Goal: Task Accomplishment & Management: Manage account settings

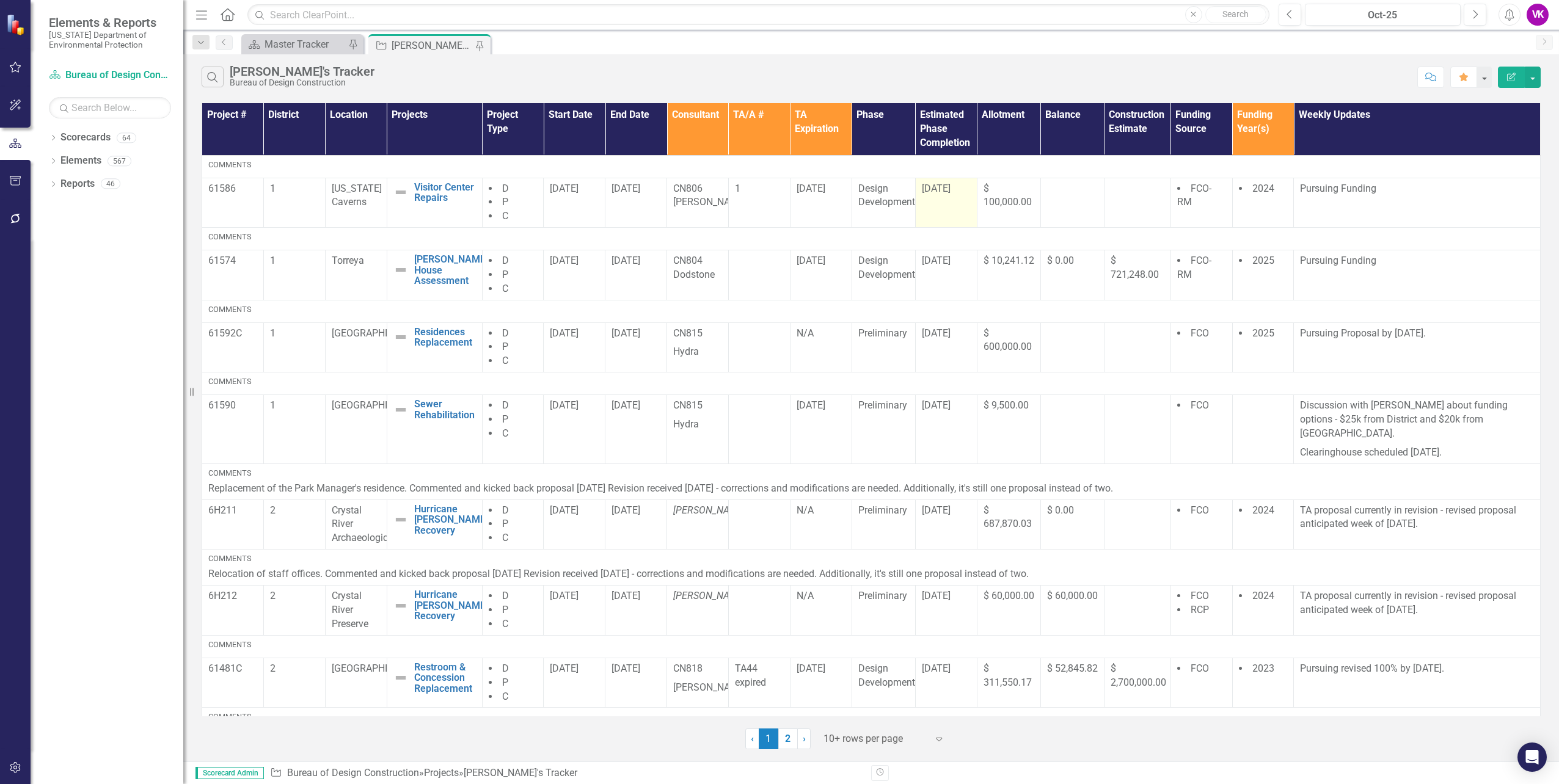
click at [929, 187] on span "[DATE]" at bounding box center [936, 188] width 29 height 11
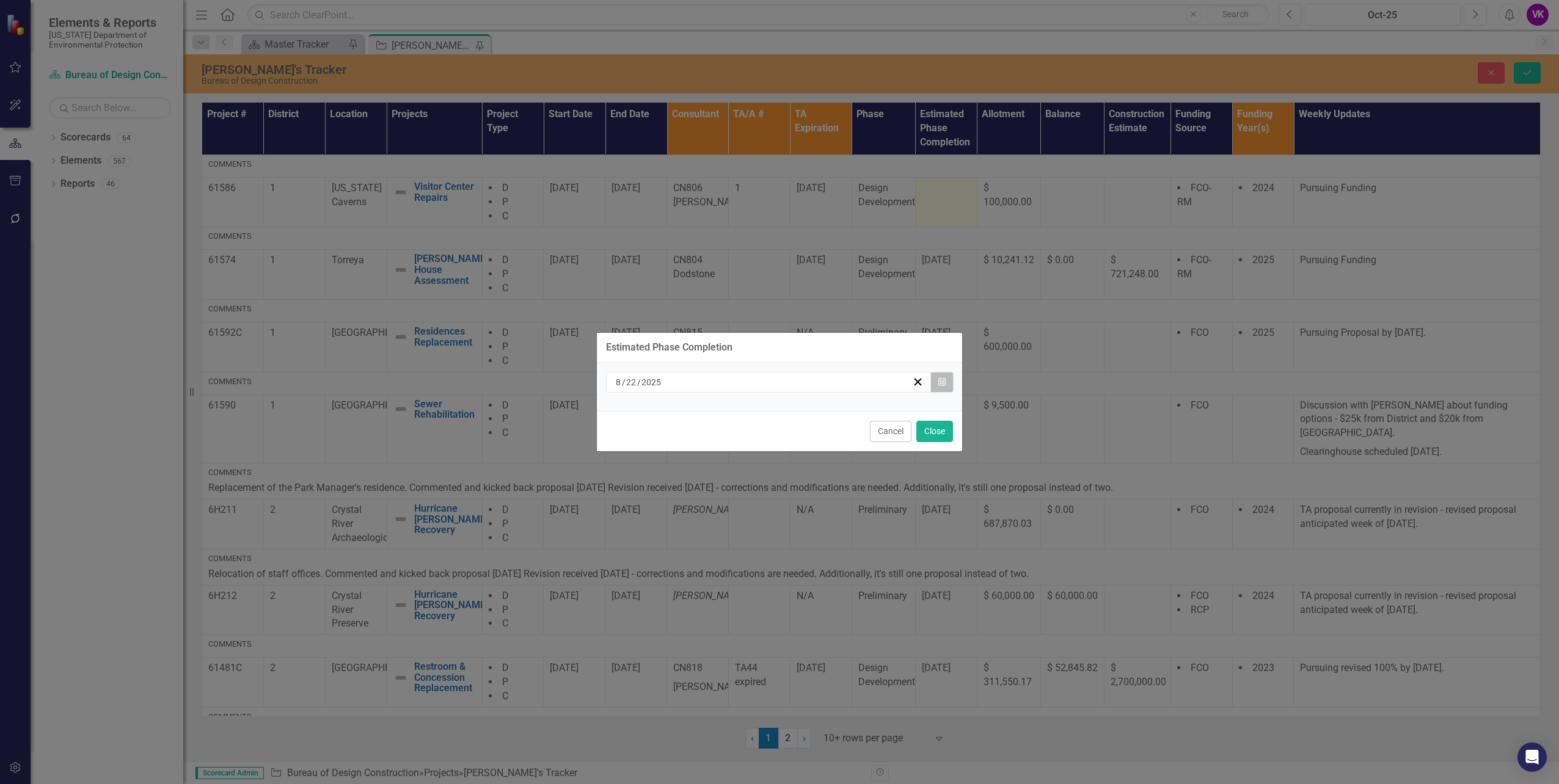
click at [944, 380] on icon "button" at bounding box center [942, 381] width 7 height 9
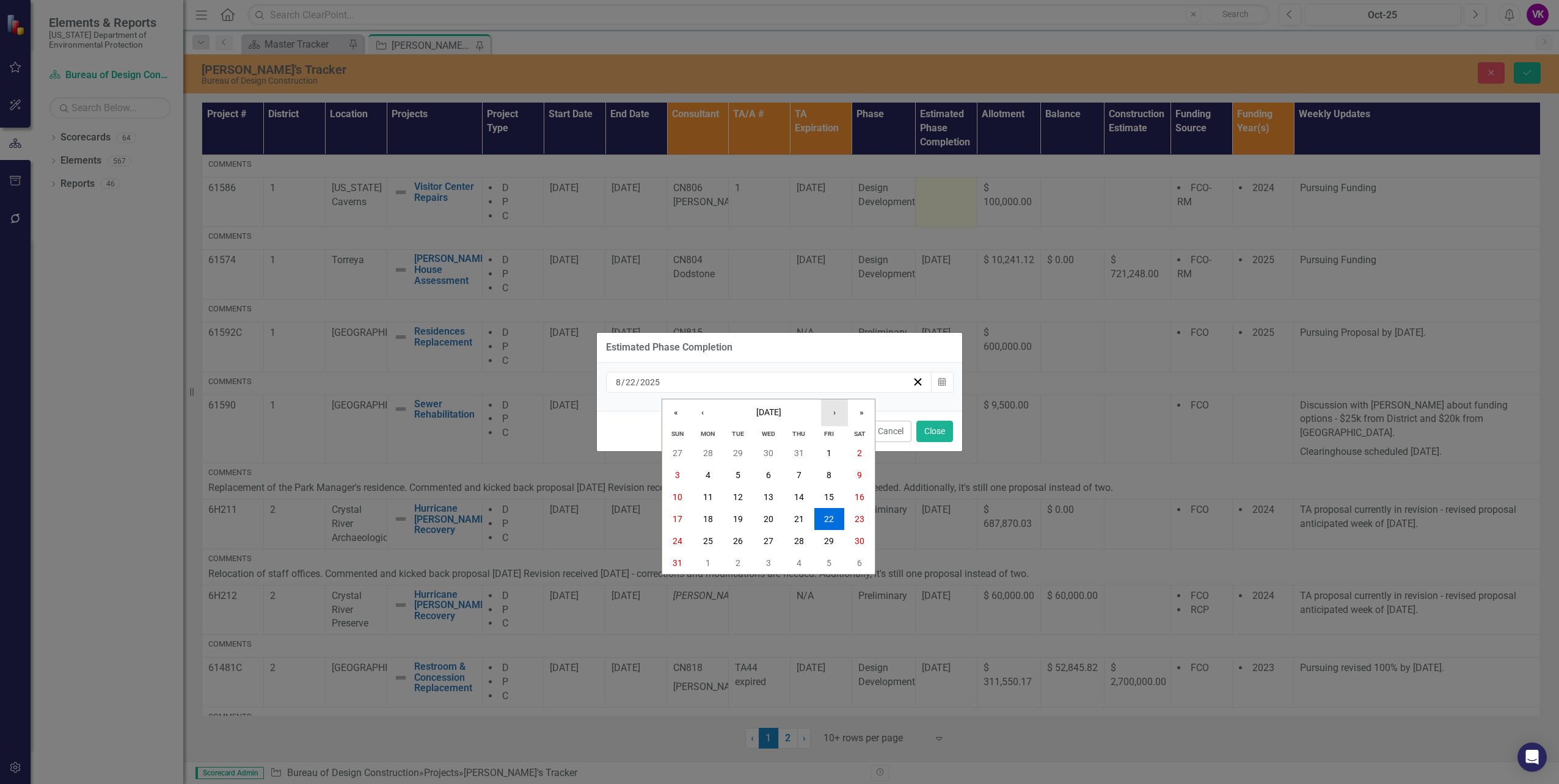
click at [834, 412] on button "›" at bounding box center [834, 413] width 27 height 27
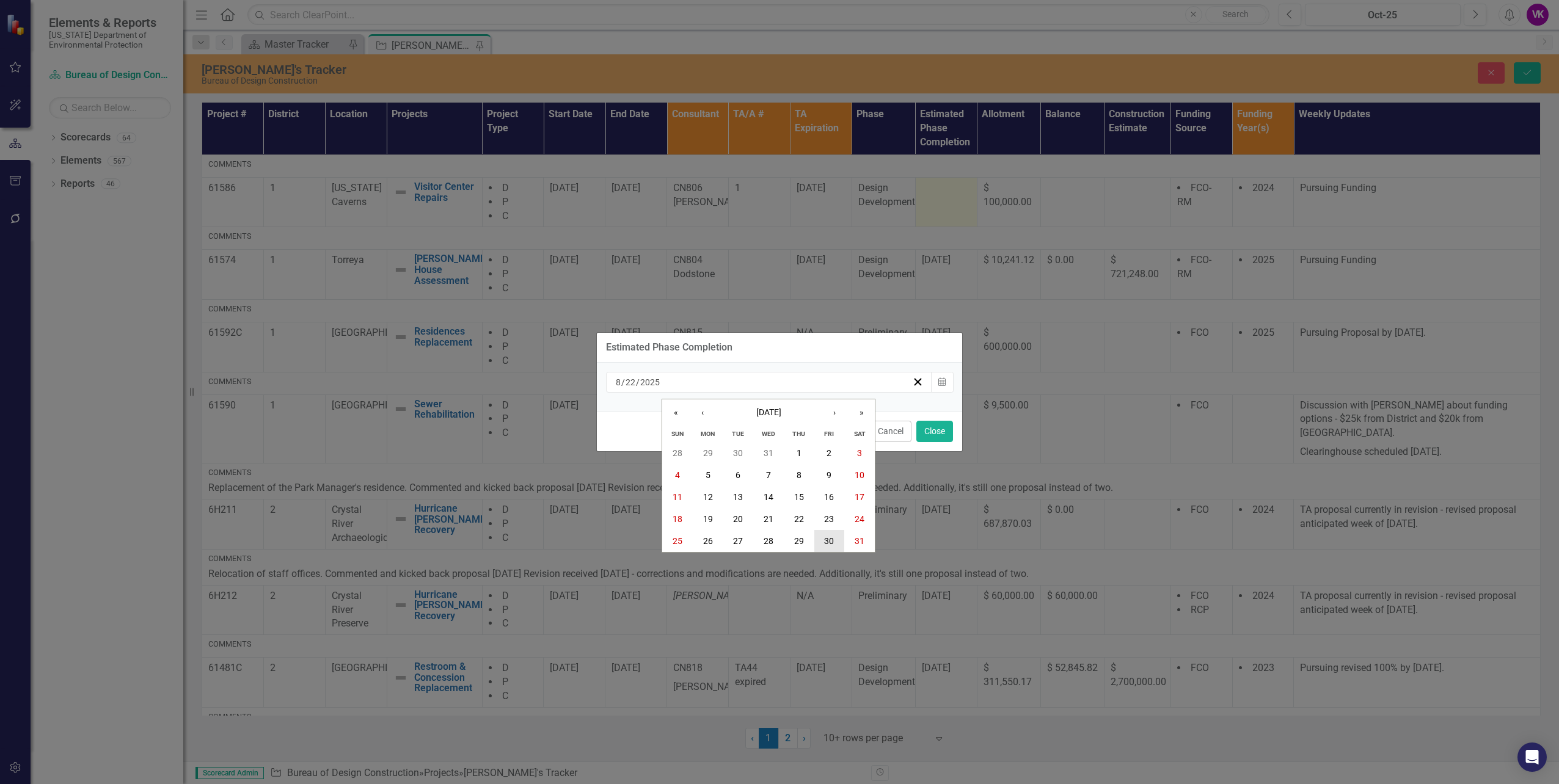
click at [831, 543] on abbr "30" at bounding box center [829, 541] width 10 height 10
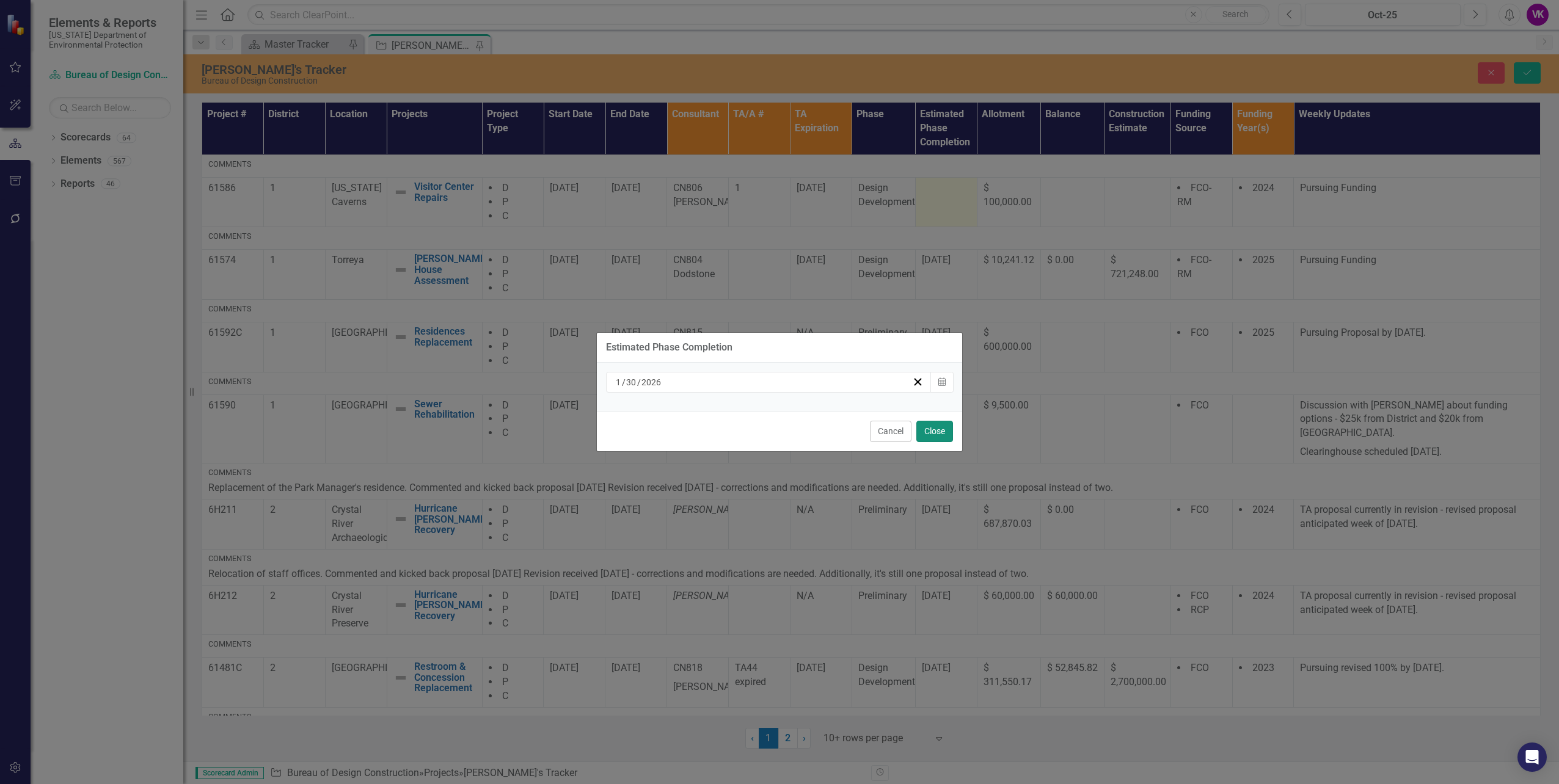
click at [932, 428] on button "Close" at bounding box center [935, 431] width 36 height 21
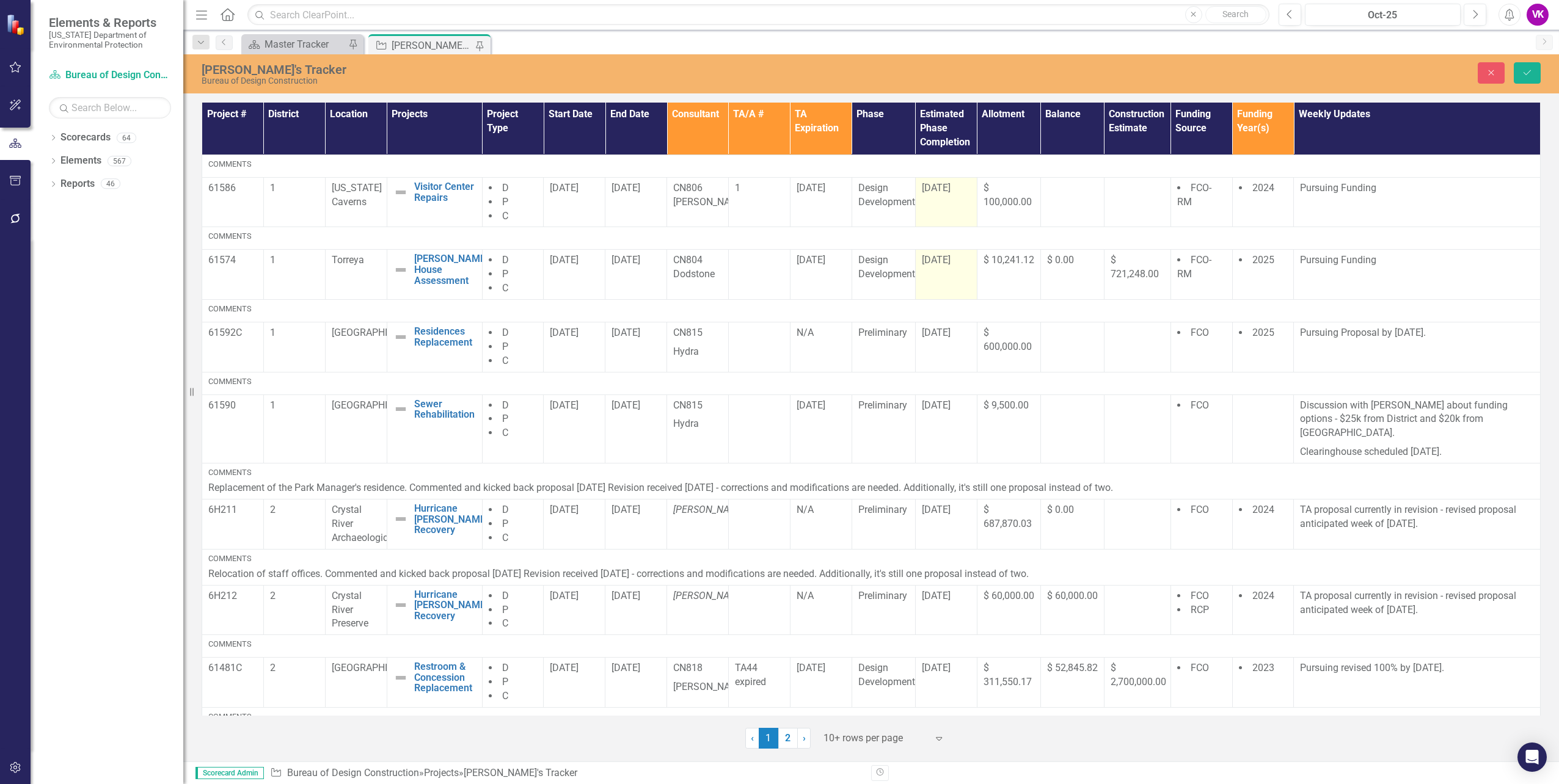
click at [925, 262] on span "[DATE]" at bounding box center [936, 260] width 29 height 11
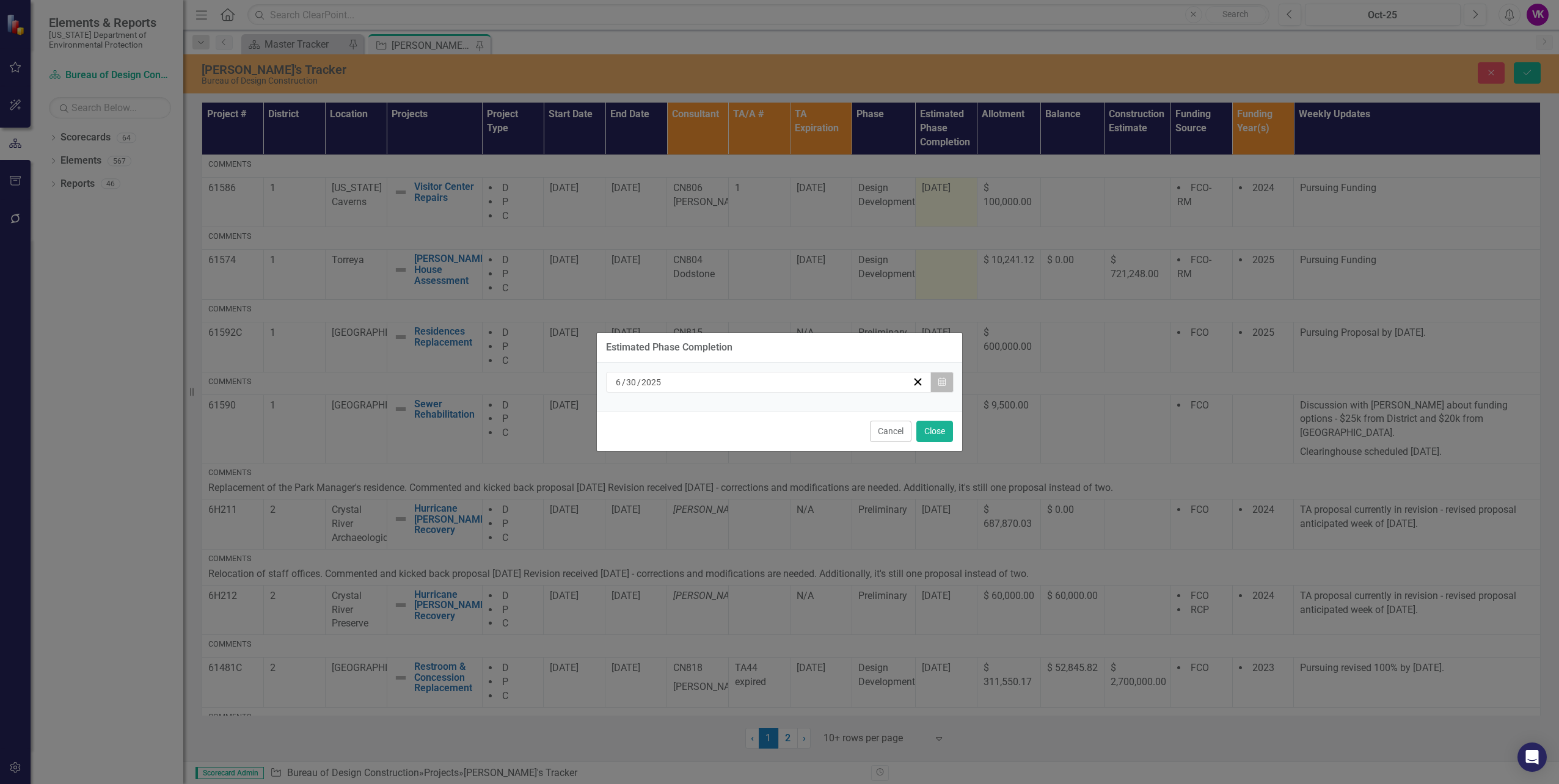
click at [939, 384] on icon "button" at bounding box center [942, 381] width 7 height 9
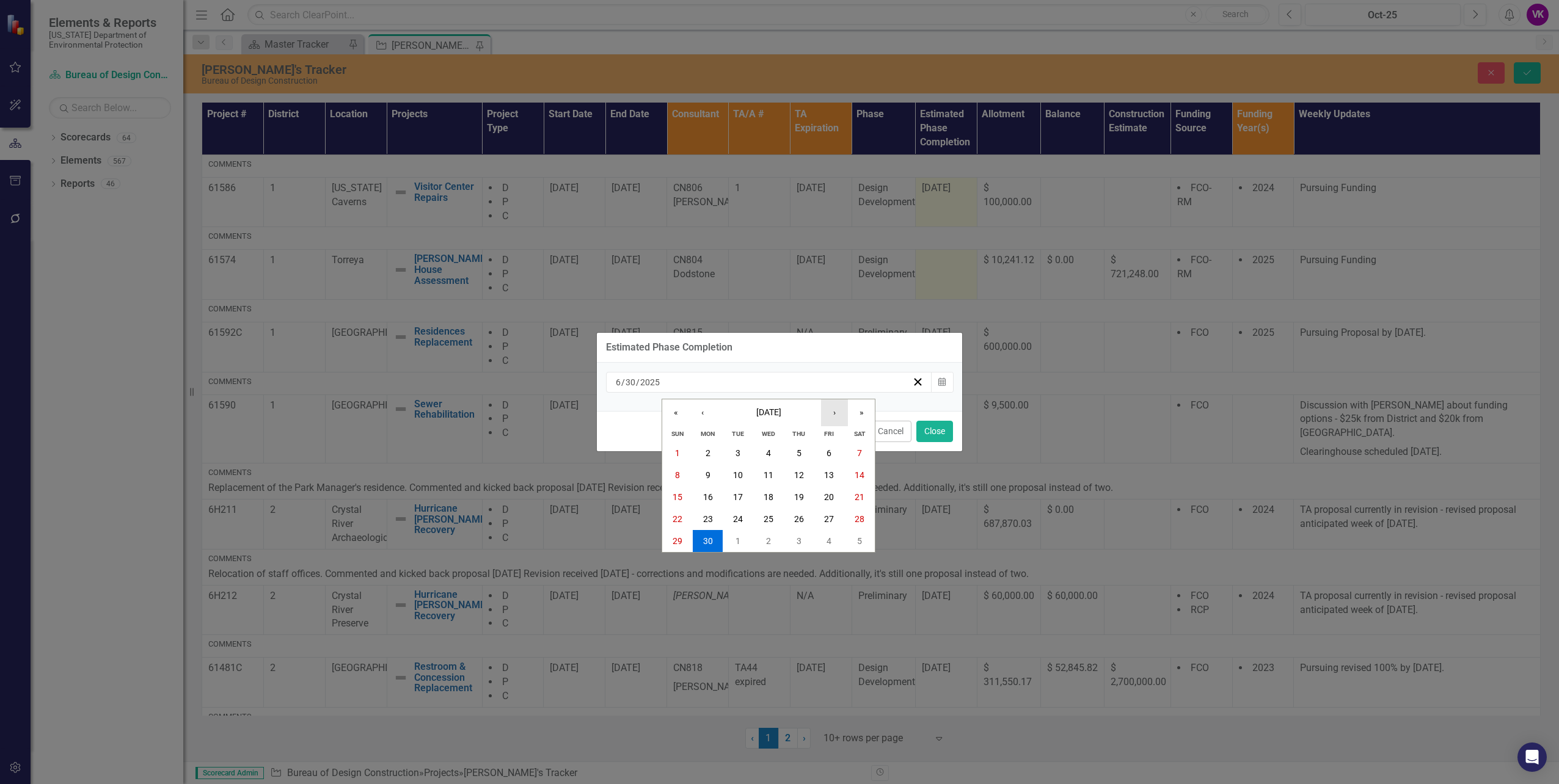
click at [832, 418] on button "›" at bounding box center [834, 413] width 27 height 27
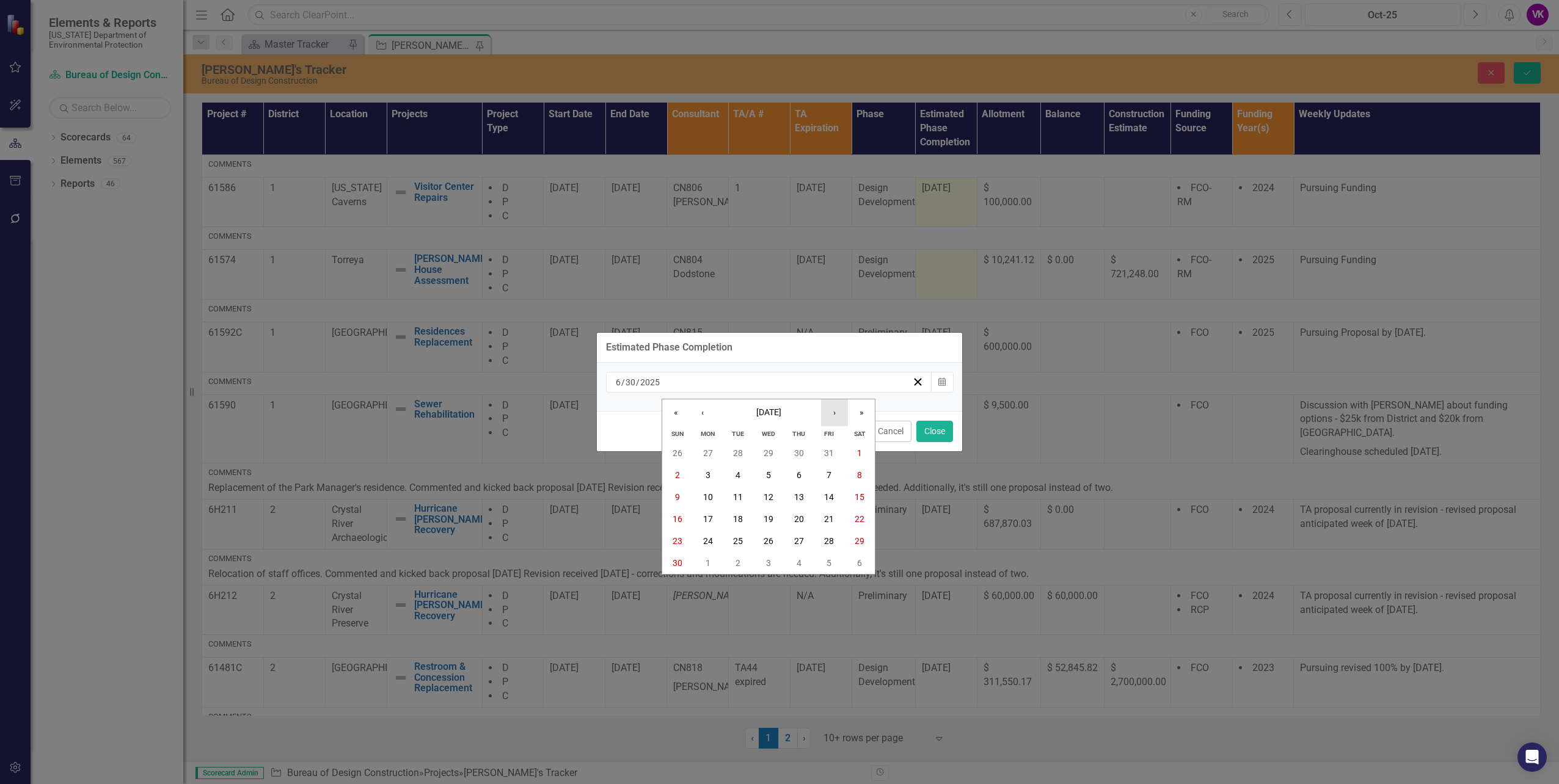
click at [832, 418] on button "›" at bounding box center [834, 413] width 27 height 27
click at [830, 540] on abbr "30" at bounding box center [829, 541] width 10 height 10
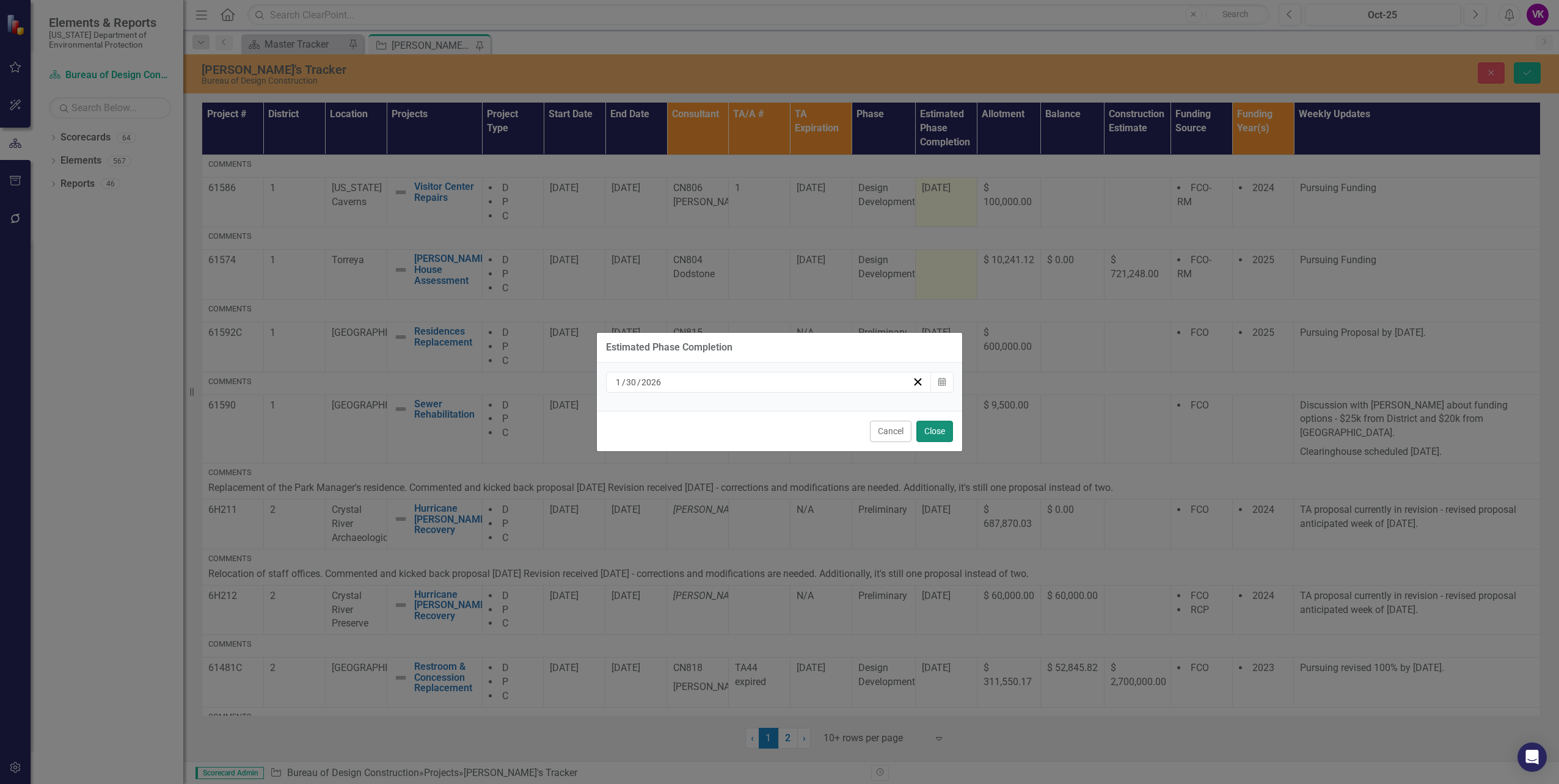
click at [934, 435] on button "Close" at bounding box center [935, 431] width 36 height 21
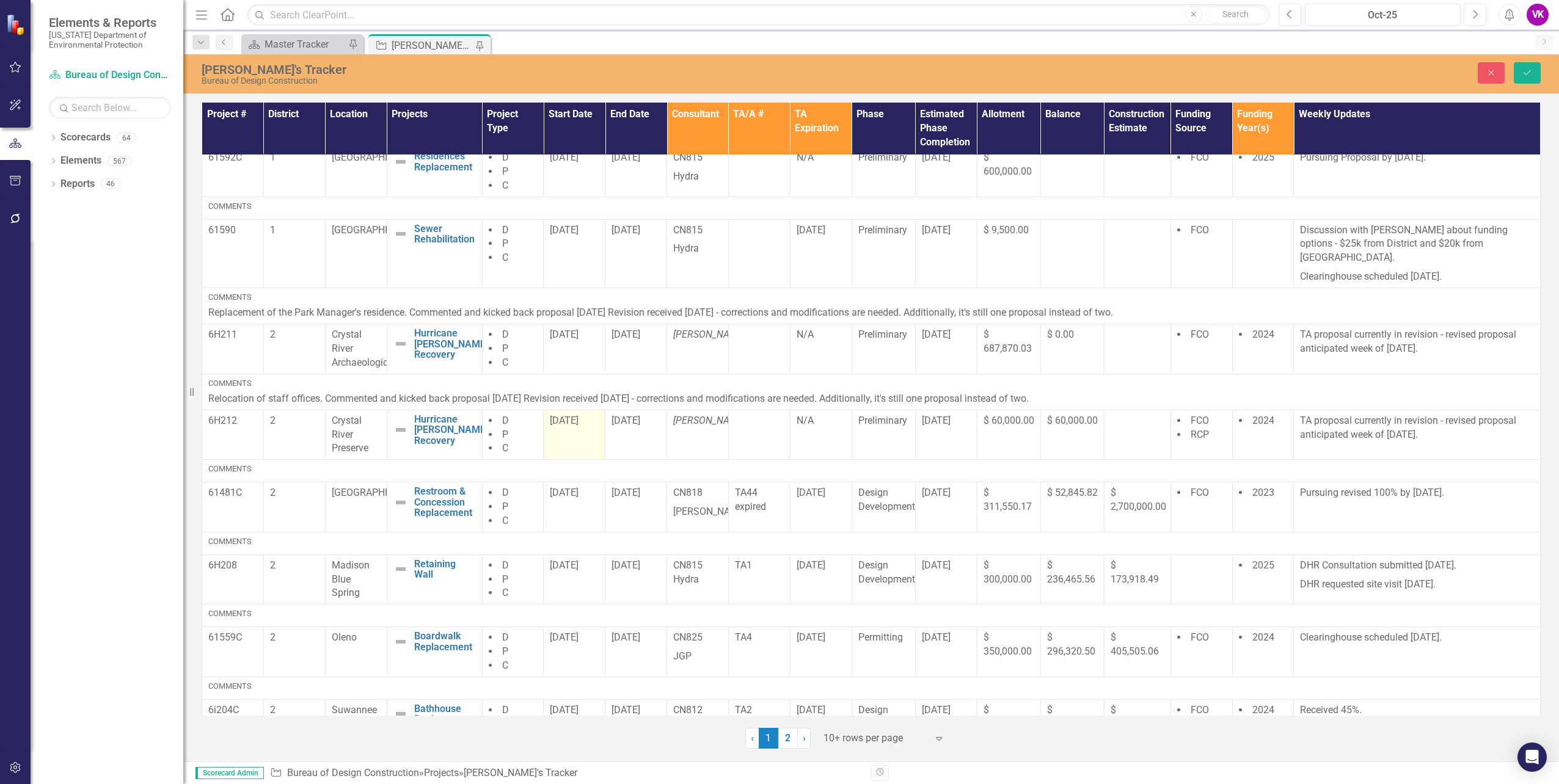
scroll to position [204, 0]
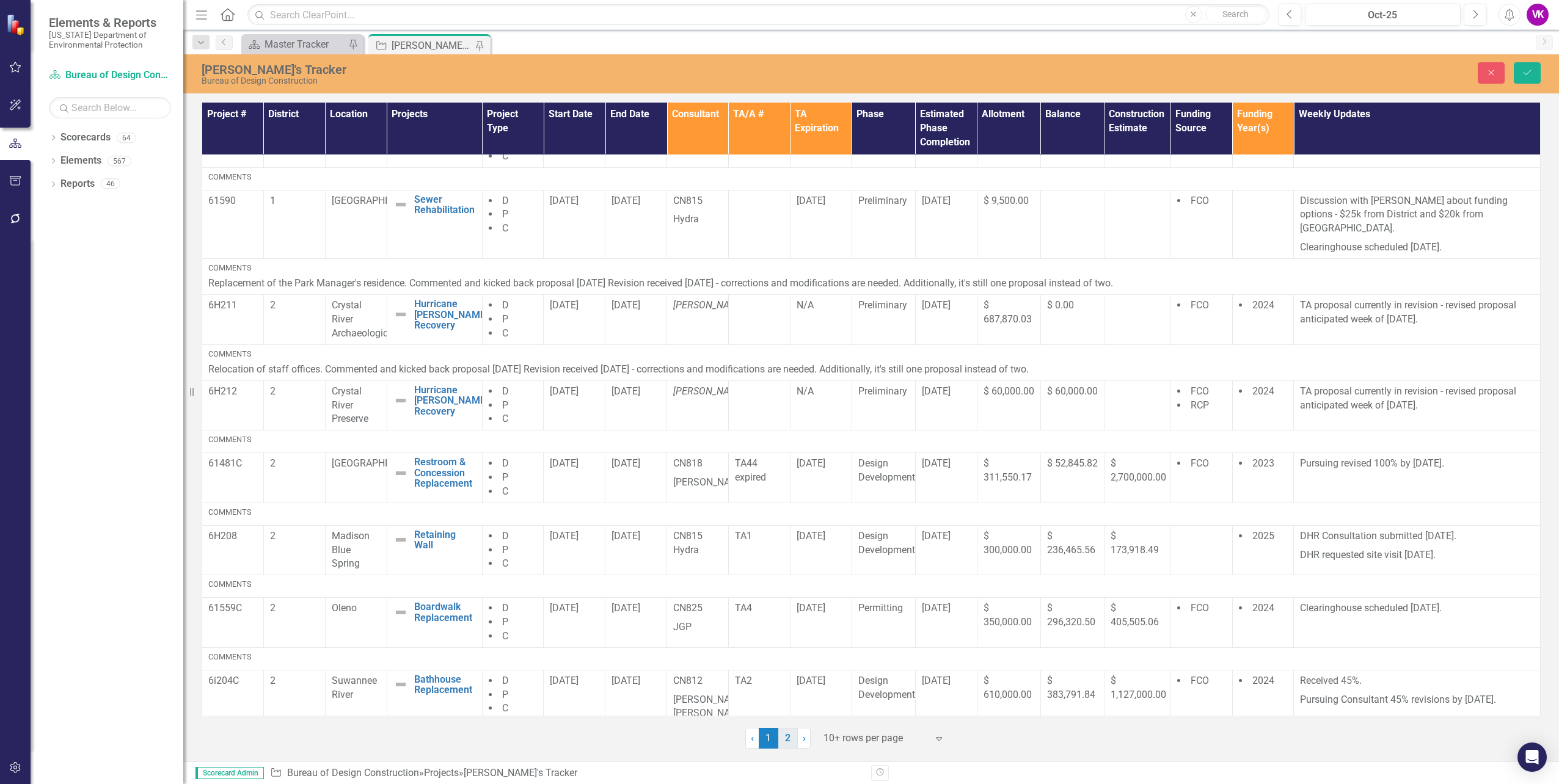
click at [785, 740] on link "2" at bounding box center [788, 739] width 19 height 21
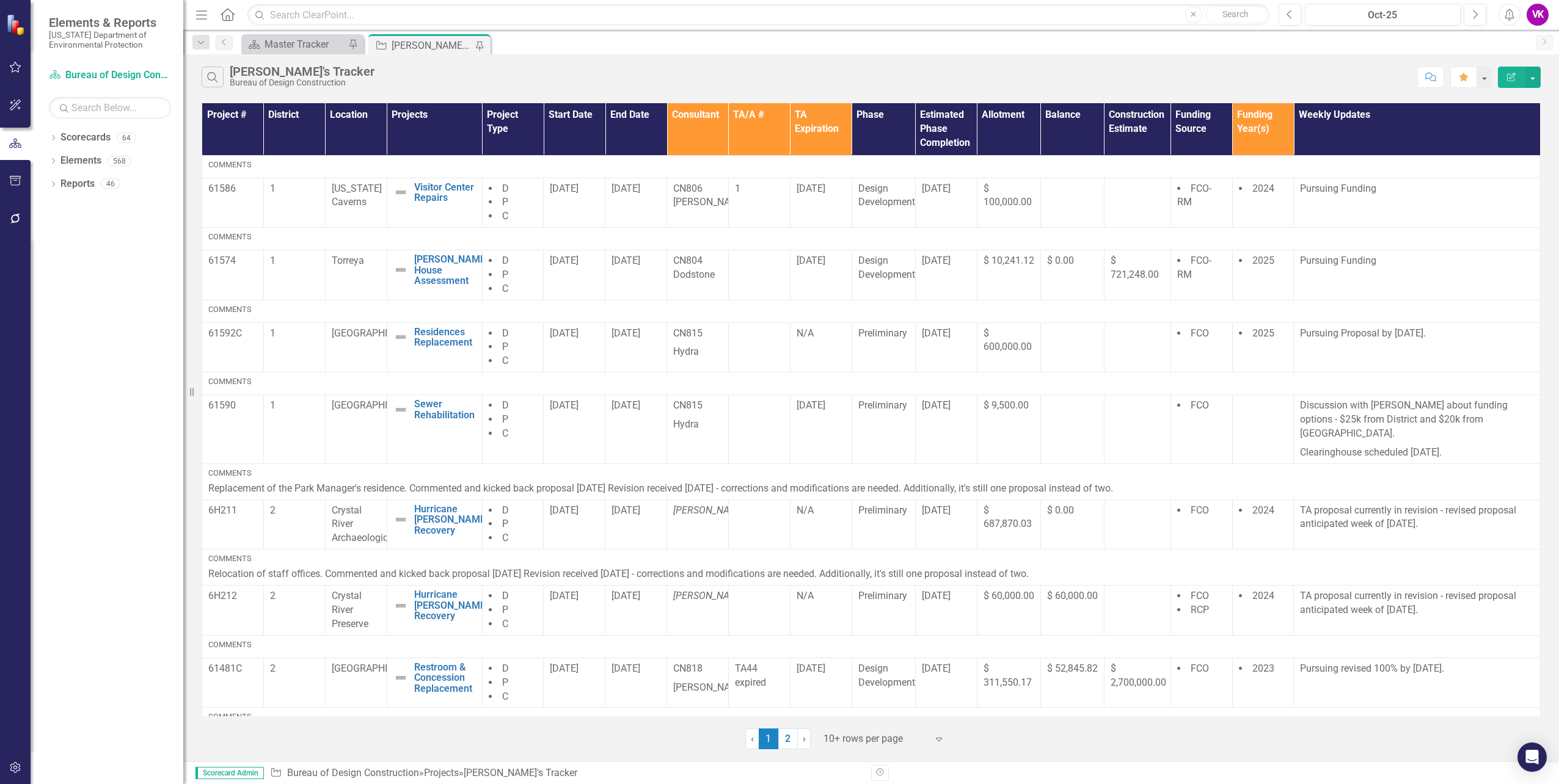
click at [437, 48] on div "[PERSON_NAME]'s Tracker" at bounding box center [432, 45] width 81 height 15
click at [305, 42] on div "Master Tracker" at bounding box center [305, 44] width 81 height 15
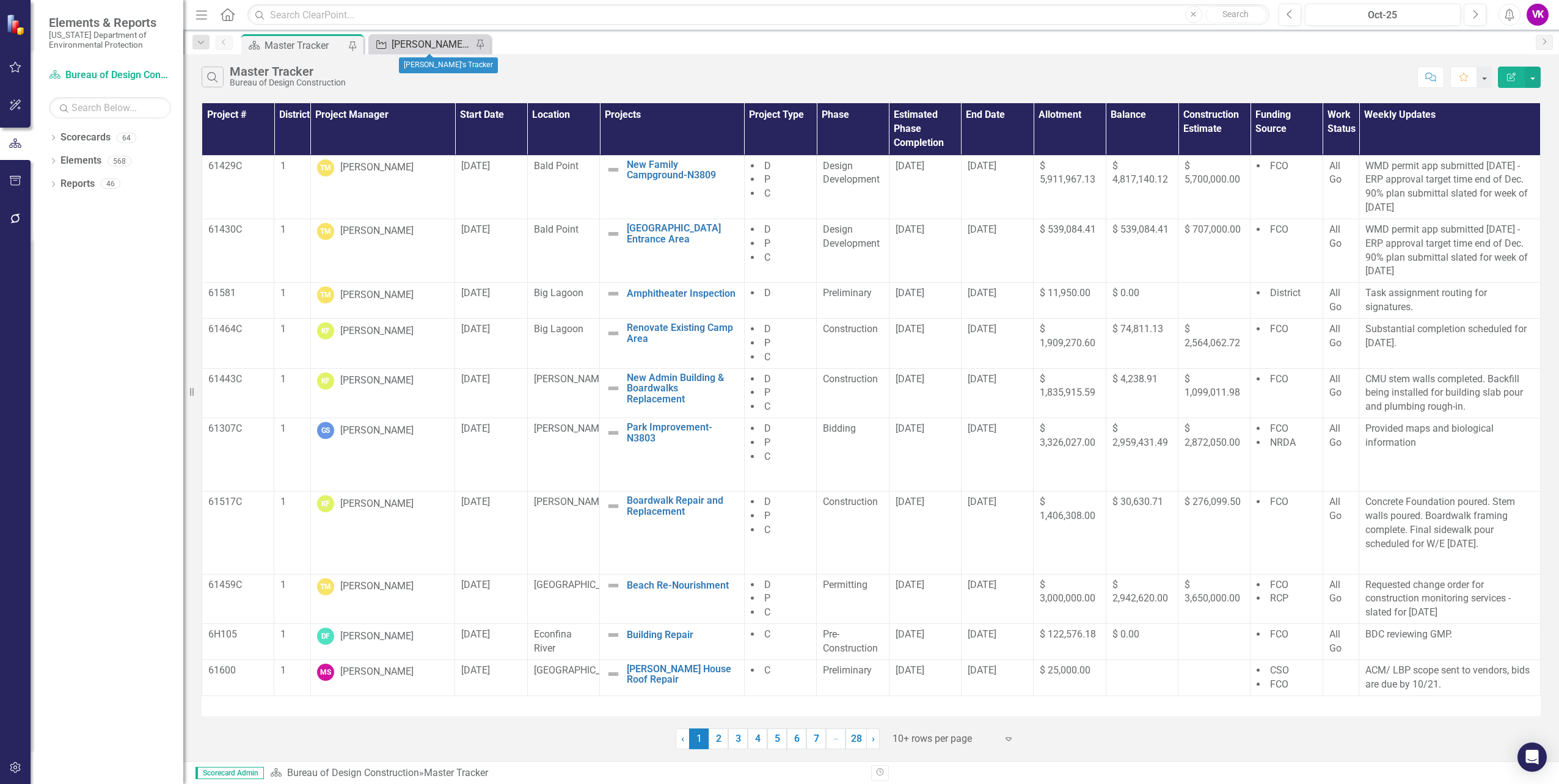
click at [430, 48] on div "[PERSON_NAME]'s Tracker" at bounding box center [432, 44] width 81 height 15
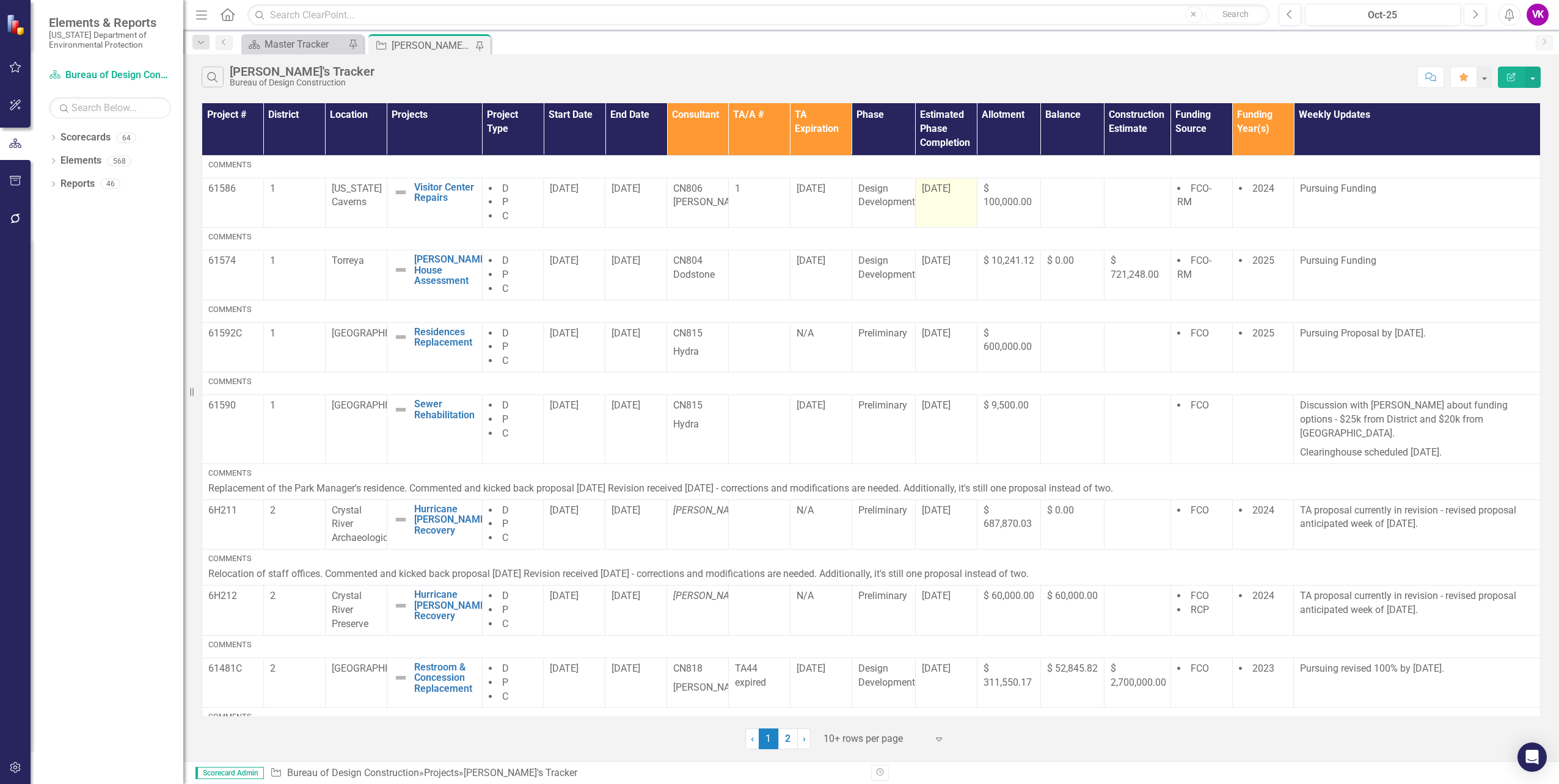
click at [930, 188] on span "[DATE]" at bounding box center [936, 188] width 29 height 11
click at [929, 188] on span "[DATE]" at bounding box center [936, 188] width 29 height 11
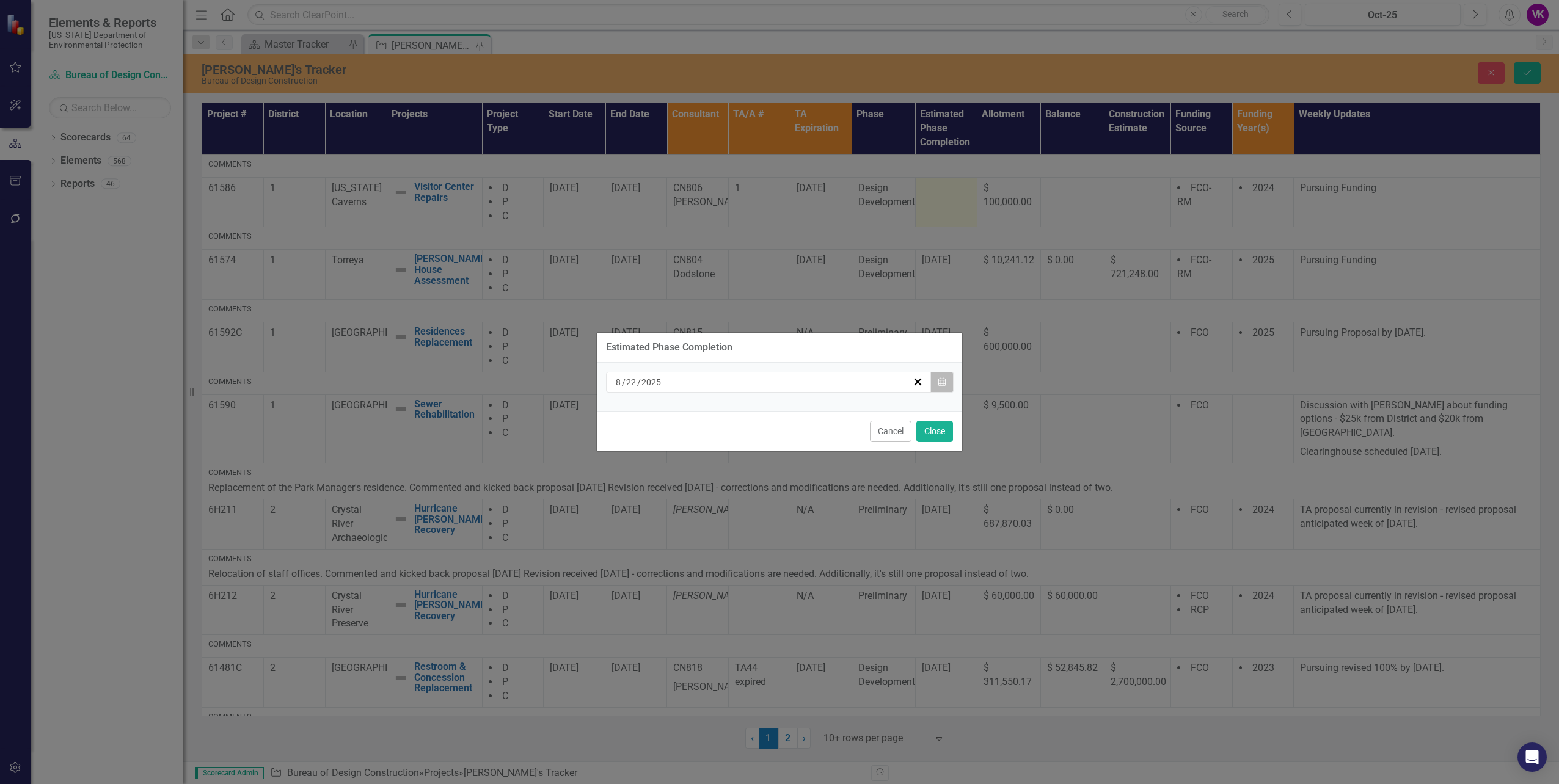
click at [942, 386] on icon "Calendar" at bounding box center [942, 382] width 7 height 9
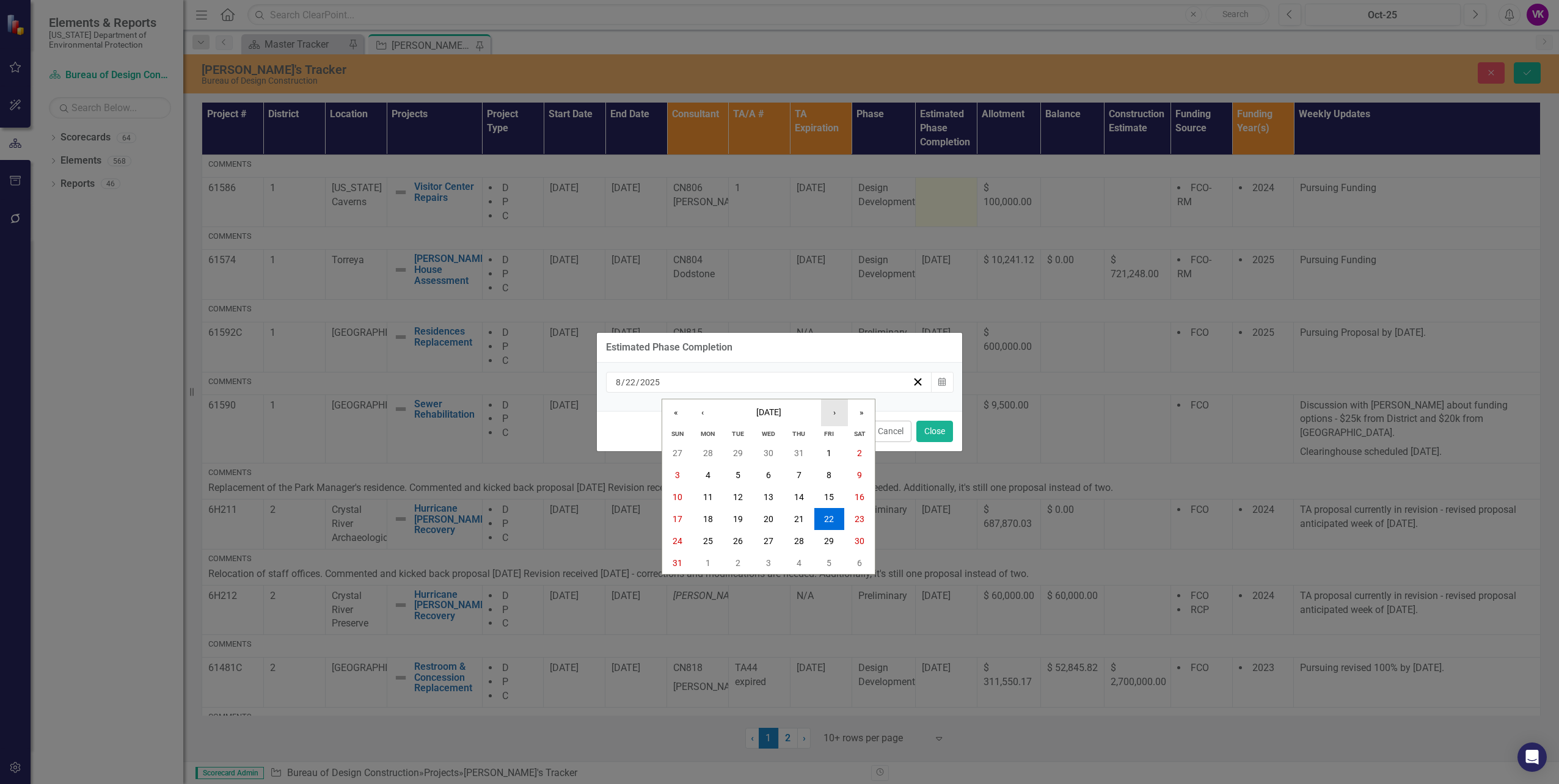
click at [834, 413] on button "›" at bounding box center [834, 413] width 27 height 27
click at [834, 413] on button "›" at bounding box center [834, 413] width 27 height 27
click at [835, 413] on button "›" at bounding box center [834, 413] width 27 height 27
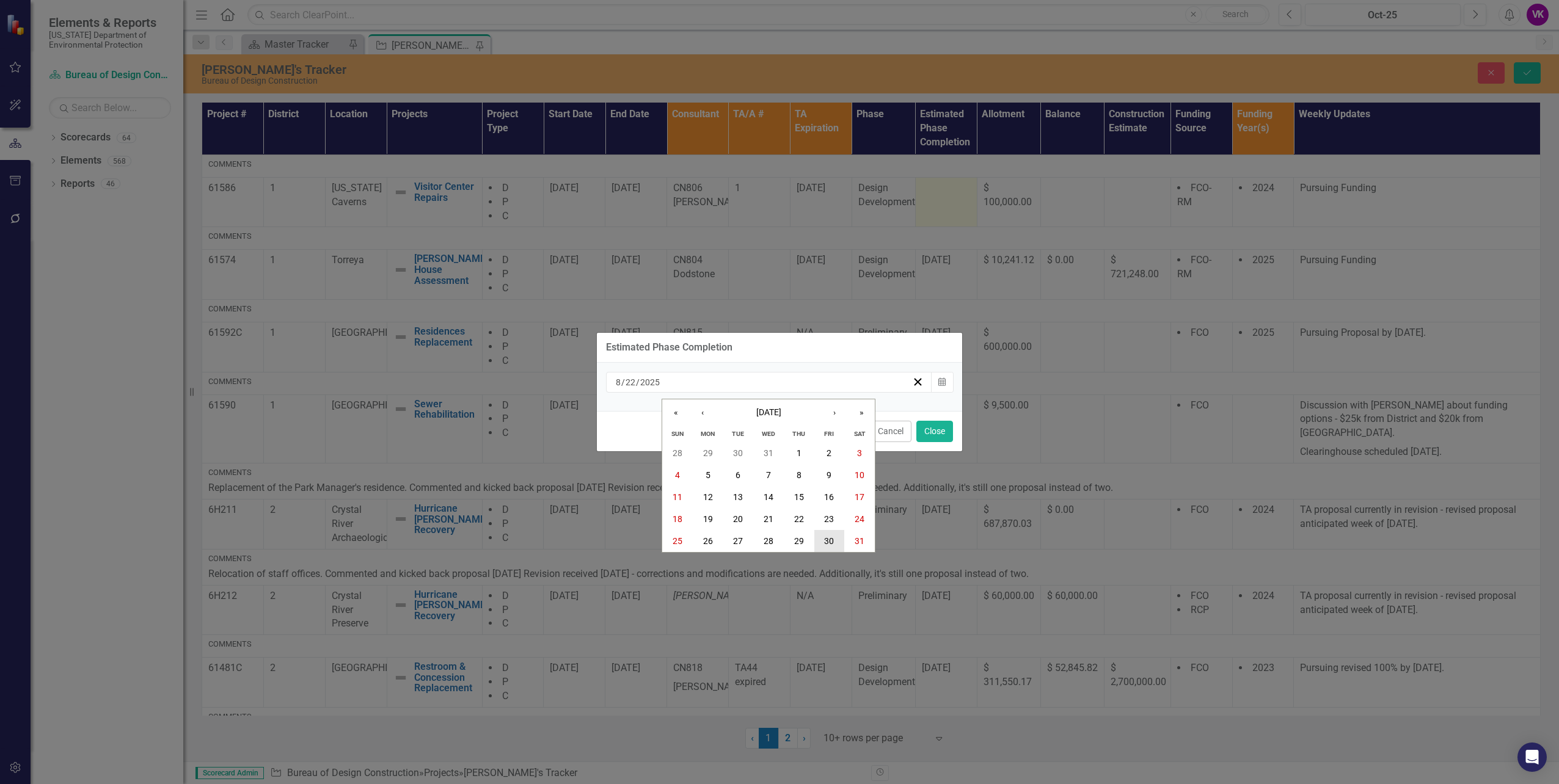
click at [827, 538] on abbr "30" at bounding box center [829, 541] width 10 height 10
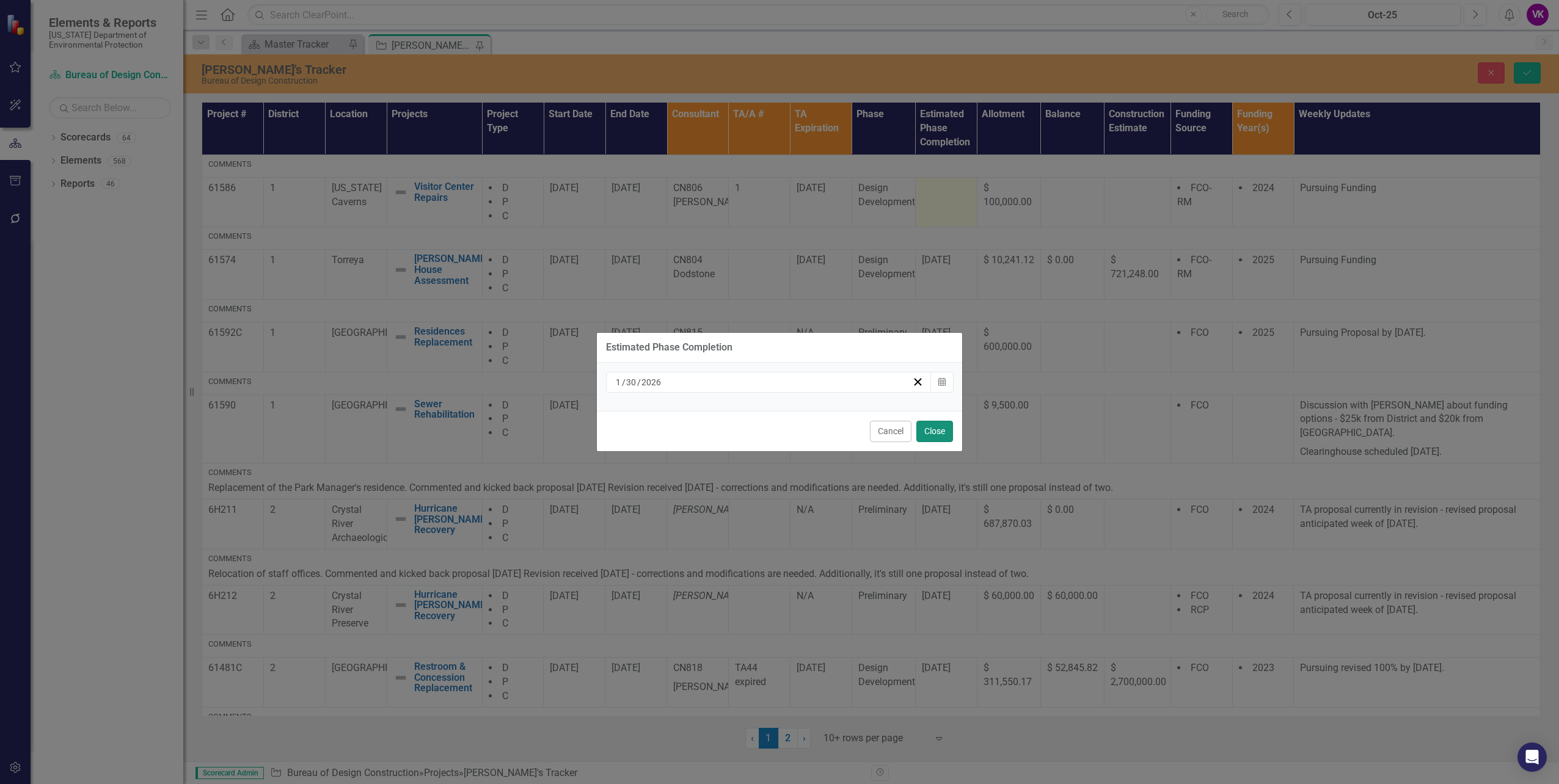
click at [935, 432] on button "Close" at bounding box center [935, 431] width 36 height 21
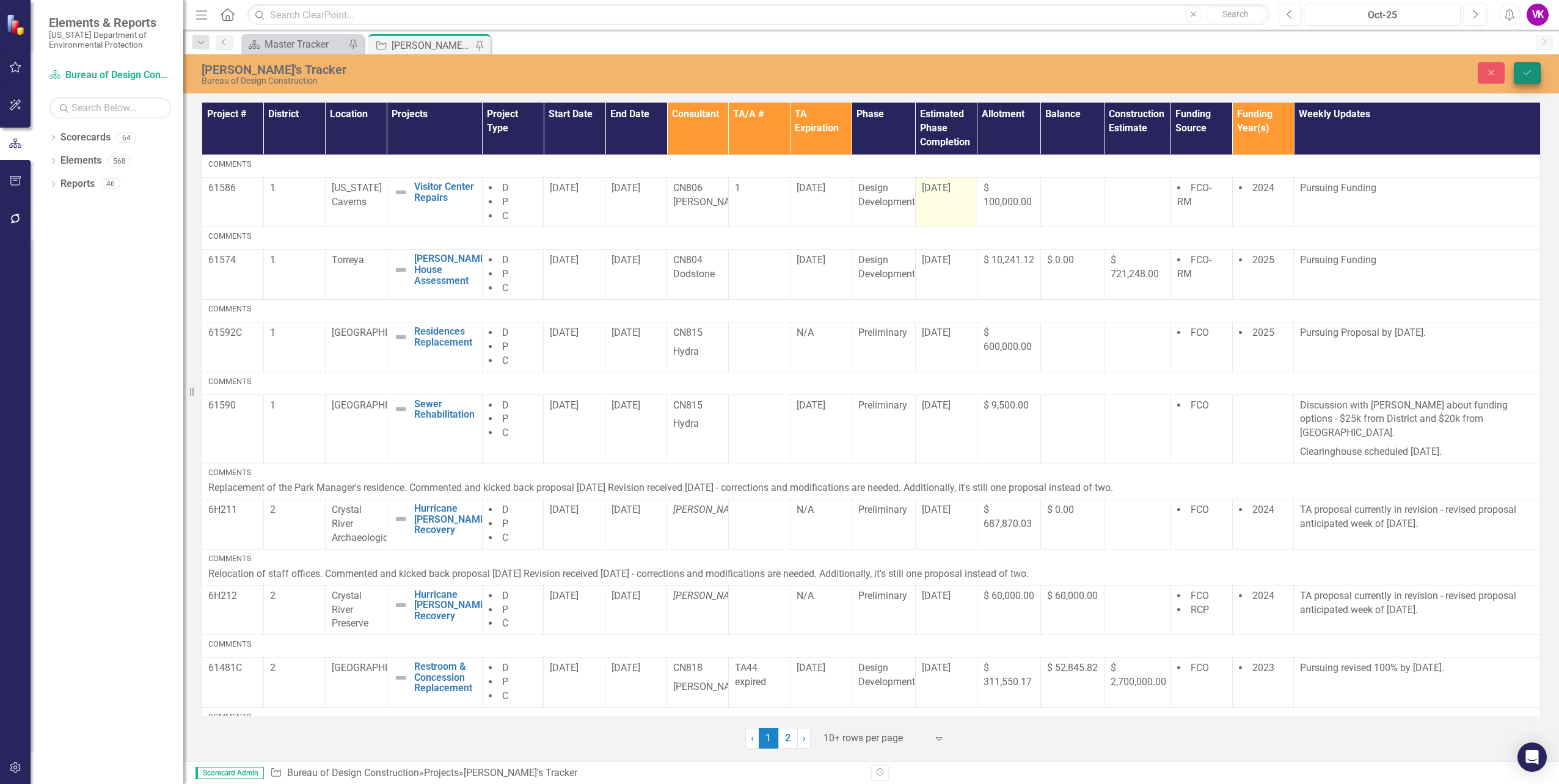
click at [1530, 72] on icon "Save" at bounding box center [1527, 73] width 11 height 9
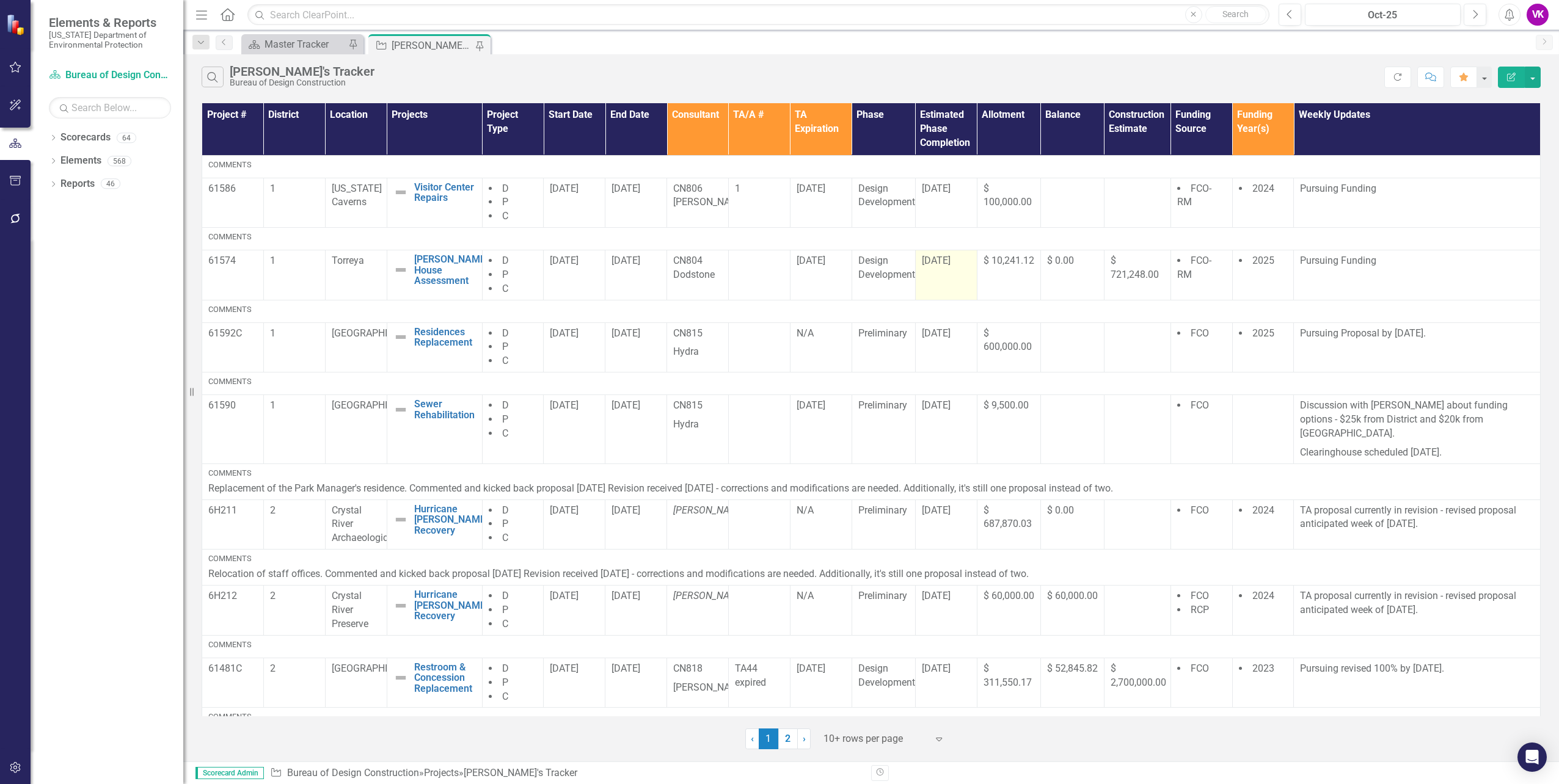
click at [927, 259] on span "[DATE]" at bounding box center [936, 260] width 29 height 11
click at [928, 259] on span "[DATE]" at bounding box center [936, 260] width 29 height 11
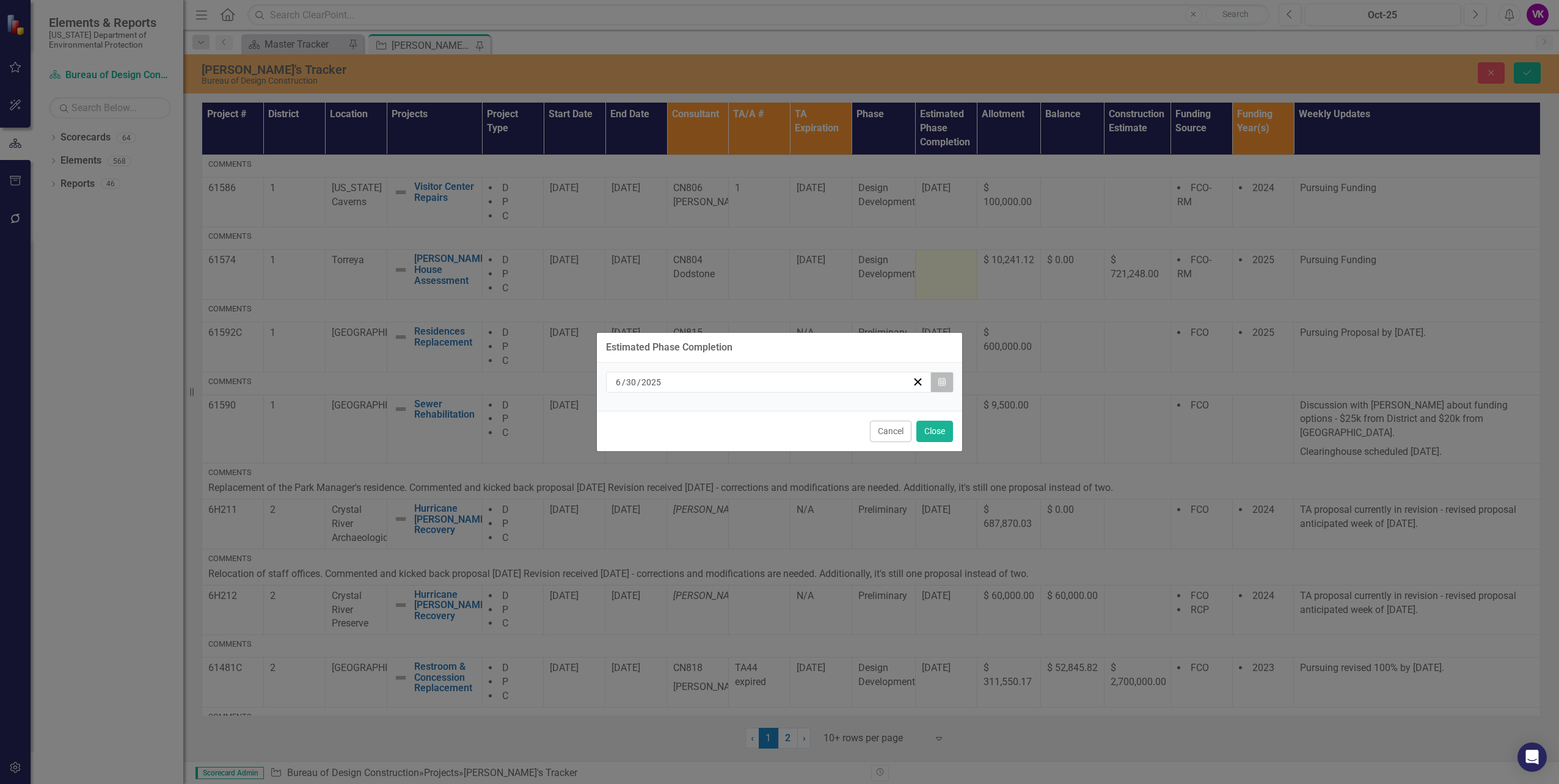
click at [944, 381] on icon "Calendar" at bounding box center [942, 382] width 7 height 9
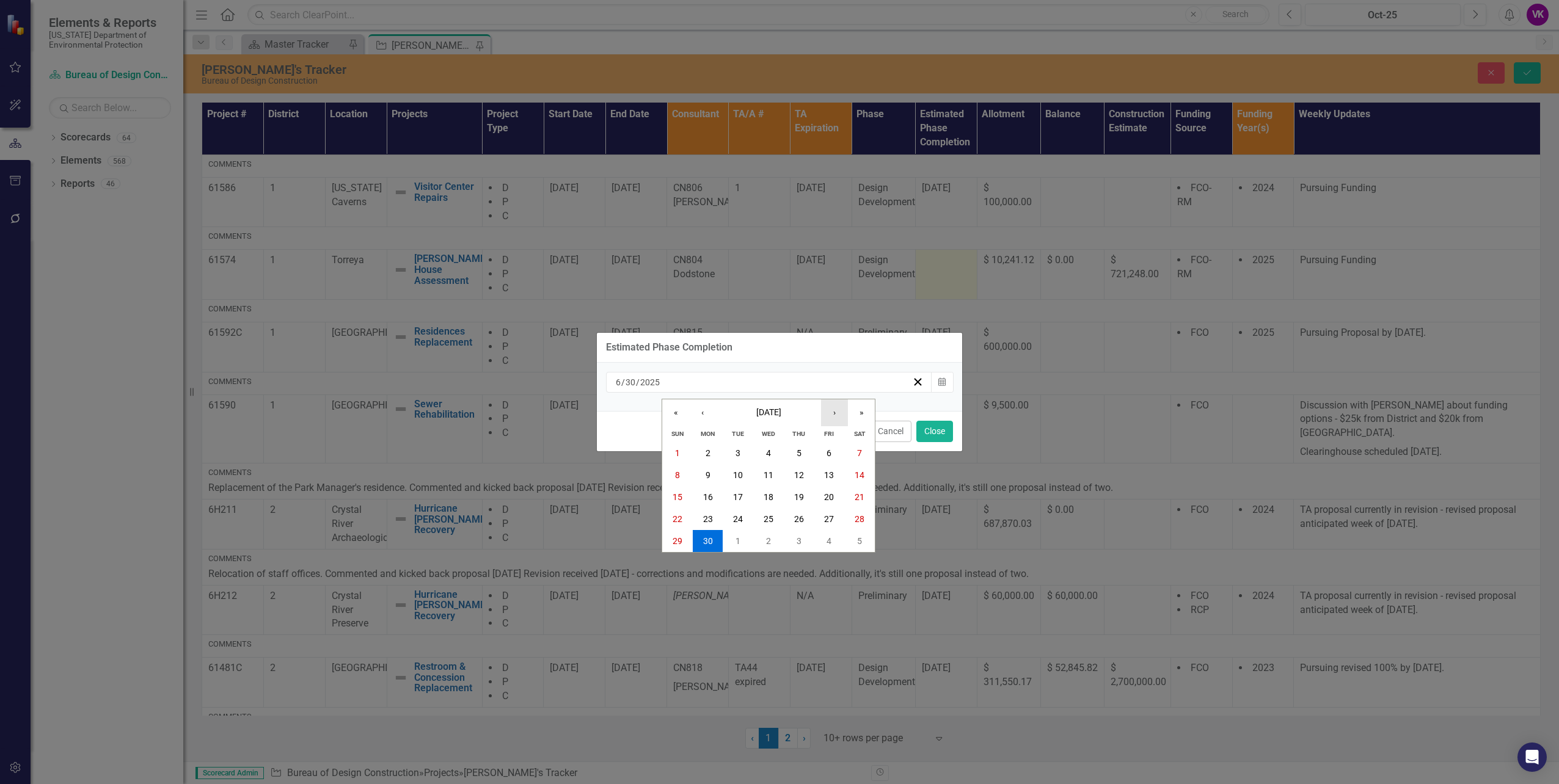
click at [834, 415] on button "›" at bounding box center [834, 413] width 27 height 27
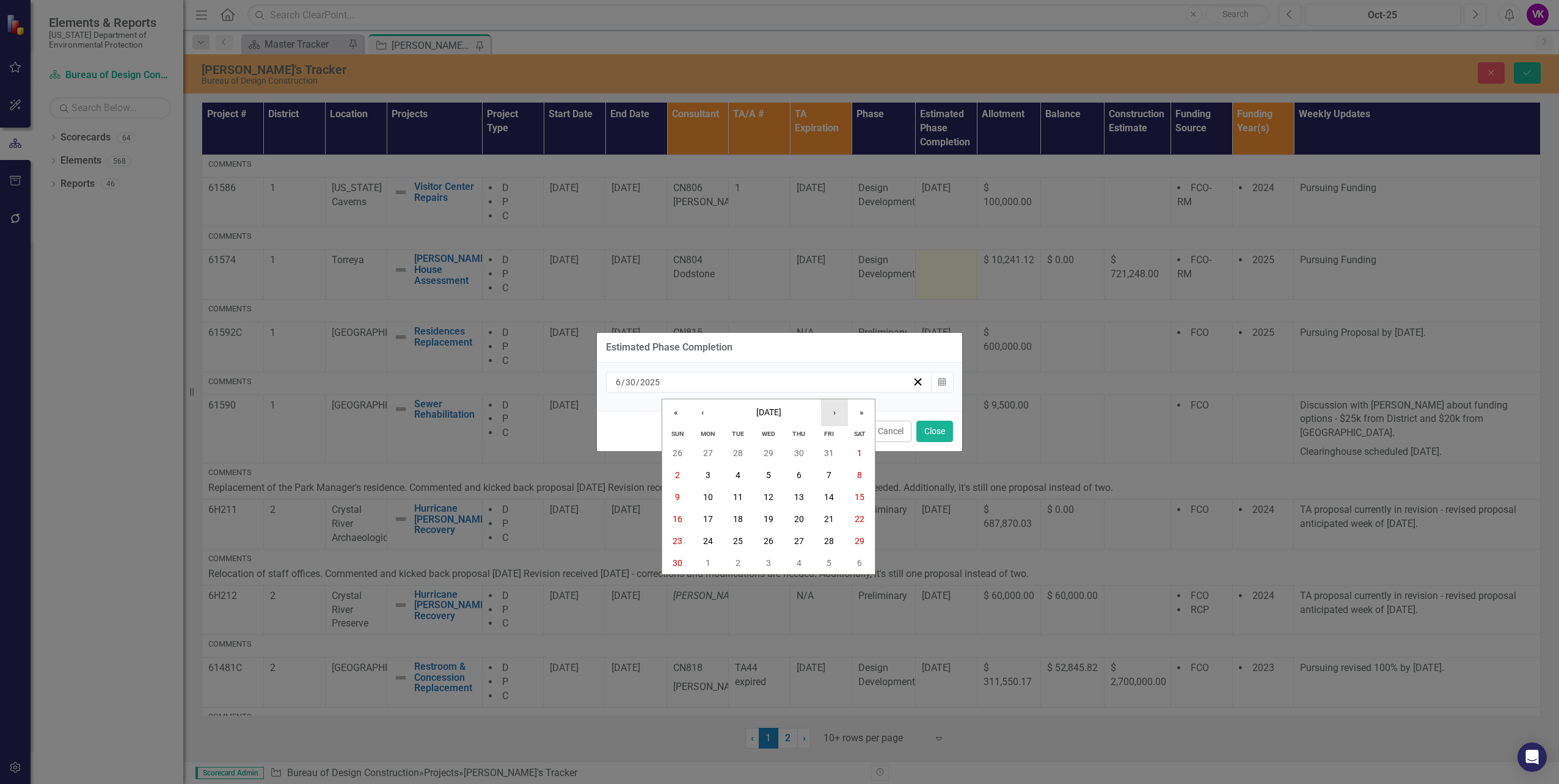
click at [834, 415] on button "›" at bounding box center [834, 413] width 27 height 27
click at [826, 538] on abbr "30" at bounding box center [829, 541] width 10 height 10
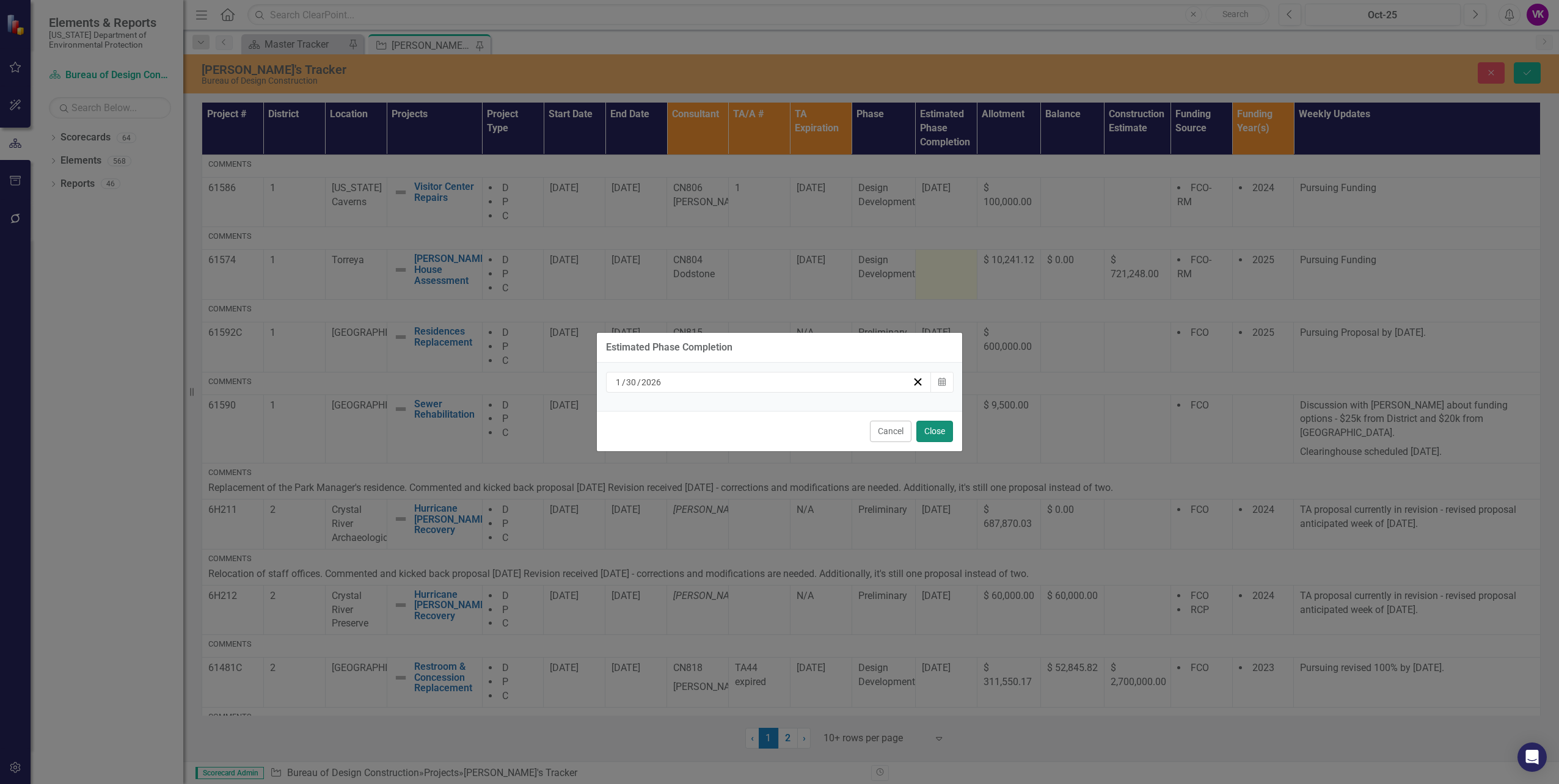
click at [929, 431] on button "Close" at bounding box center [935, 431] width 36 height 21
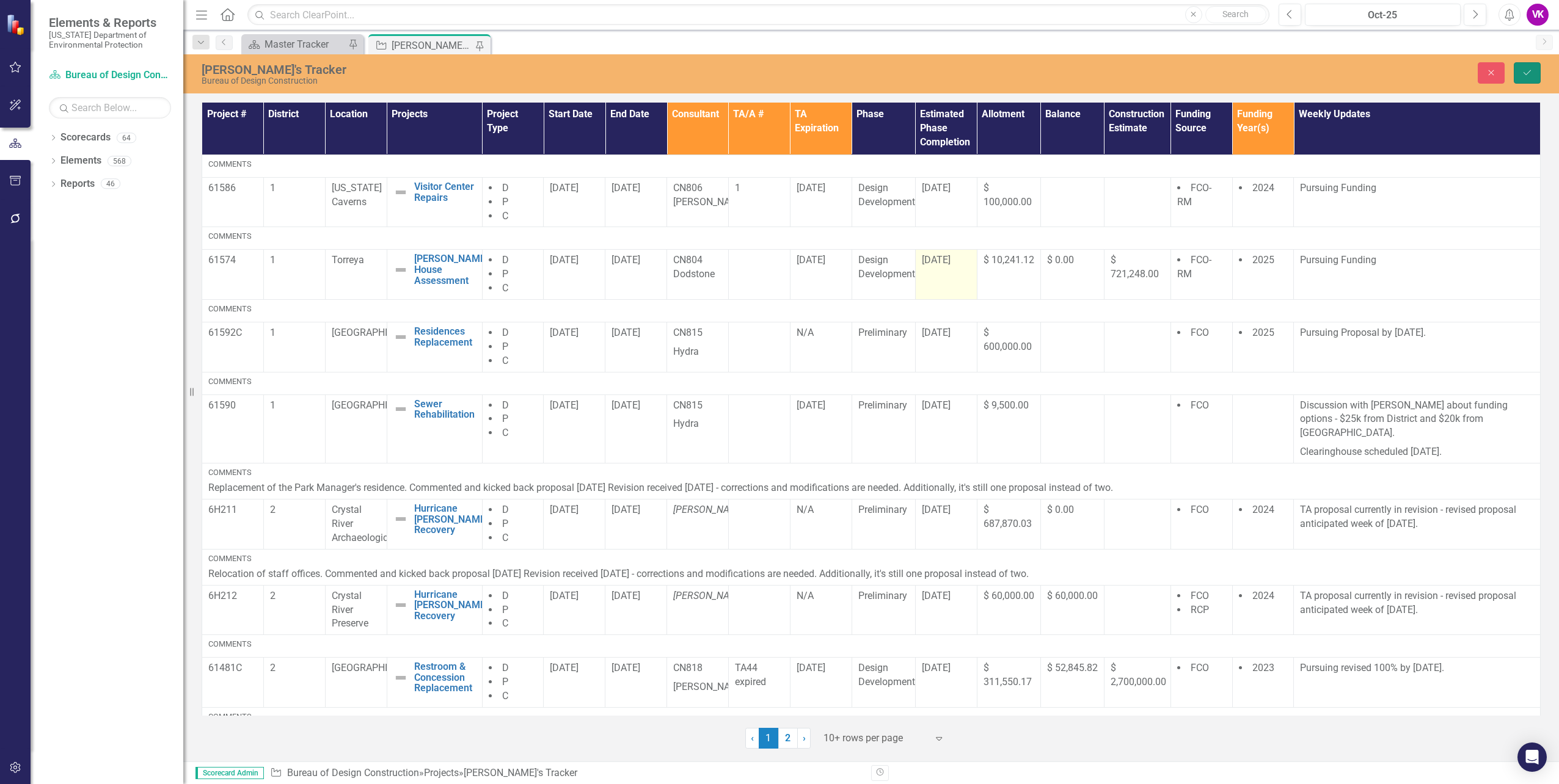
click at [1529, 71] on icon "Save" at bounding box center [1527, 73] width 11 height 9
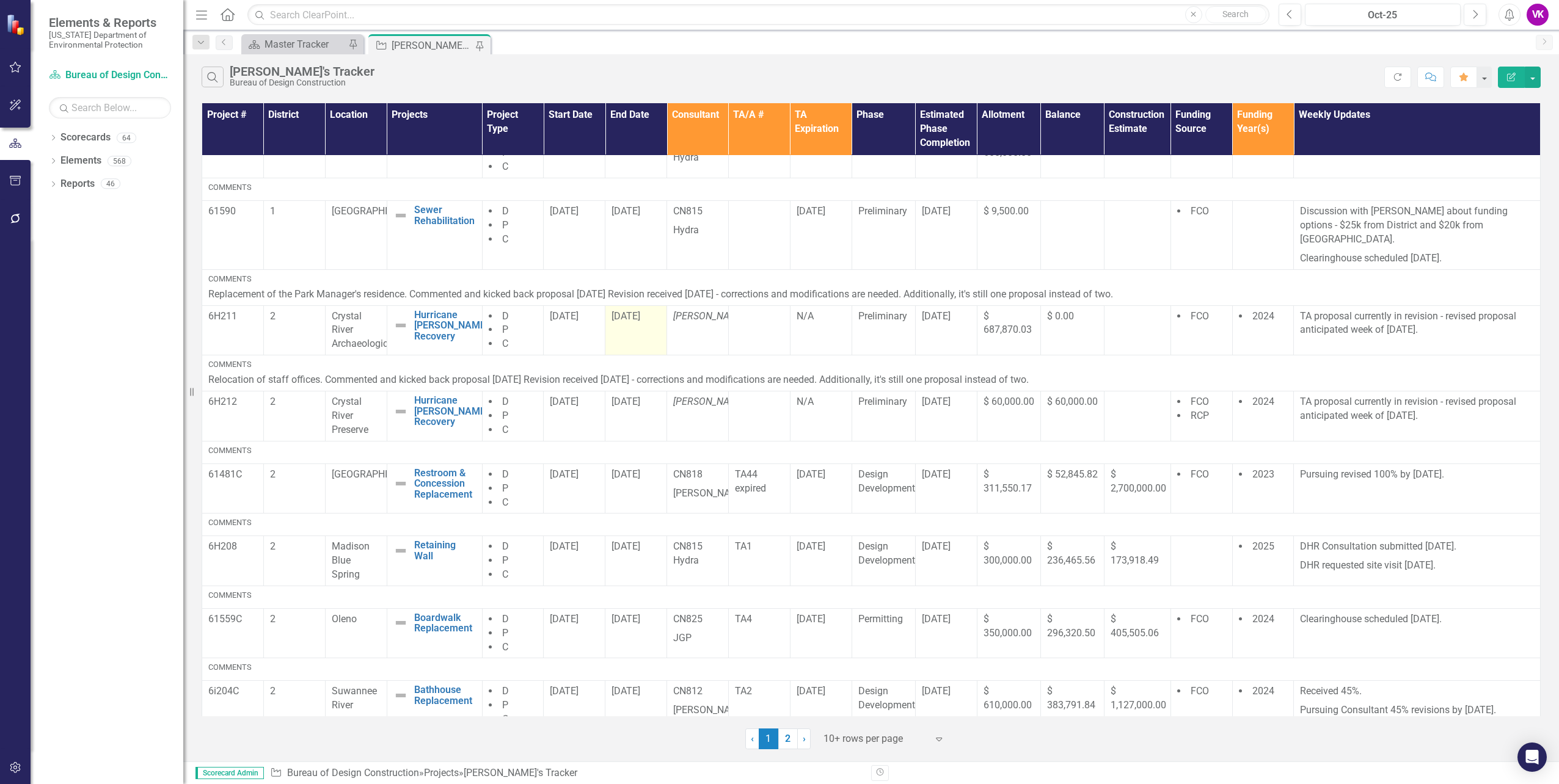
scroll to position [204, 0]
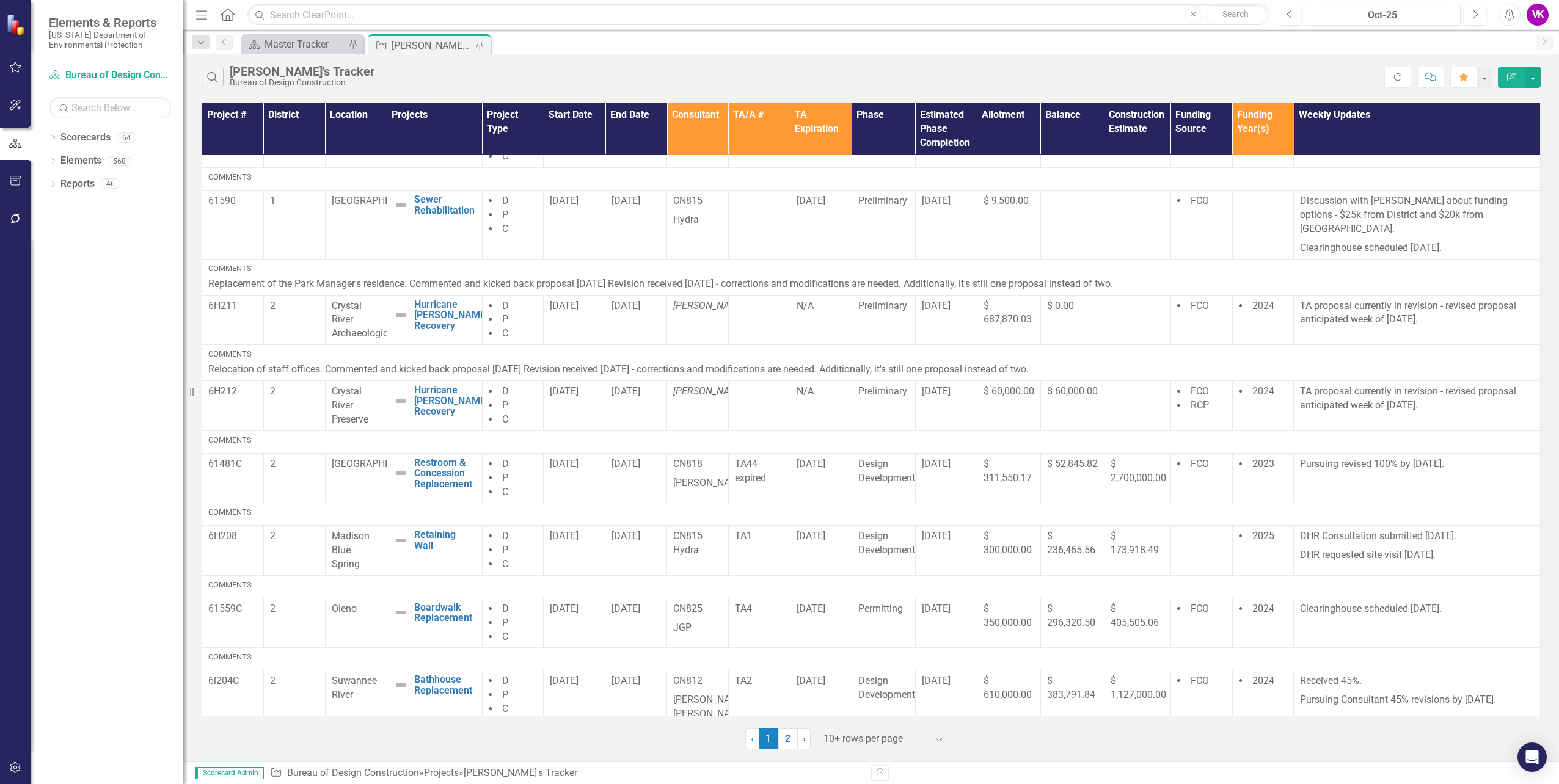
click at [791, 742] on link "2" at bounding box center [788, 739] width 19 height 21
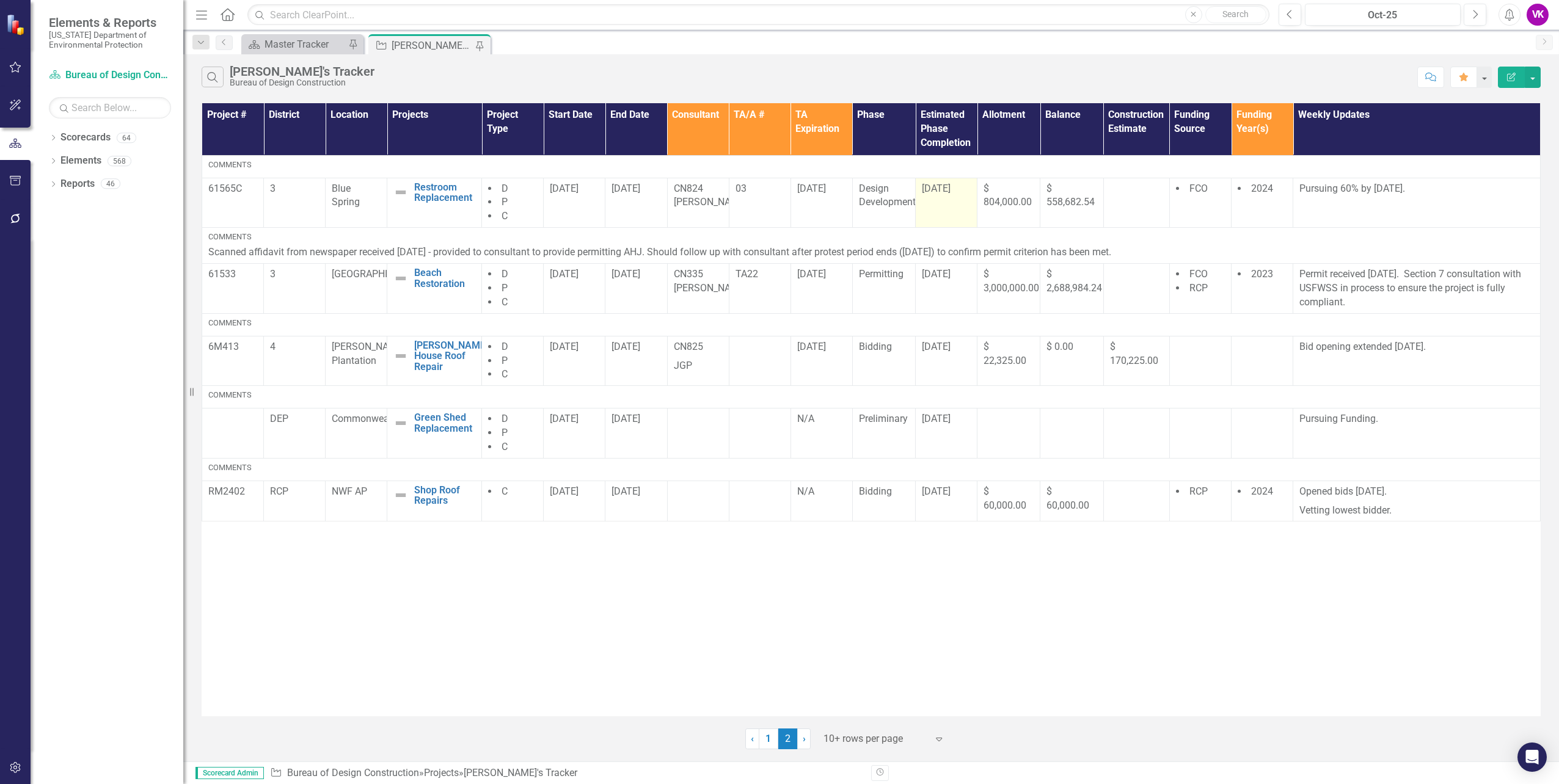
click at [939, 188] on span "[DATE]" at bounding box center [936, 188] width 29 height 11
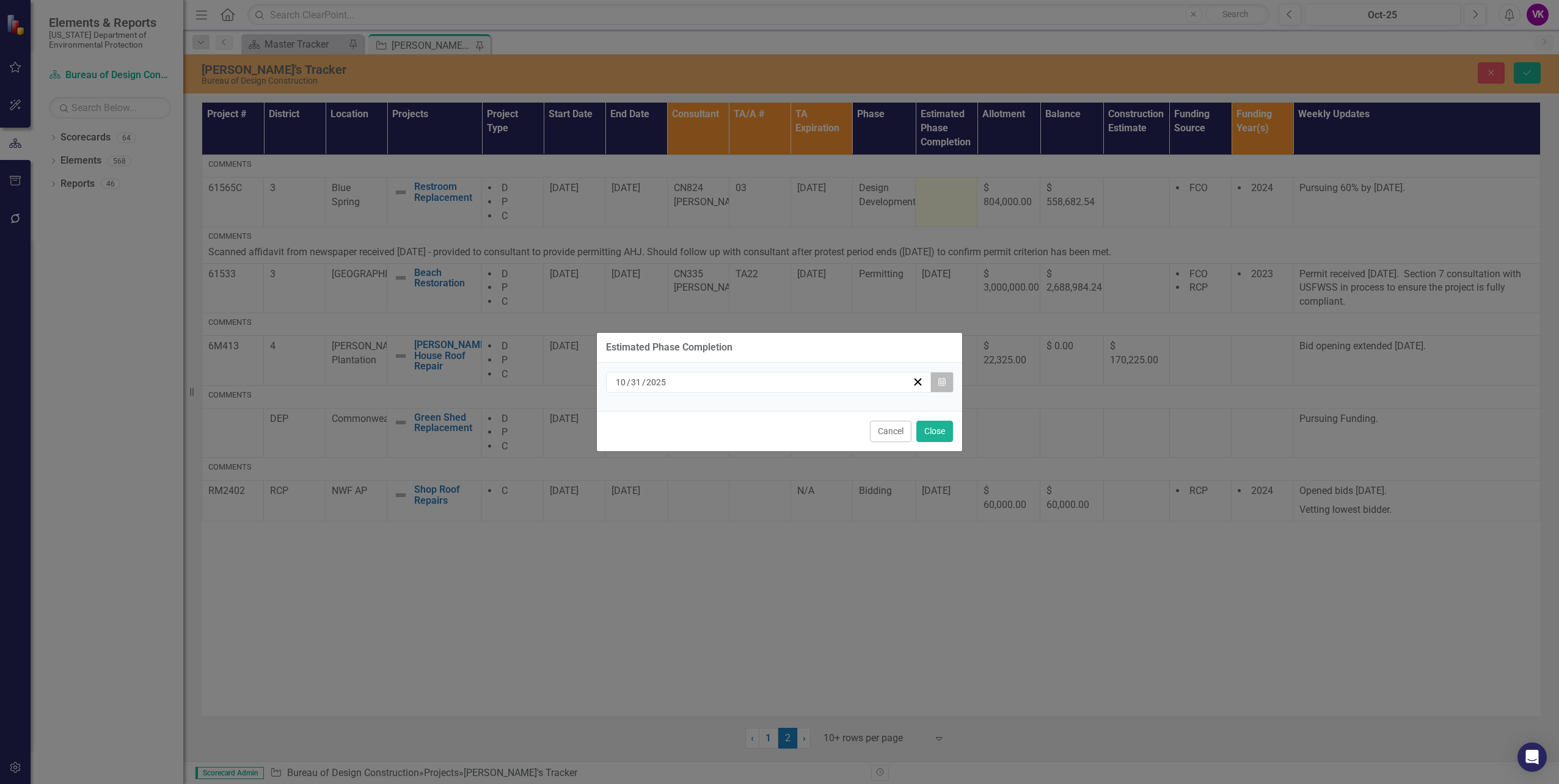
click at [943, 383] on icon "button" at bounding box center [942, 381] width 7 height 9
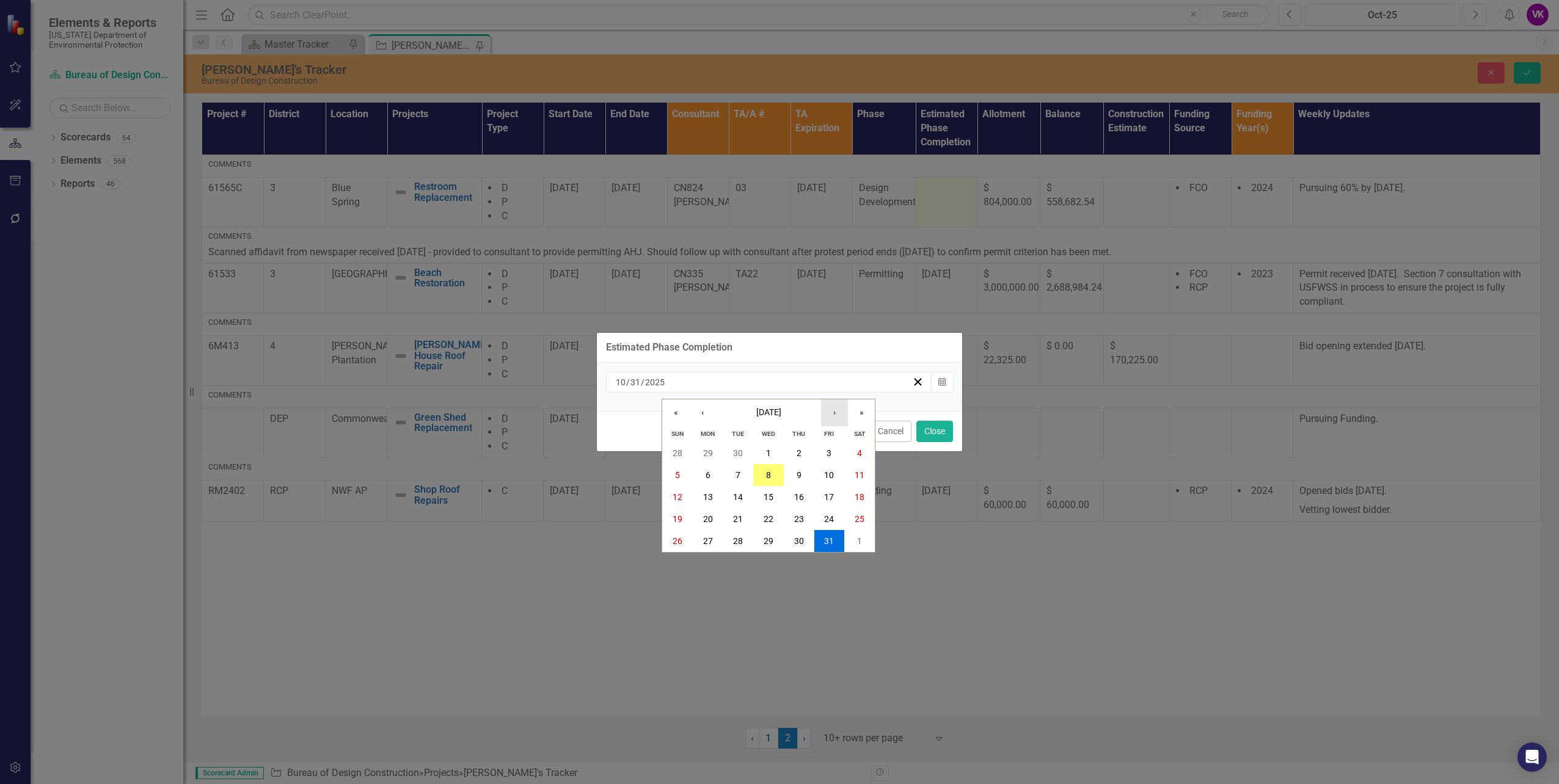
click at [834, 413] on button "›" at bounding box center [834, 413] width 27 height 27
click at [831, 519] on abbr "27" at bounding box center [829, 519] width 10 height 10
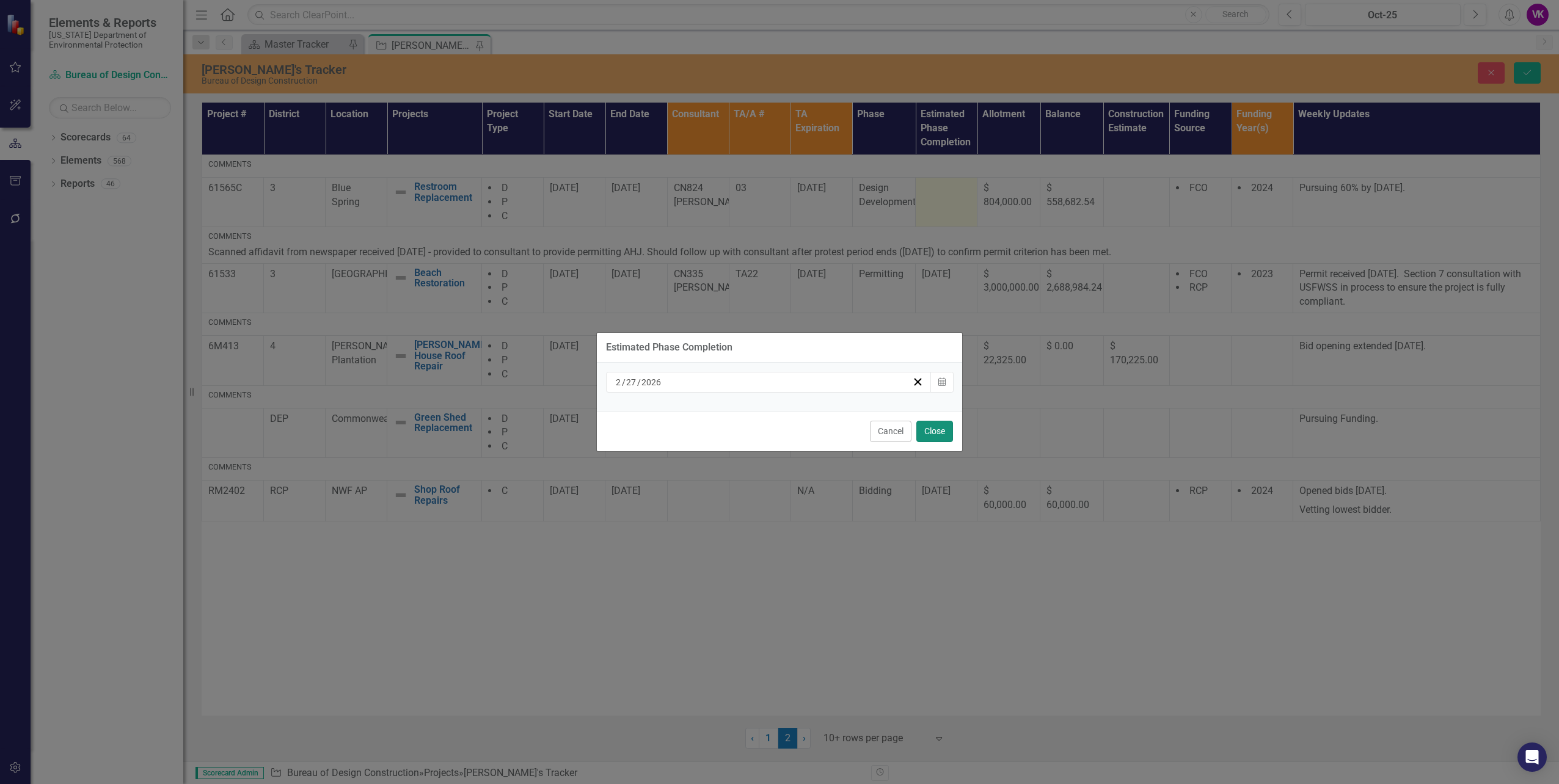
click at [937, 428] on button "Close" at bounding box center [935, 431] width 36 height 21
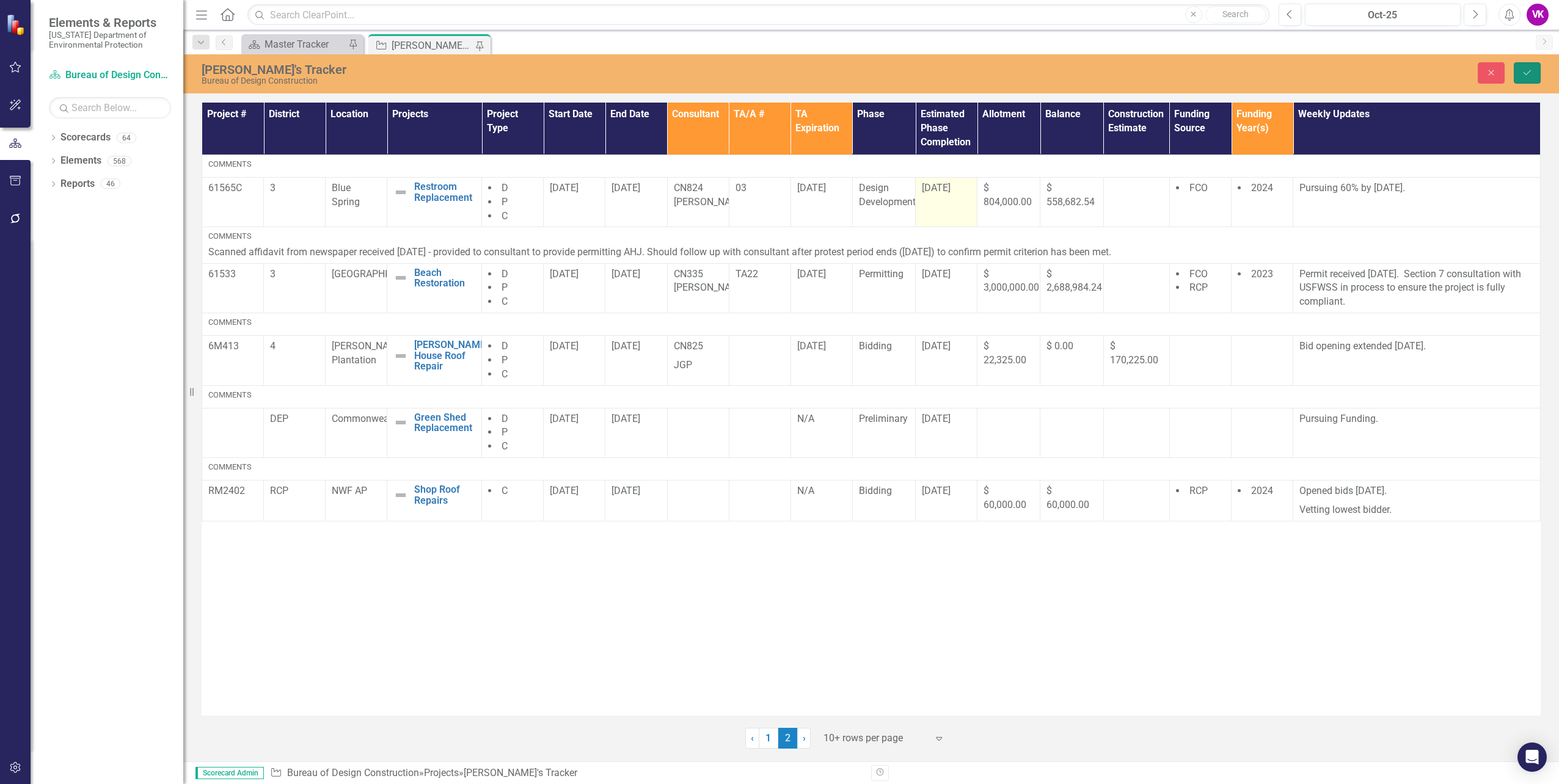
click at [1523, 72] on icon "Save" at bounding box center [1527, 73] width 11 height 9
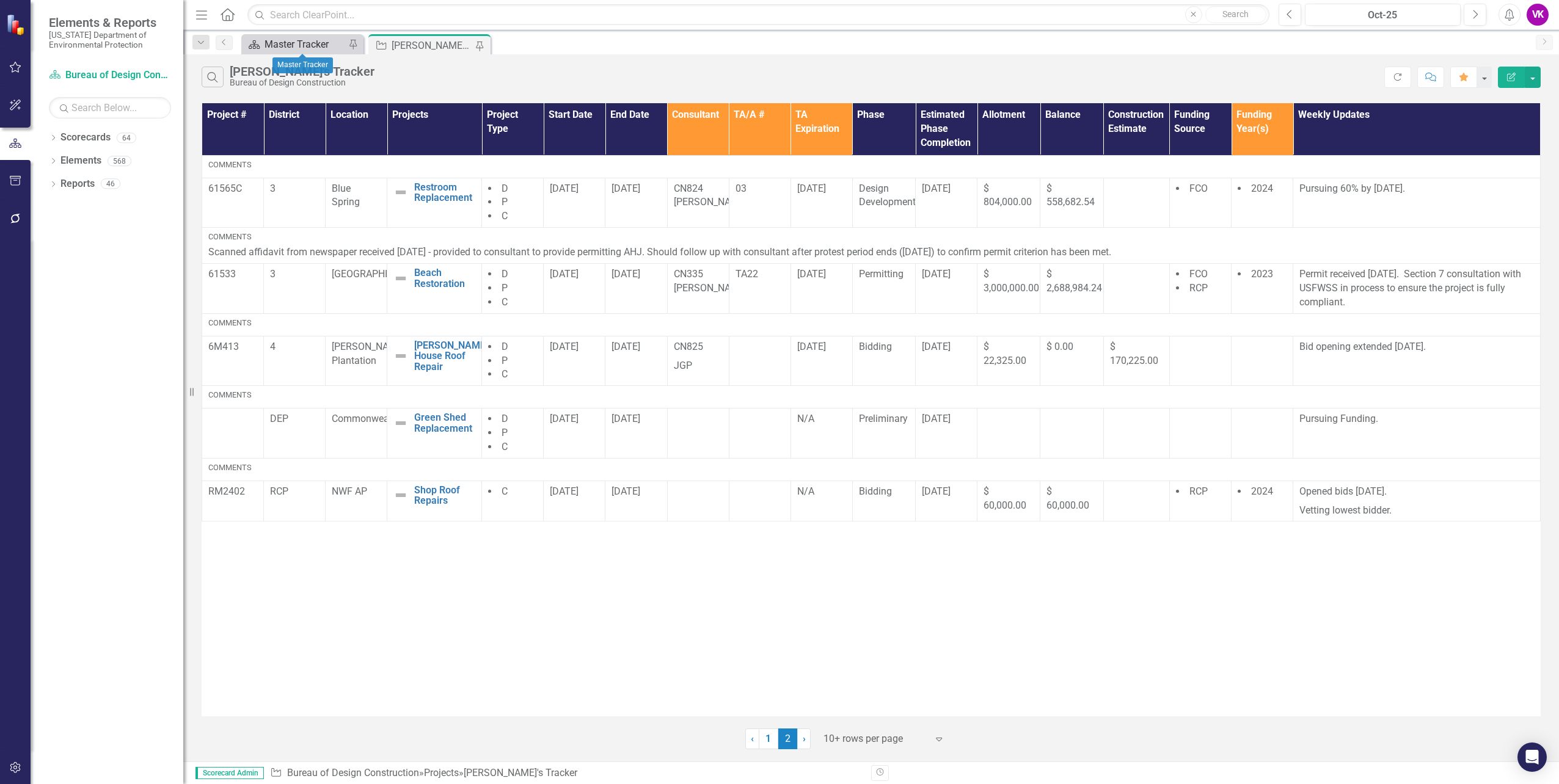
click at [297, 46] on div "Master Tracker" at bounding box center [305, 44] width 81 height 15
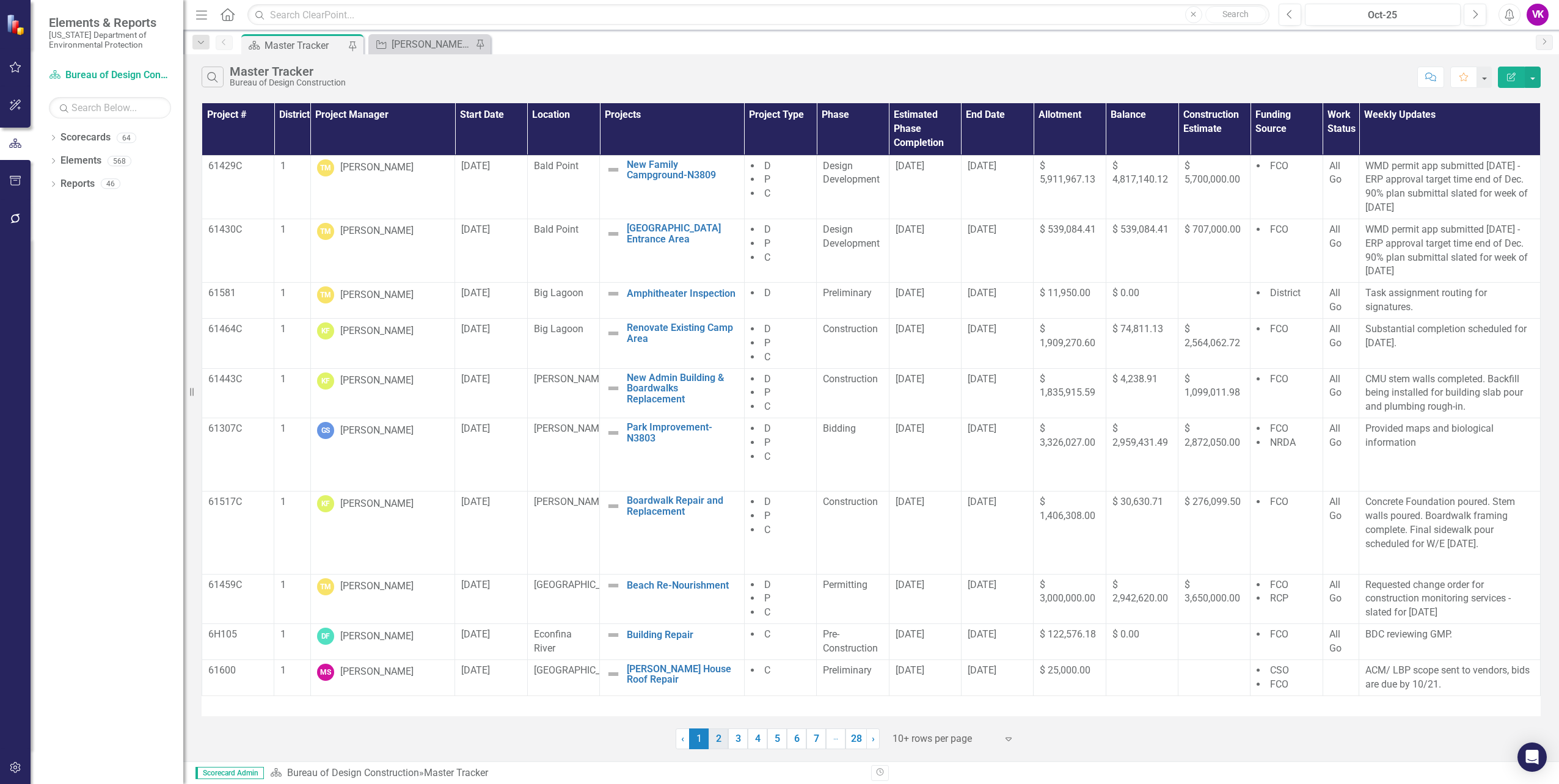
click at [718, 738] on link "2" at bounding box center [718, 739] width 19 height 21
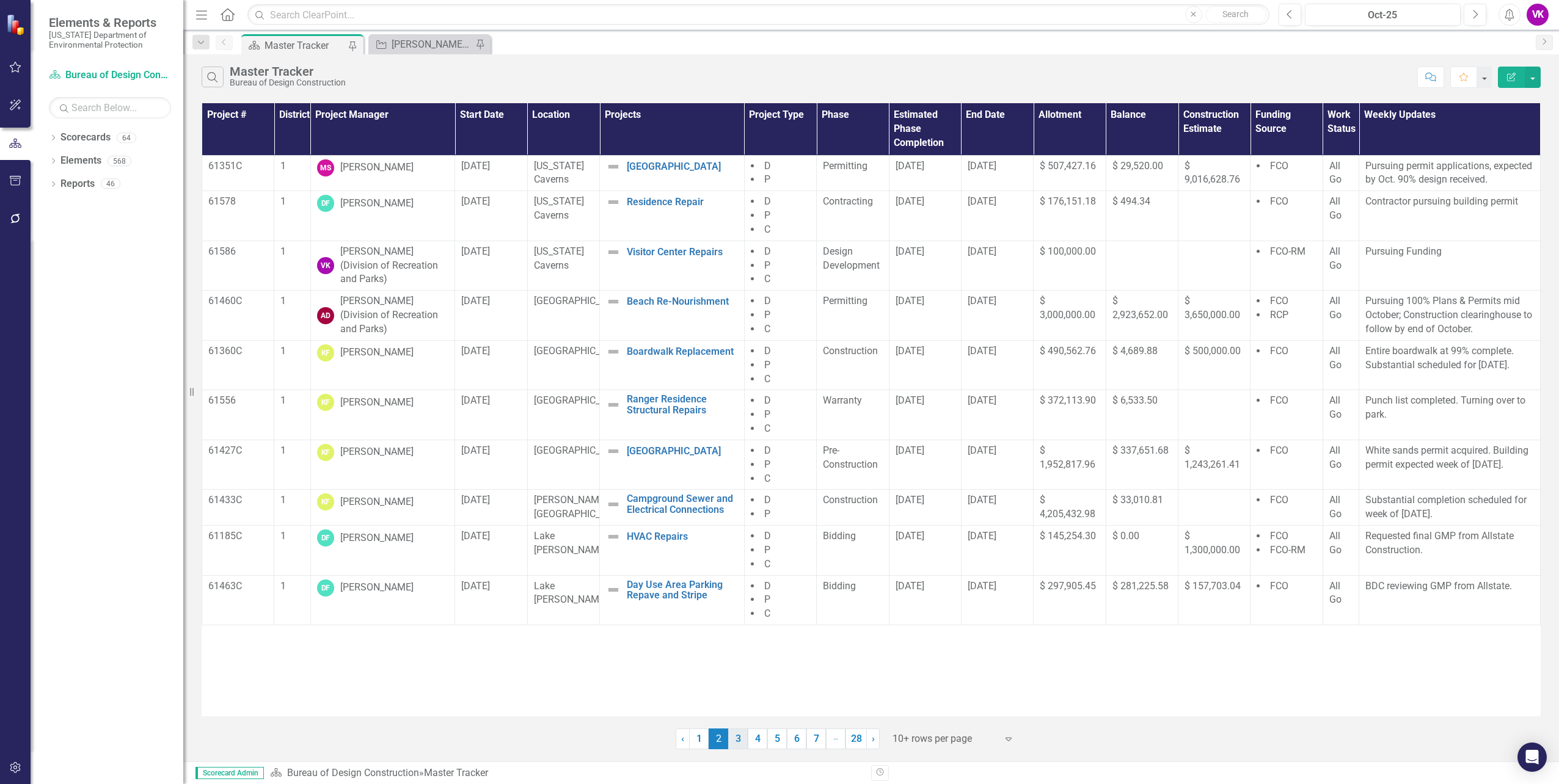
click at [737, 738] on link "3" at bounding box center [738, 739] width 19 height 21
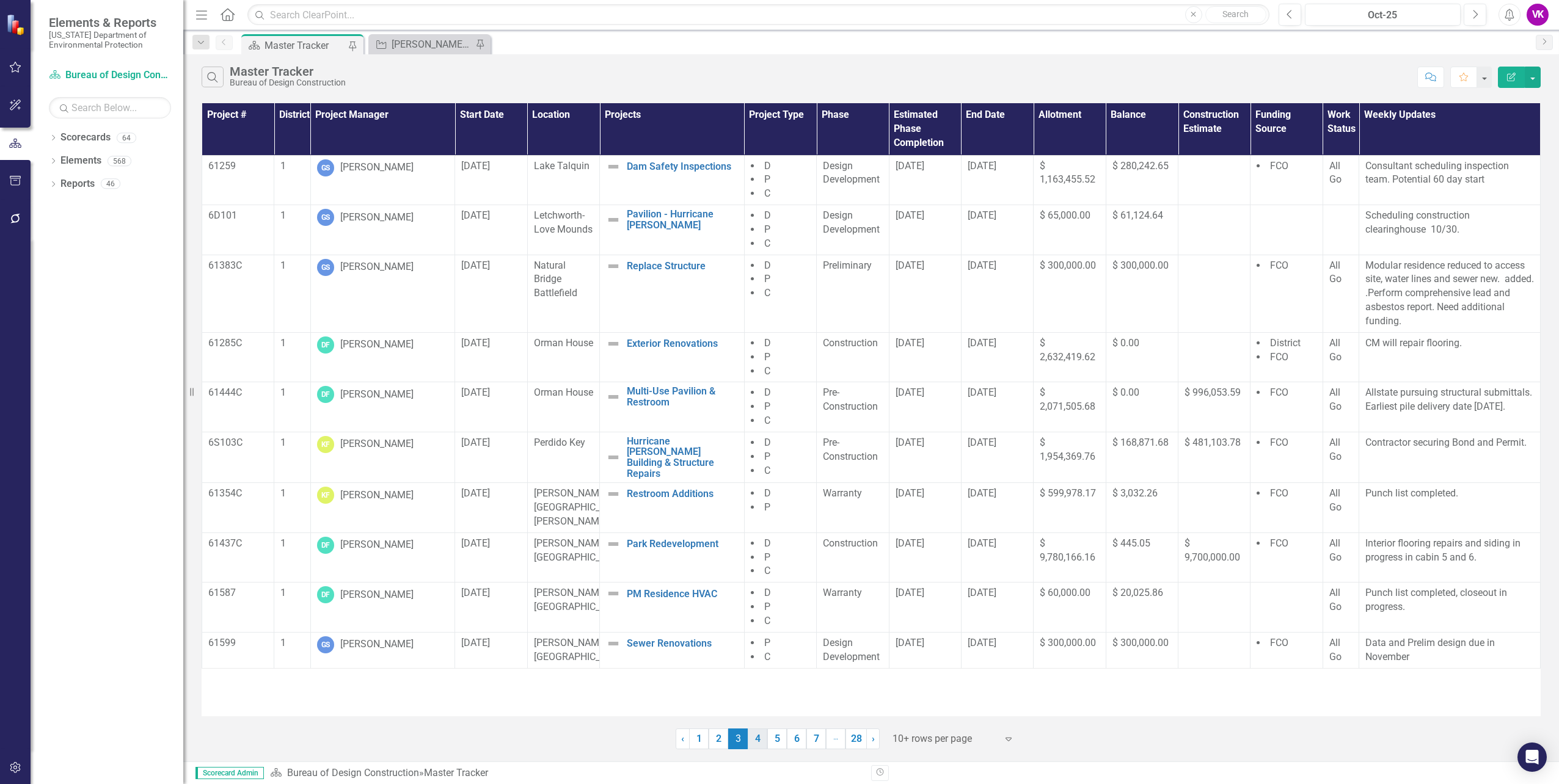
click at [758, 740] on link "4" at bounding box center [758, 739] width 19 height 21
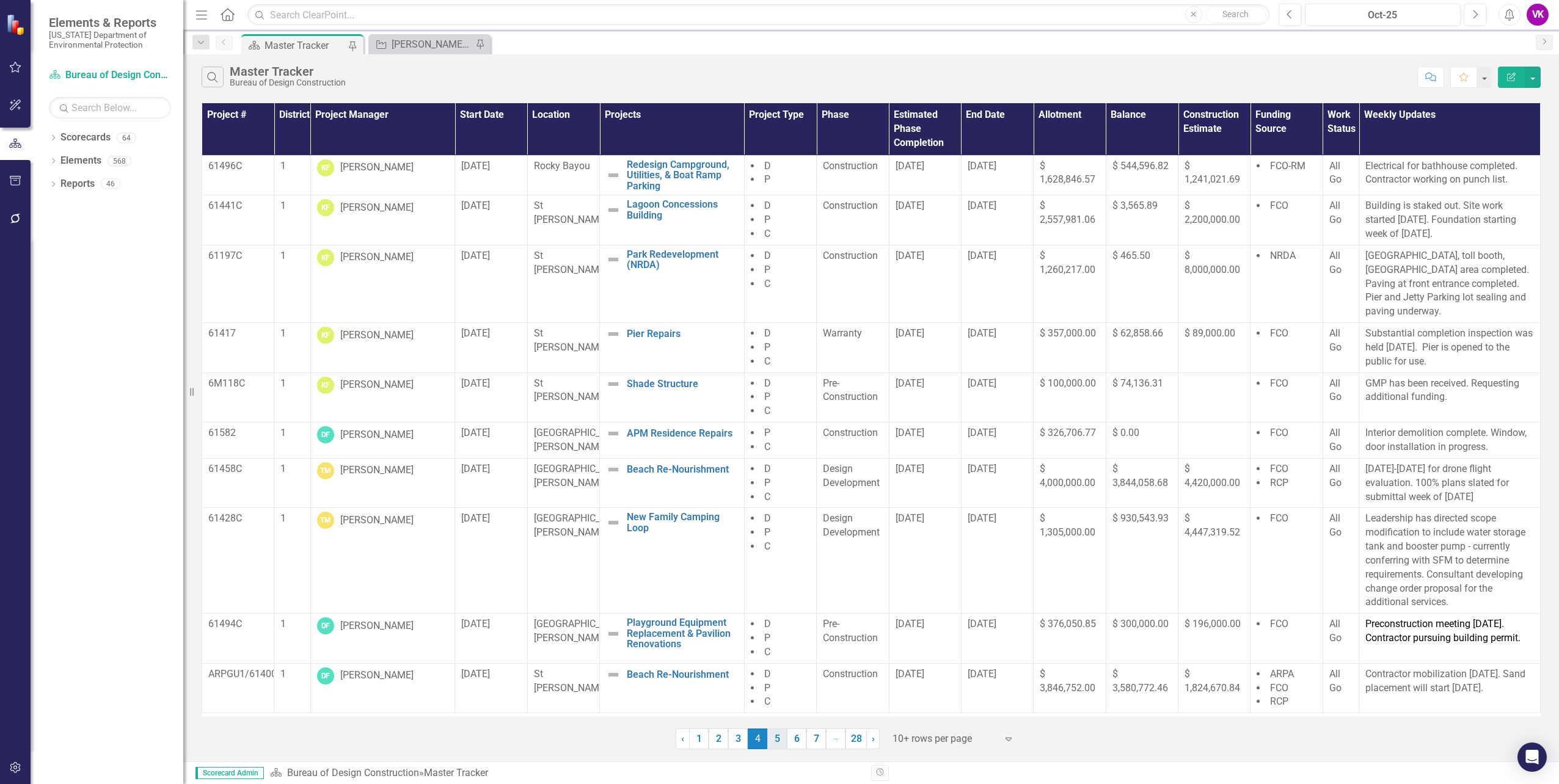
click at [778, 741] on link "5" at bounding box center [777, 739] width 19 height 21
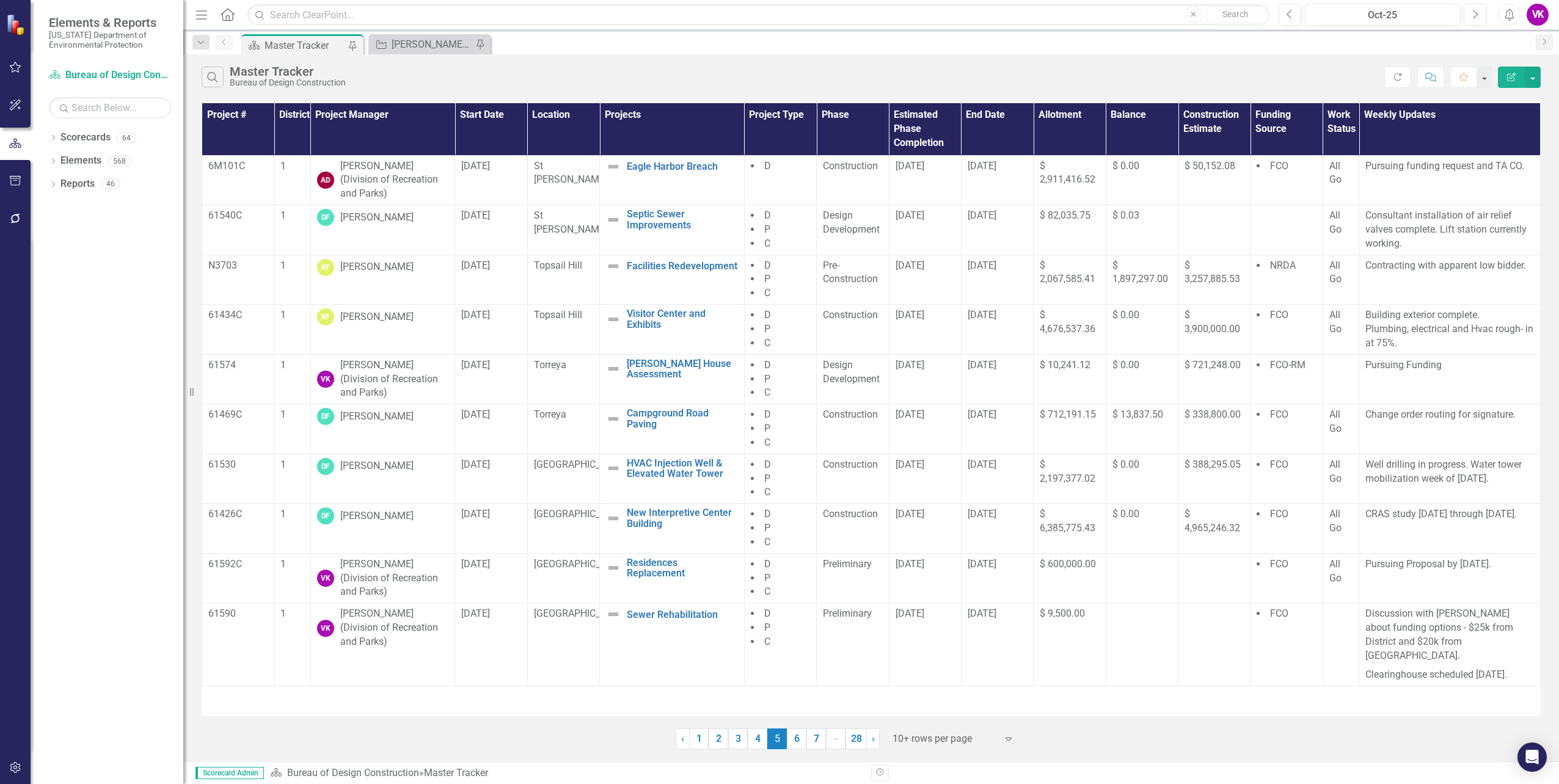
click at [794, 741] on link "6" at bounding box center [796, 739] width 19 height 21
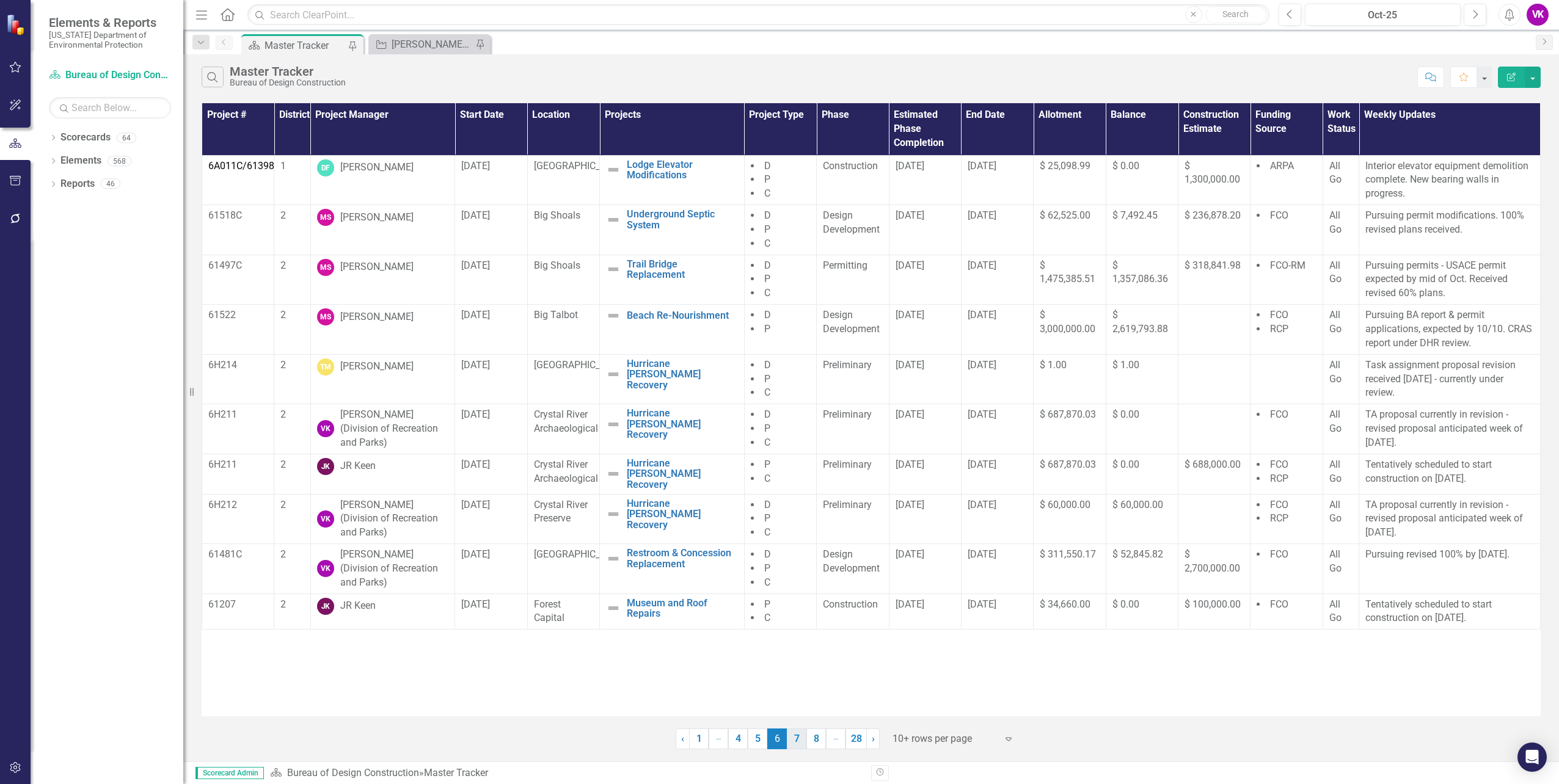
click at [796, 741] on link "7" at bounding box center [796, 739] width 19 height 21
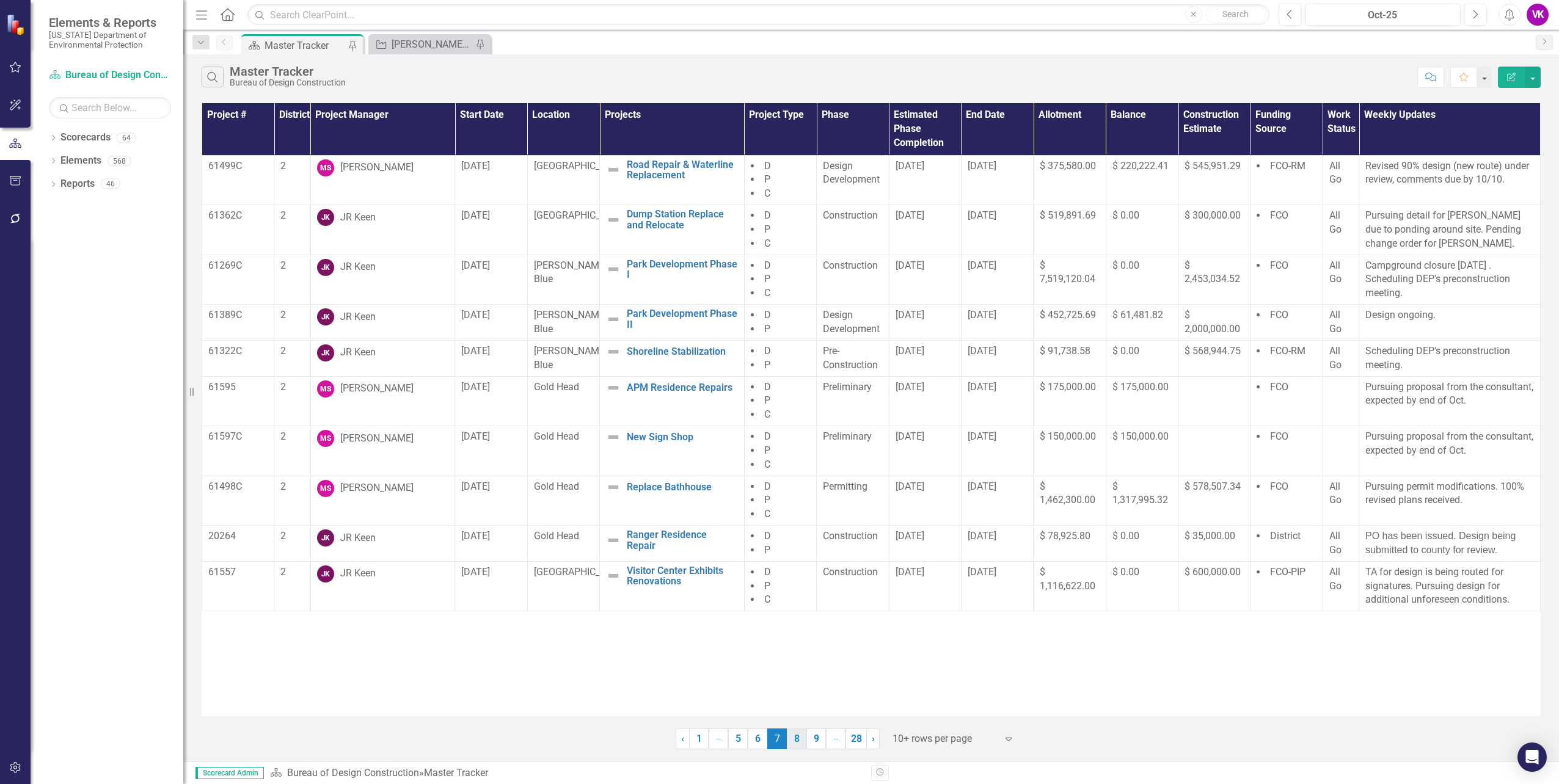
click at [796, 741] on link "8" at bounding box center [796, 739] width 19 height 21
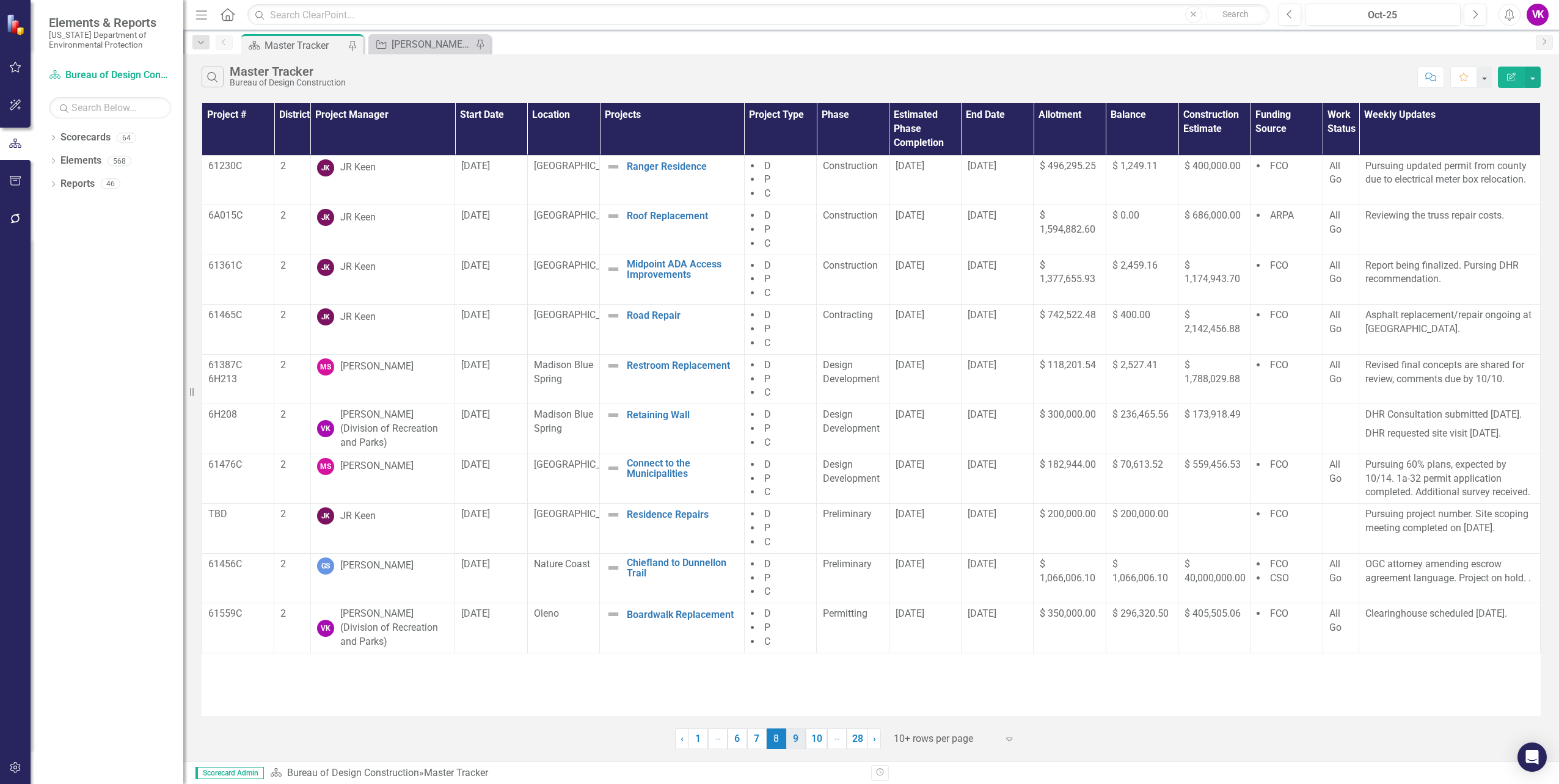
click at [796, 741] on link "9" at bounding box center [796, 739] width 19 height 21
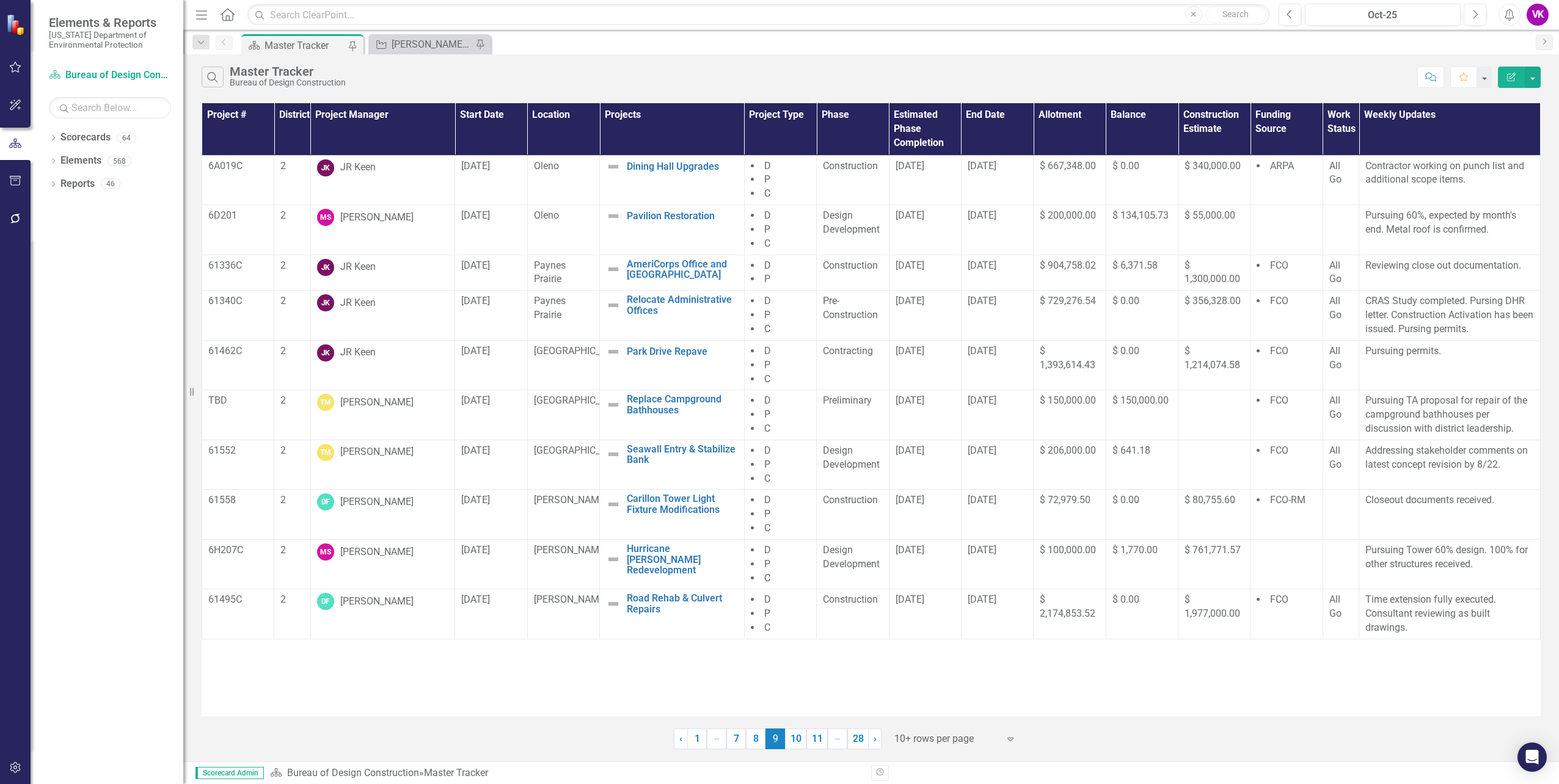
click at [798, 741] on link "10" at bounding box center [796, 739] width 21 height 21
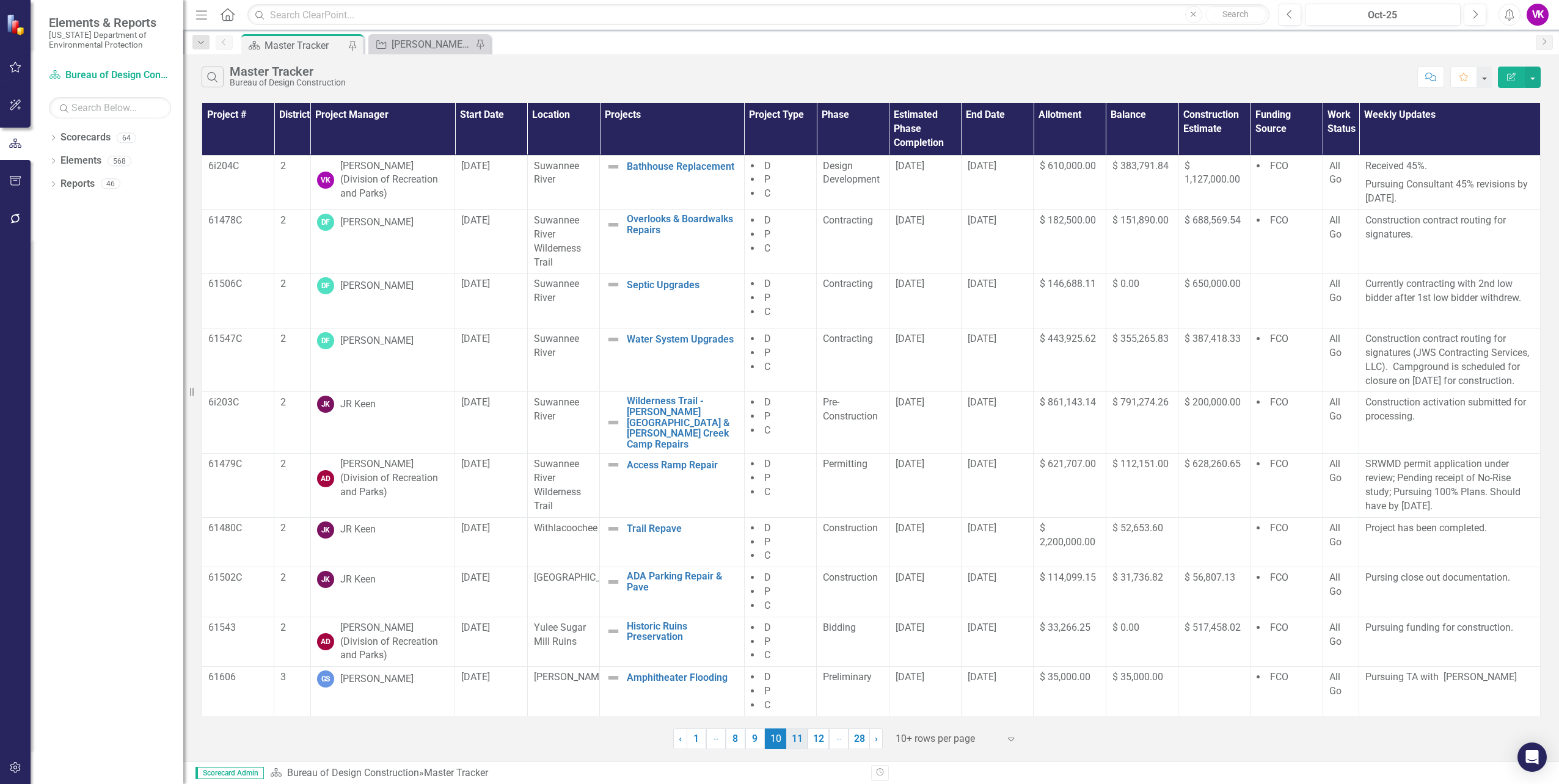
click at [793, 741] on link "11" at bounding box center [796, 739] width 21 height 21
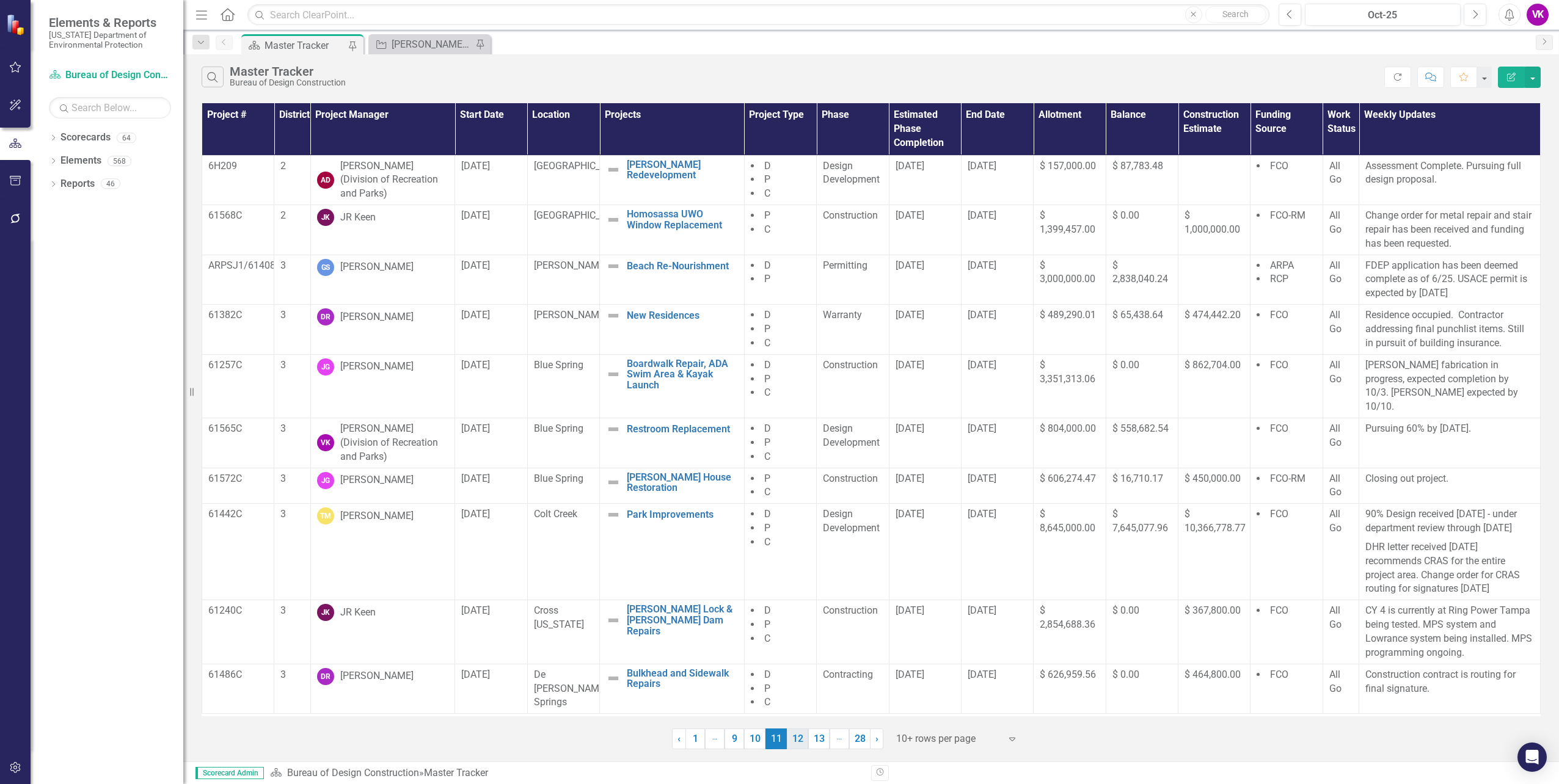
click at [799, 740] on link "12" at bounding box center [797, 739] width 21 height 21
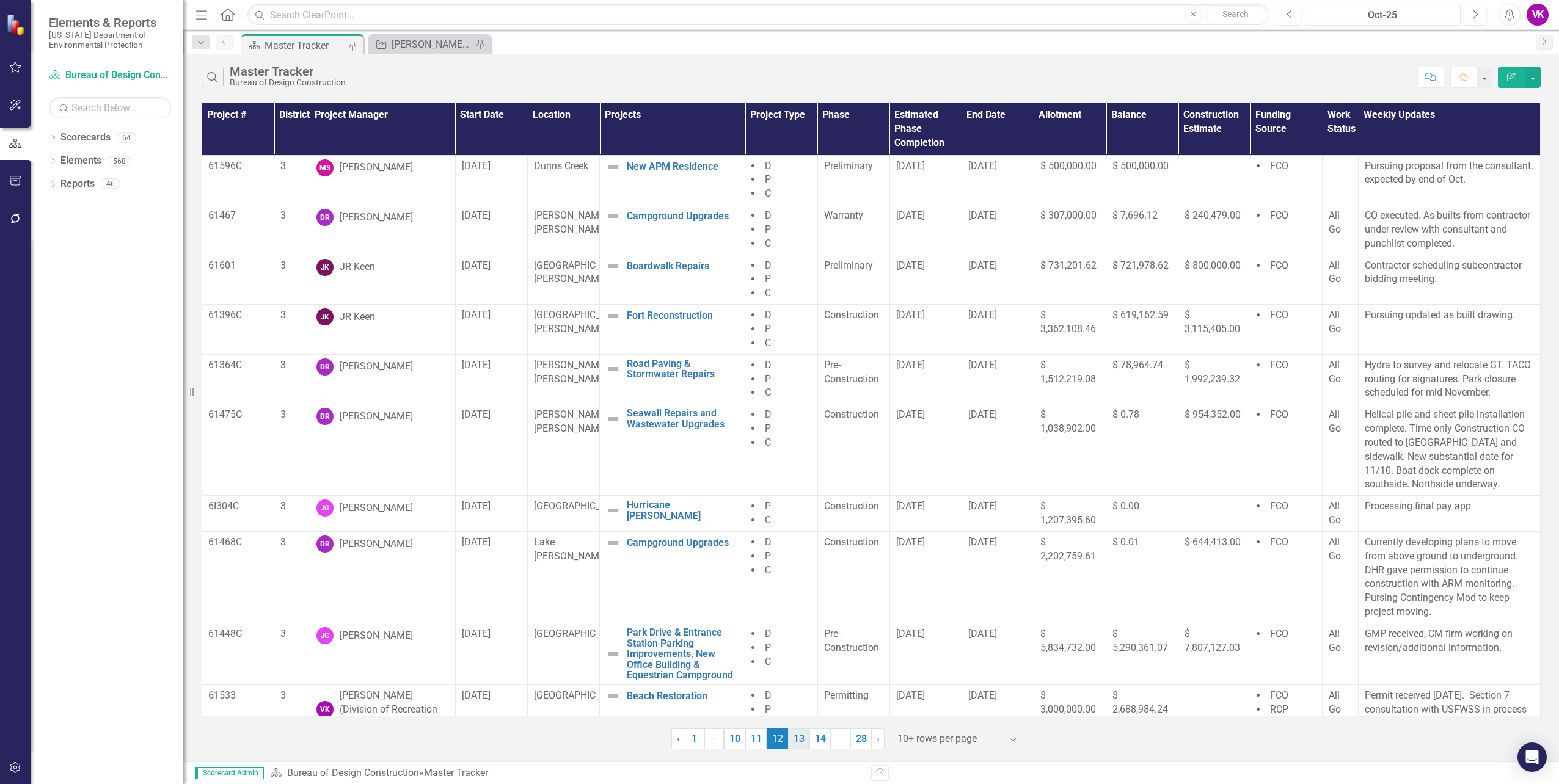
click at [801, 740] on link "13" at bounding box center [799, 739] width 21 height 21
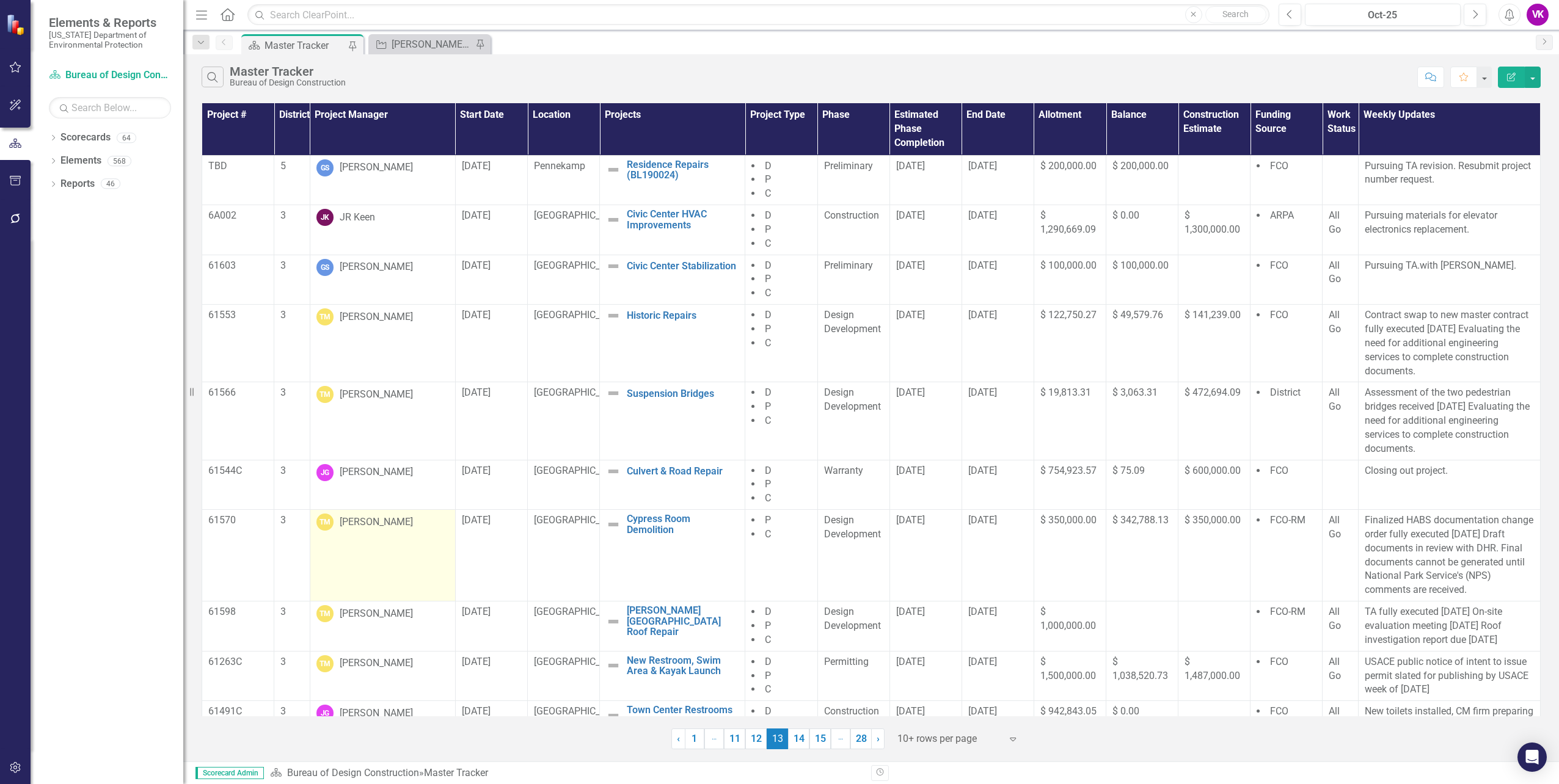
scroll to position [35, 0]
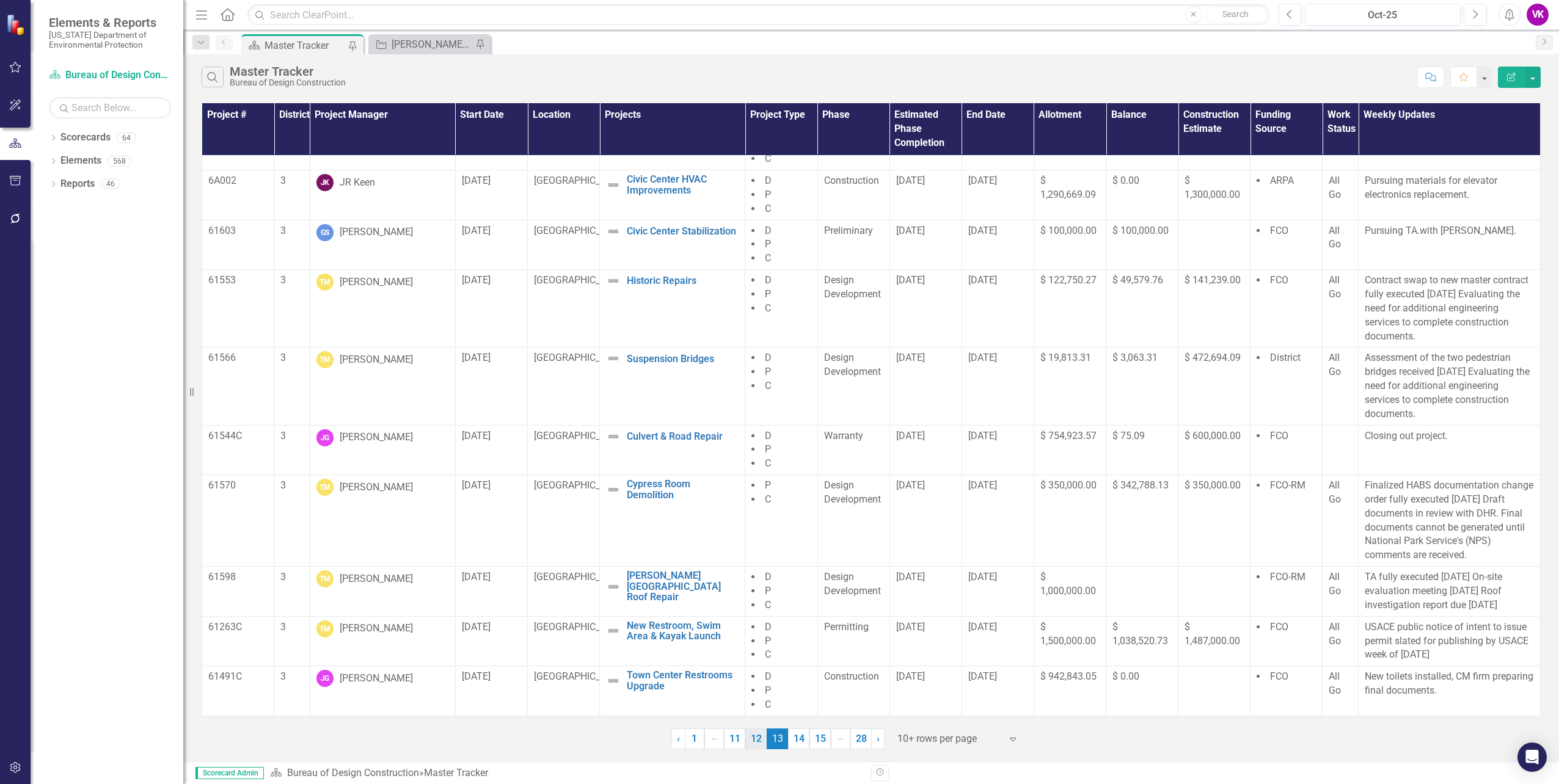
click at [799, 740] on link "14" at bounding box center [799, 739] width 21 height 21
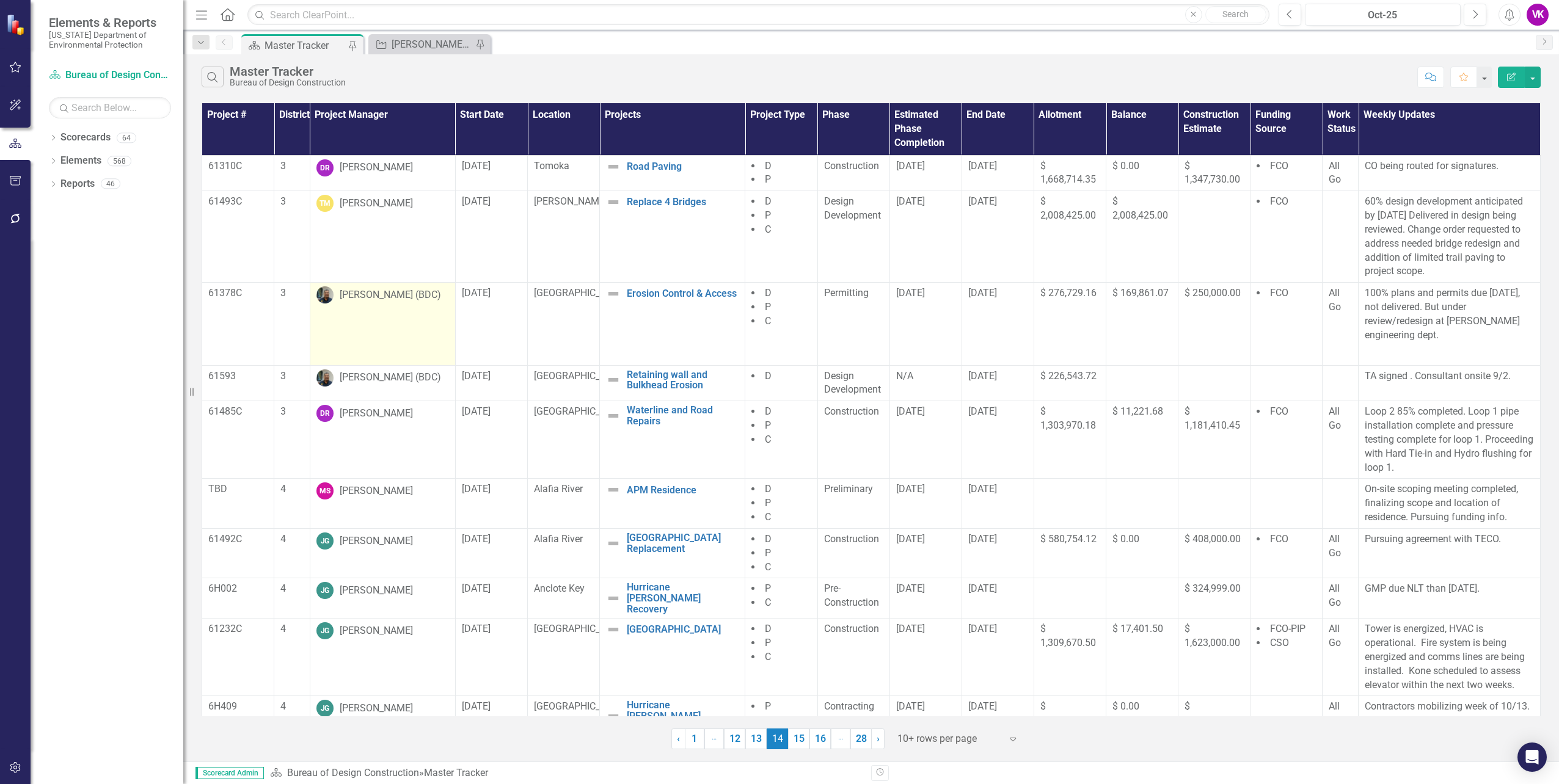
scroll to position [40, 0]
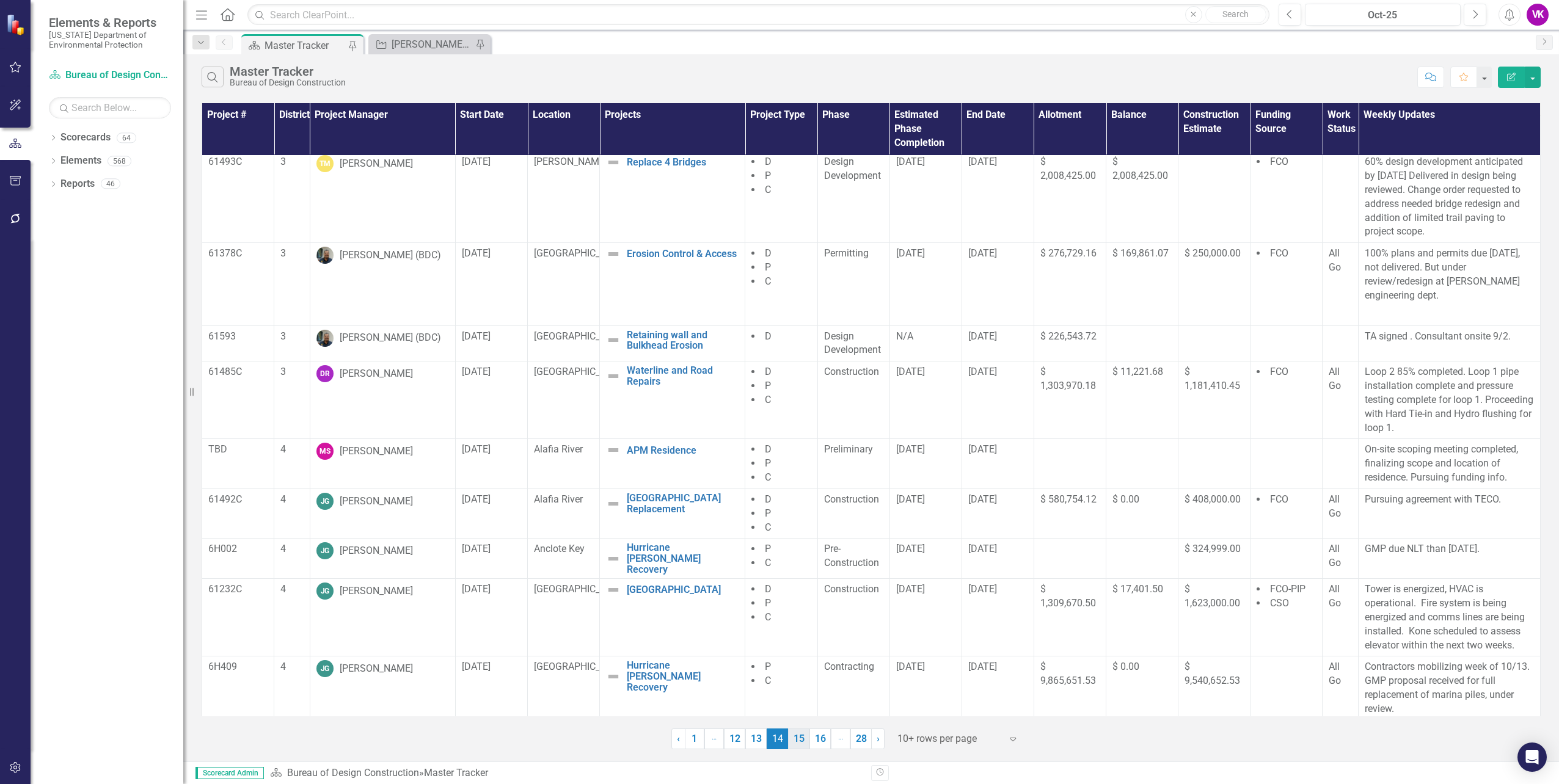
click at [801, 741] on link "15" at bounding box center [799, 739] width 21 height 21
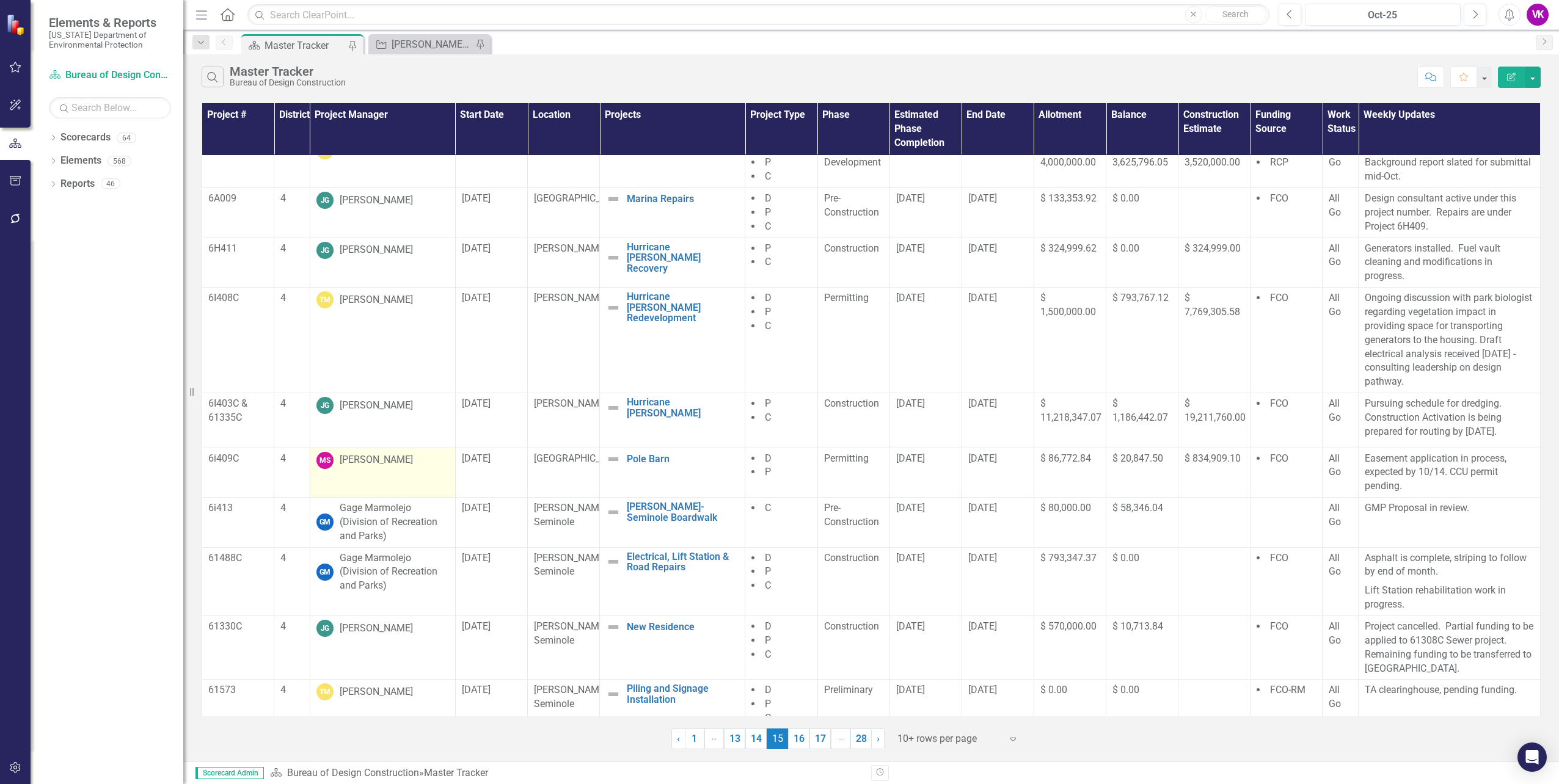
scroll to position [31, 0]
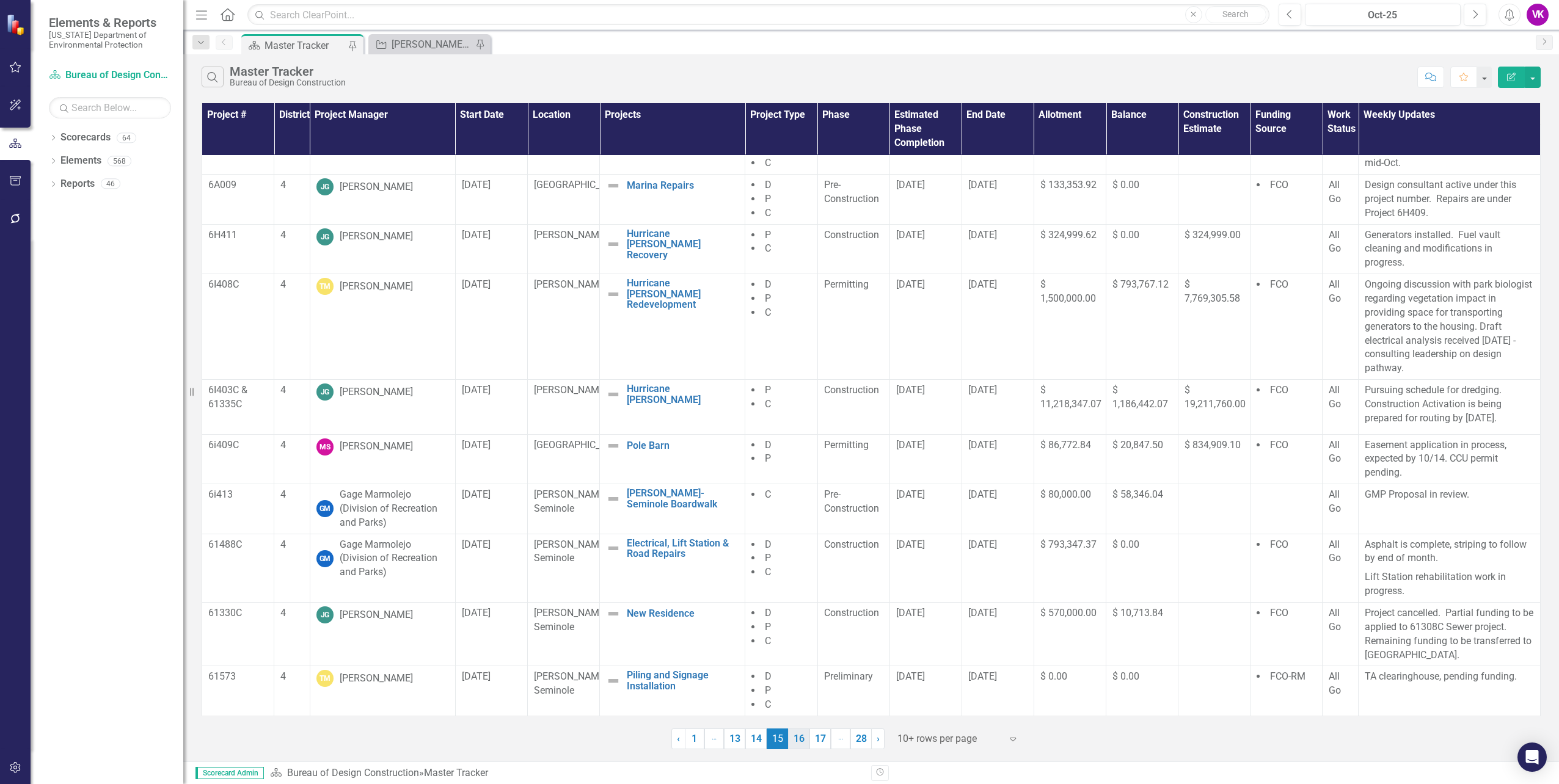
click at [799, 738] on link "16" at bounding box center [799, 739] width 21 height 21
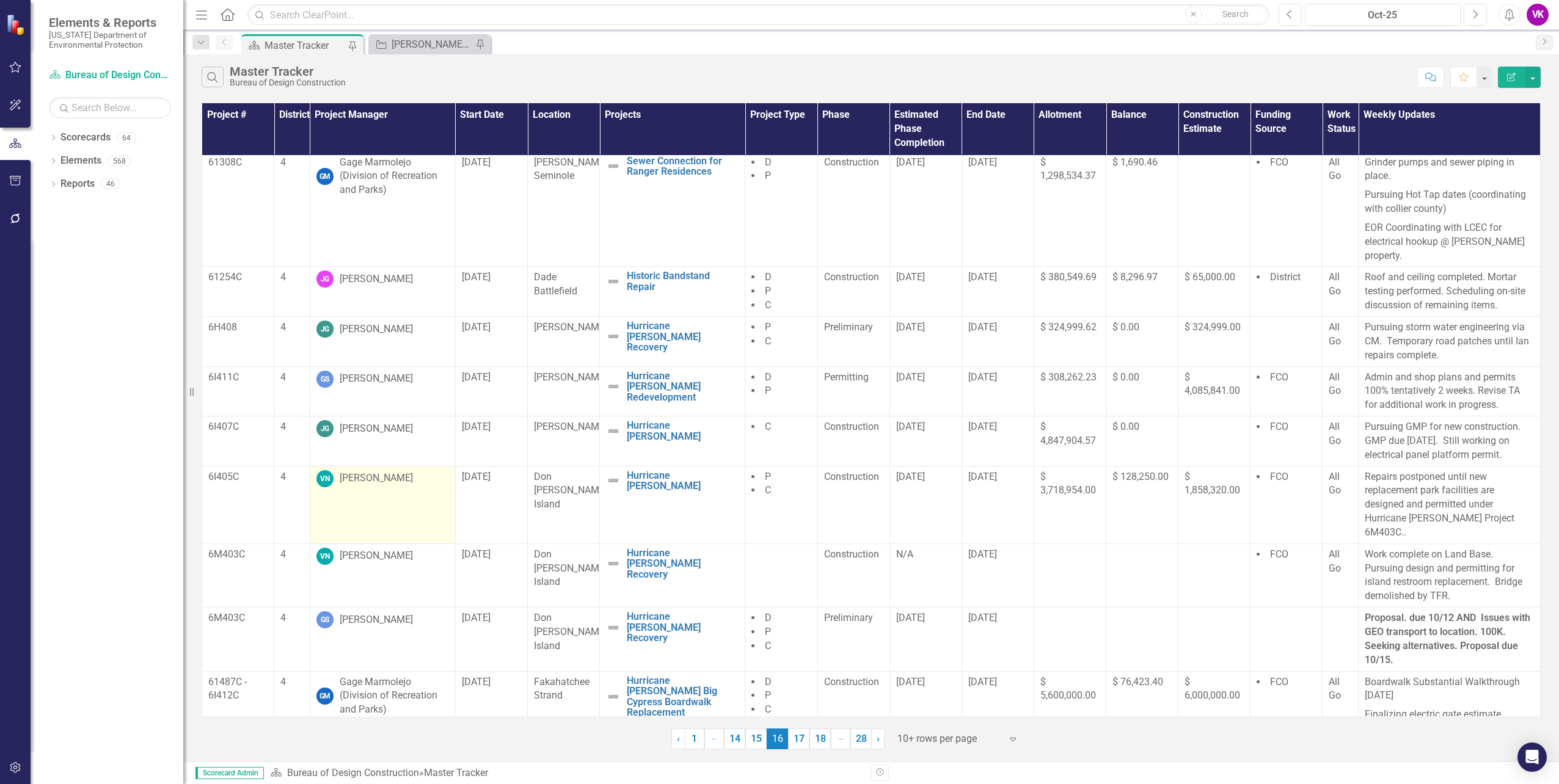
scroll to position [0, 0]
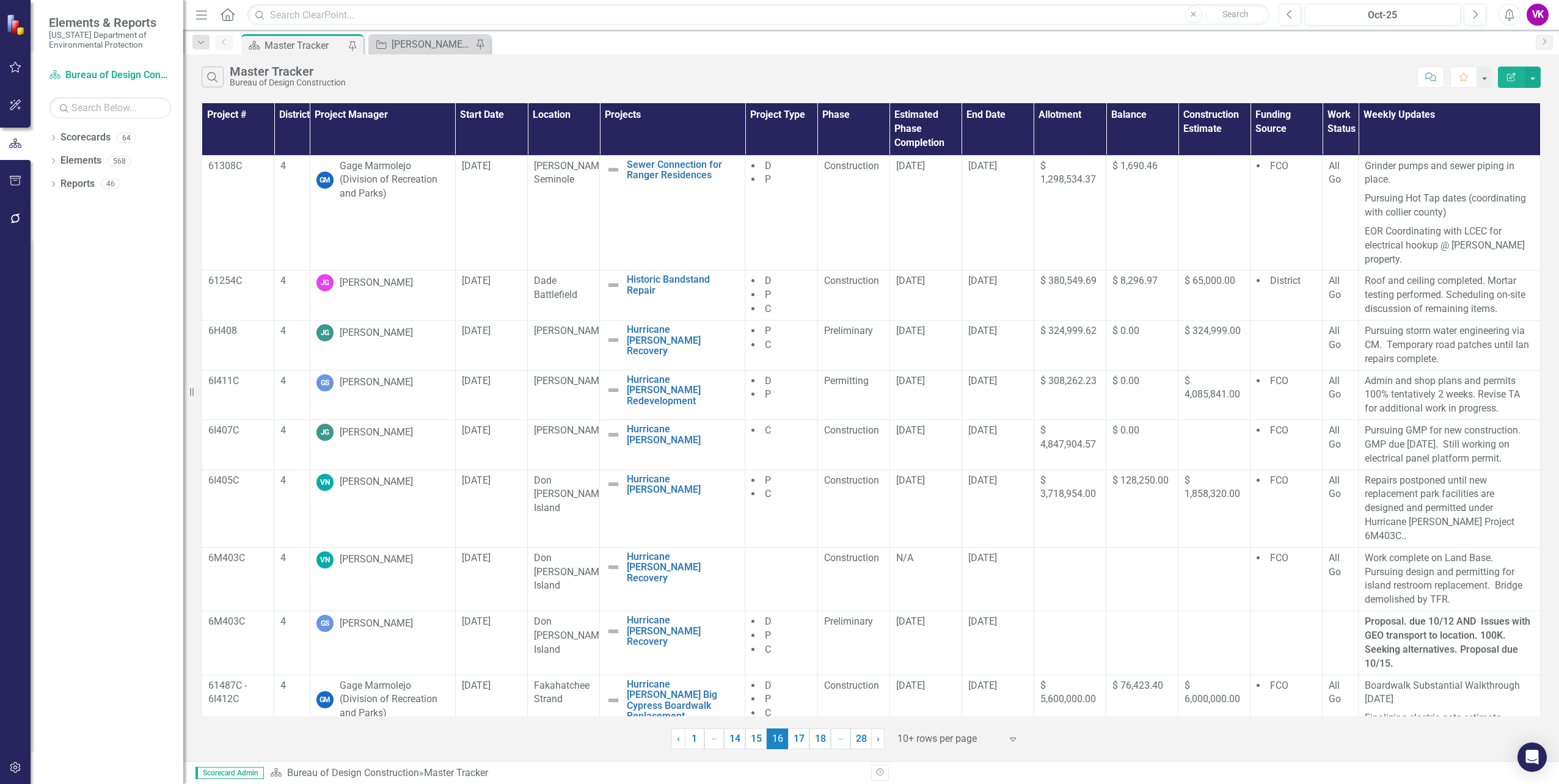
click at [797, 740] on link "17" at bounding box center [799, 739] width 21 height 21
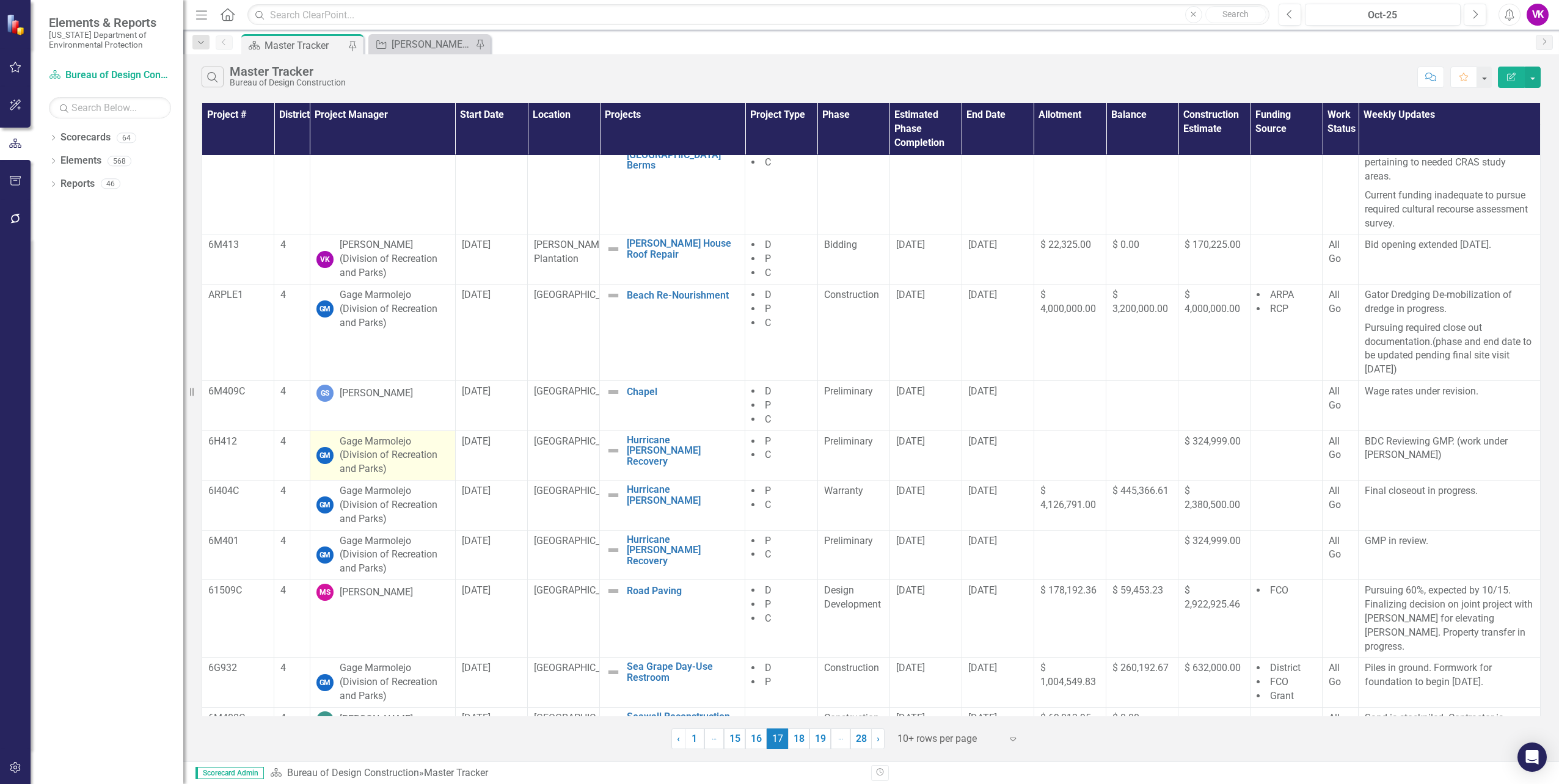
scroll to position [44, 0]
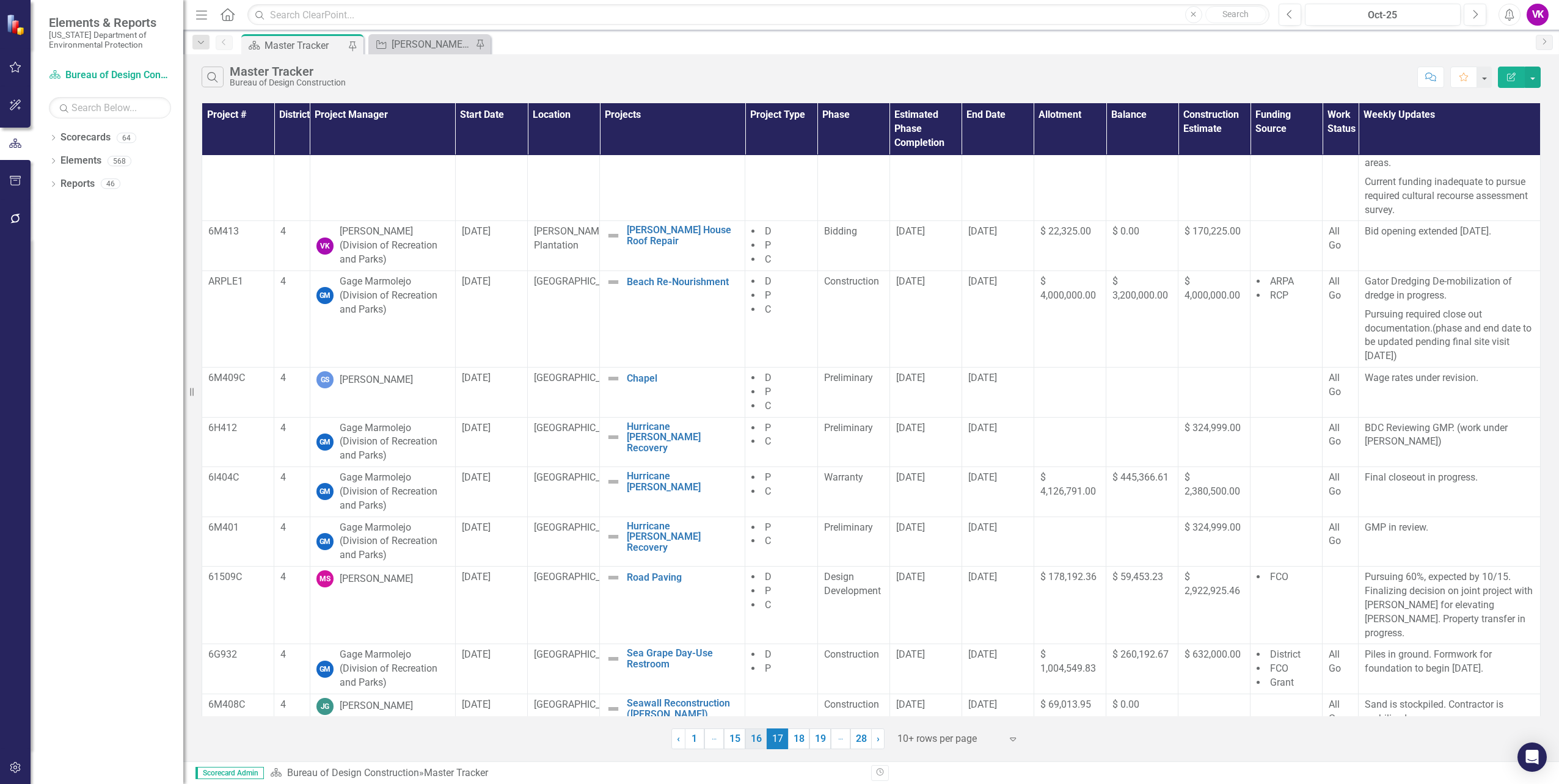
click at [797, 743] on link "18" at bounding box center [799, 739] width 21 height 21
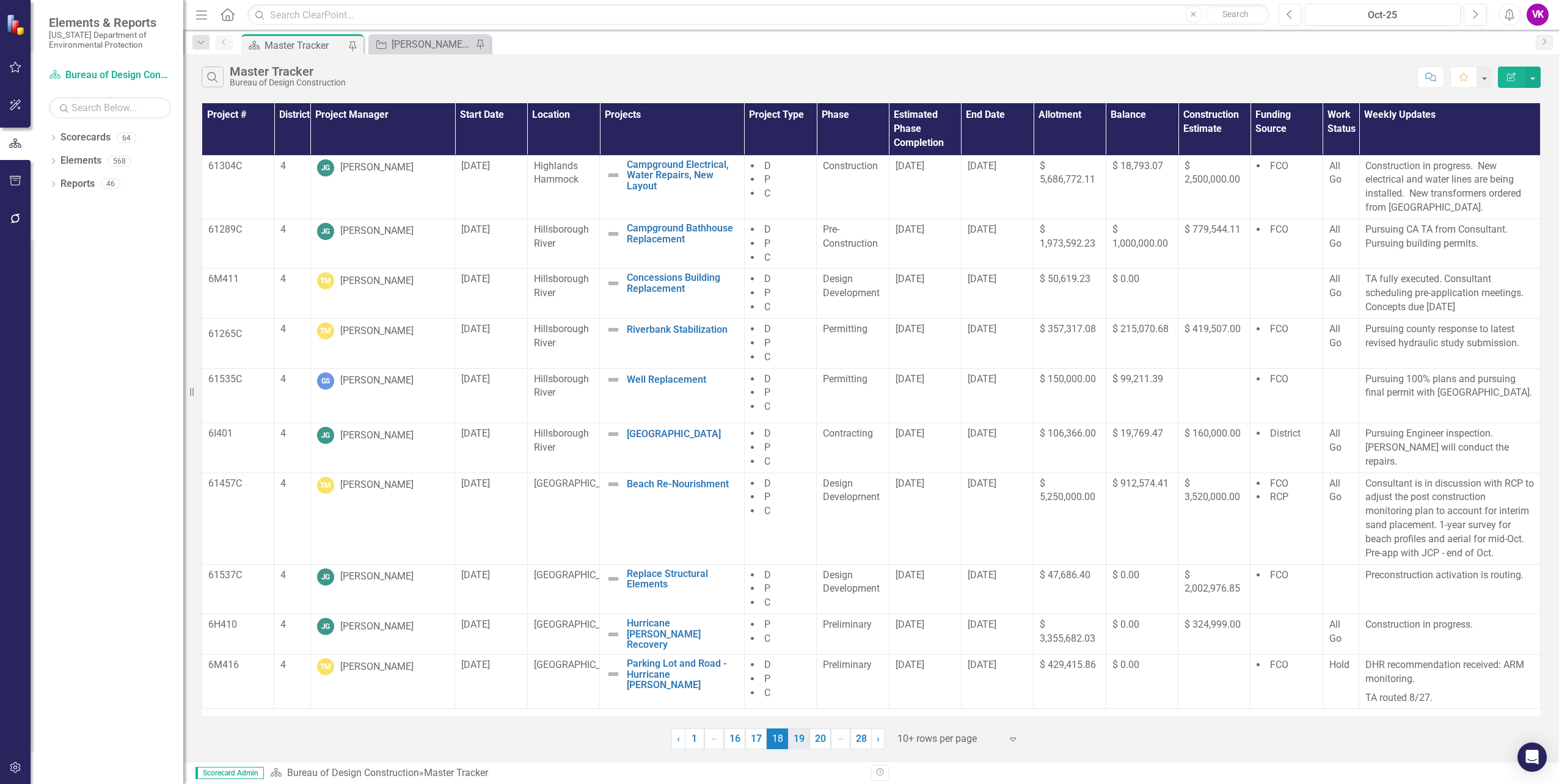
click at [801, 739] on link "19" at bounding box center [799, 739] width 21 height 21
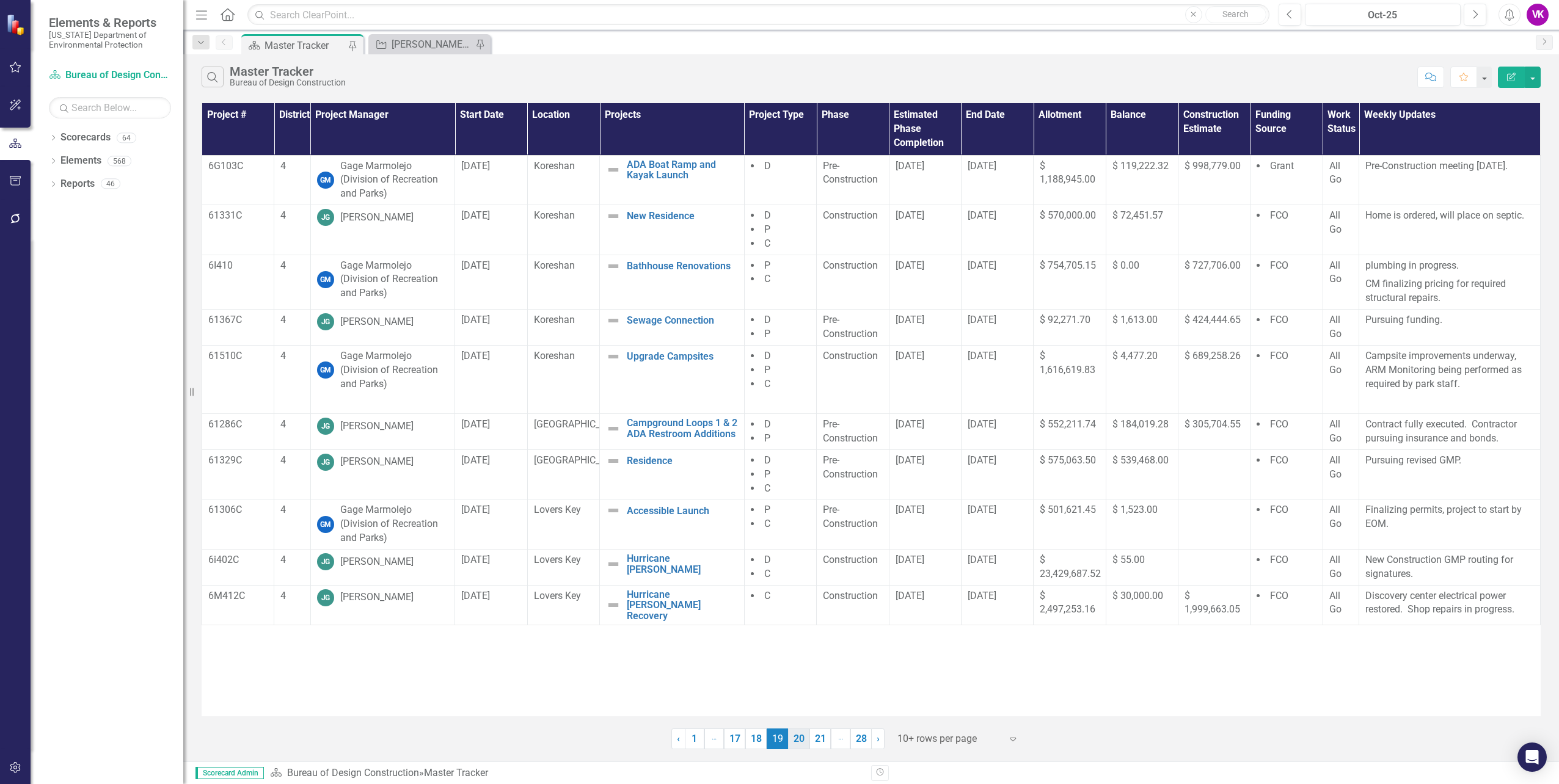
click at [797, 736] on link "20" at bounding box center [799, 739] width 21 height 21
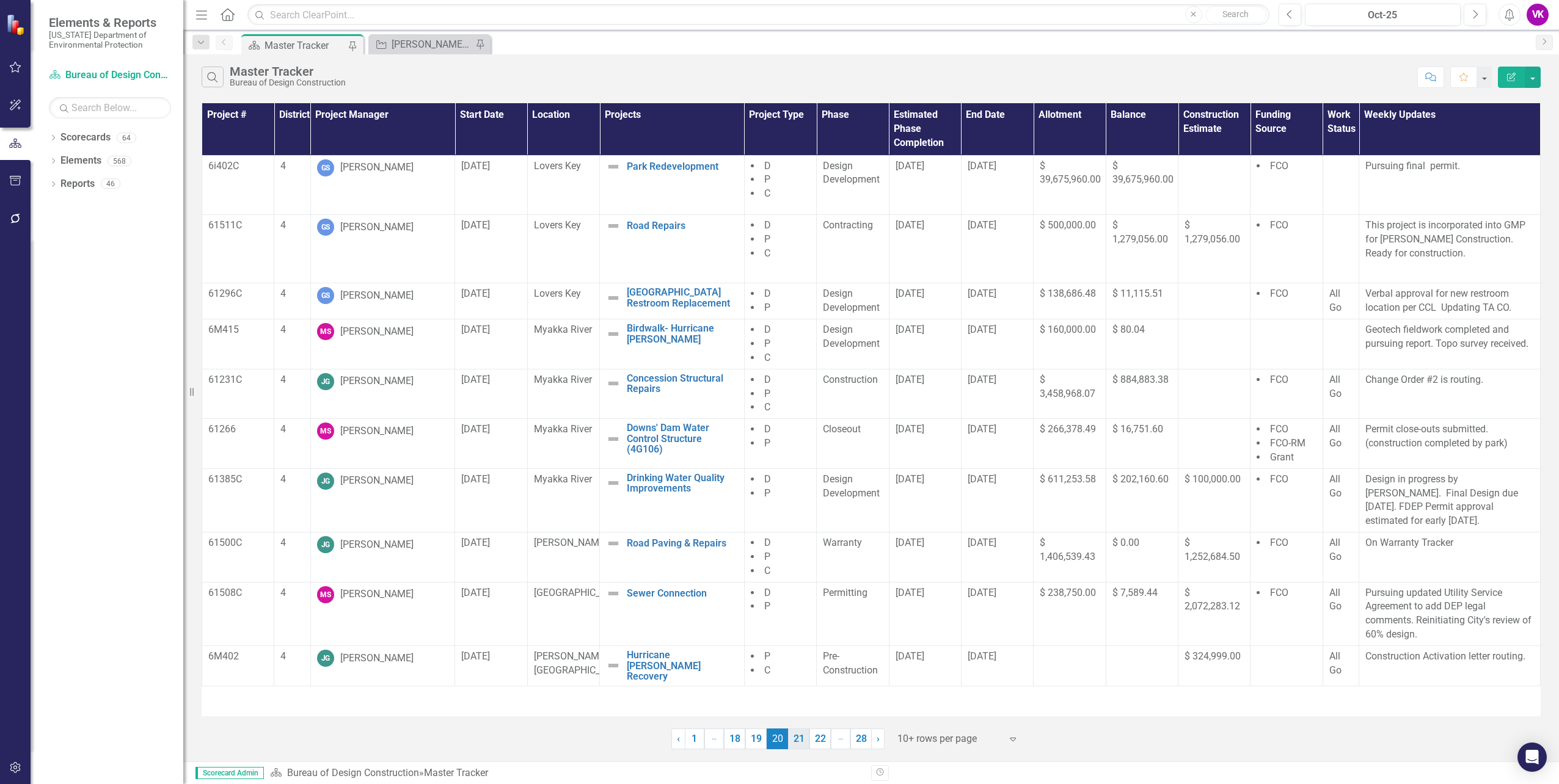
click at [796, 738] on link "21" at bounding box center [799, 739] width 21 height 21
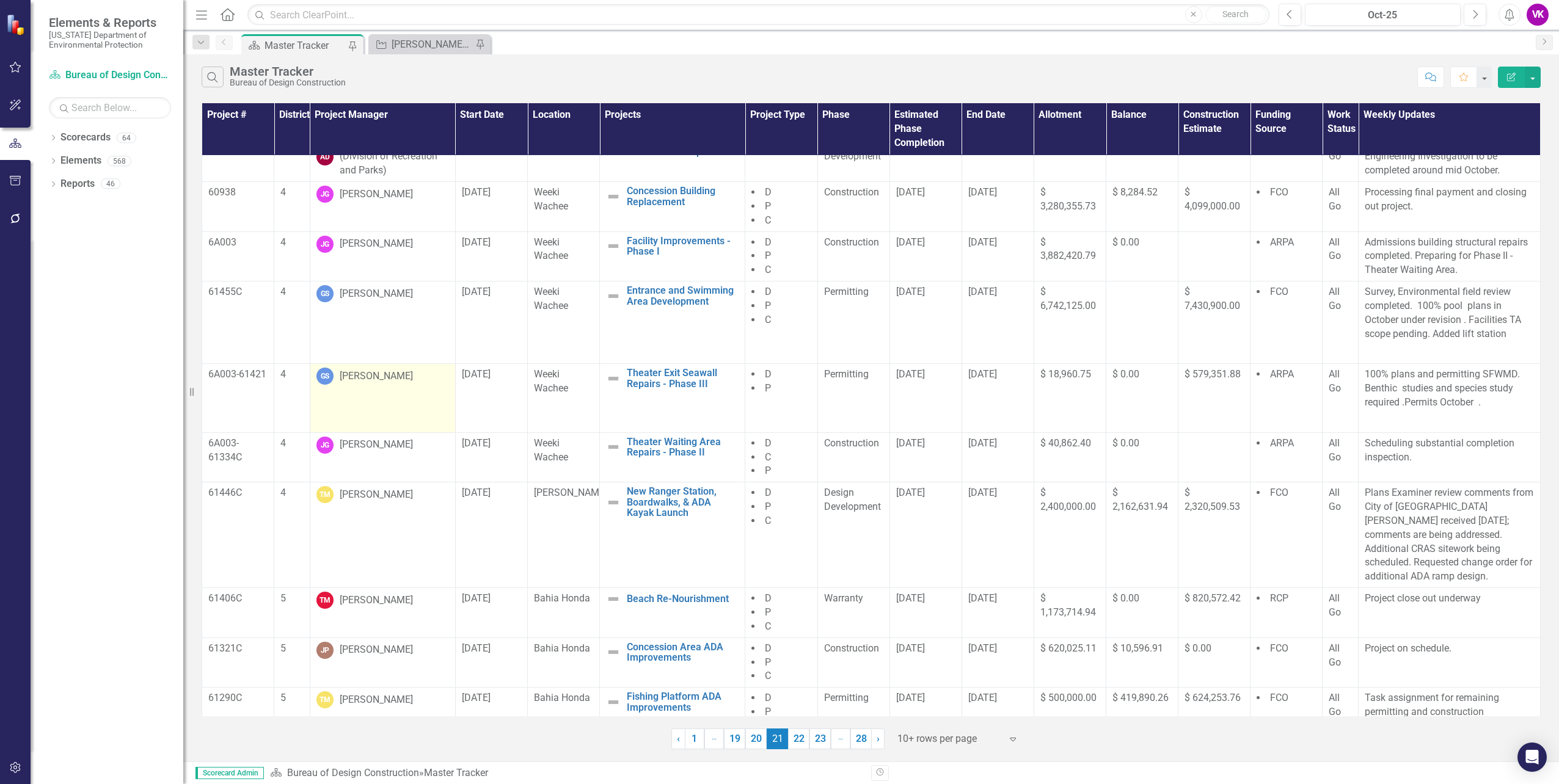
scroll to position [44, 0]
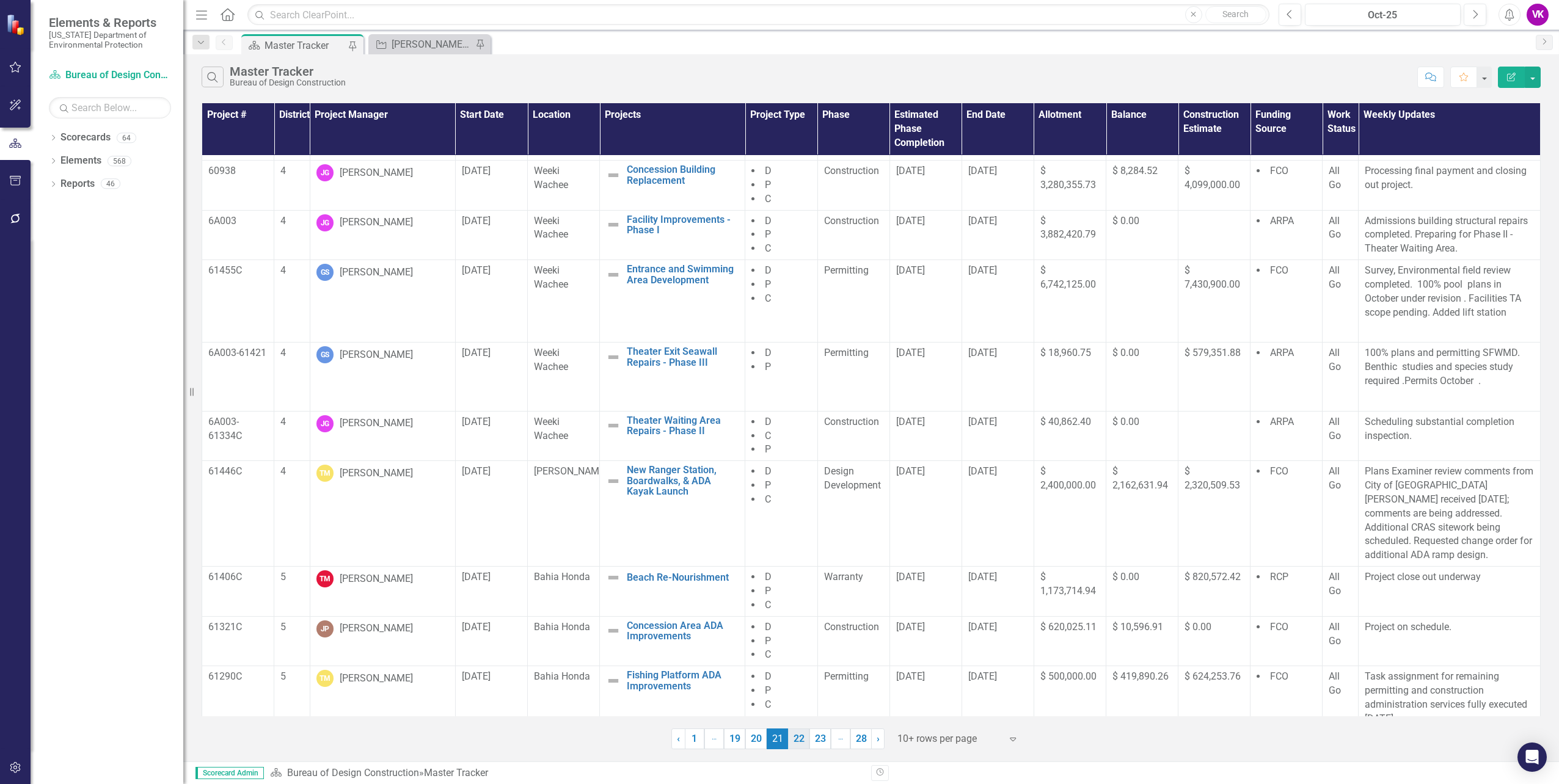
click at [799, 740] on link "22" at bounding box center [799, 739] width 21 height 21
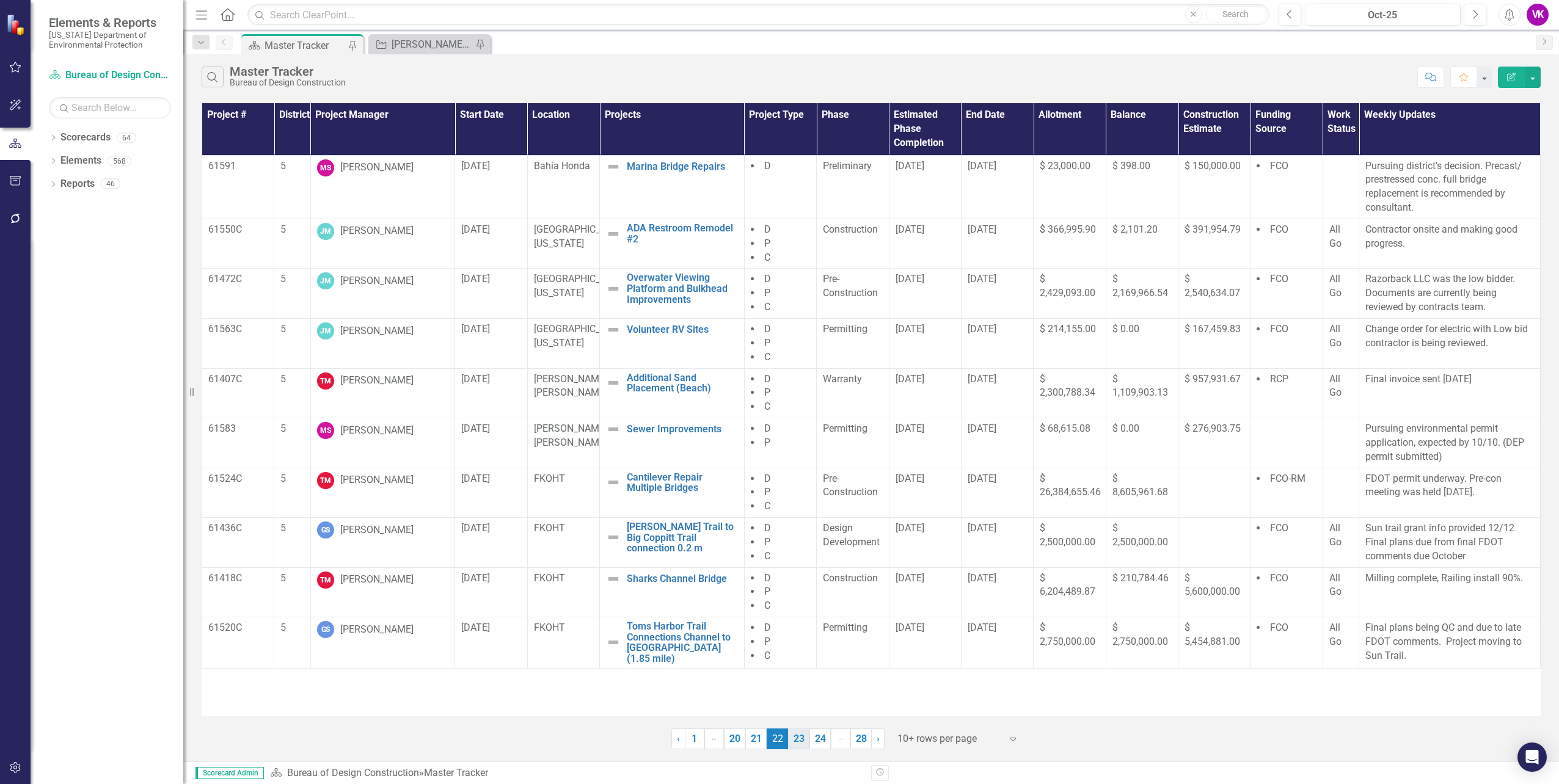
click at [799, 744] on link "23" at bounding box center [799, 739] width 21 height 21
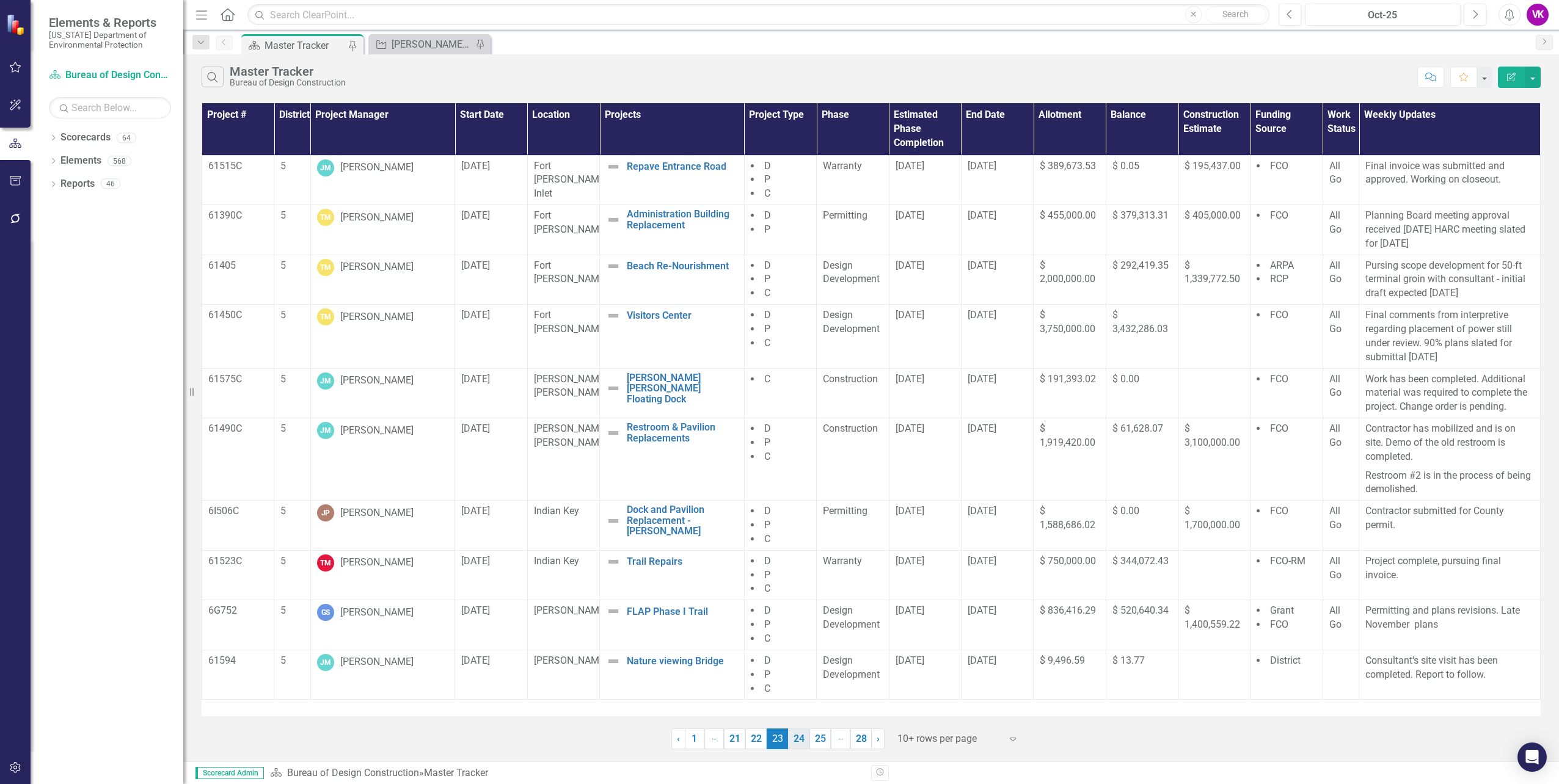
click at [800, 741] on link "24" at bounding box center [799, 739] width 21 height 21
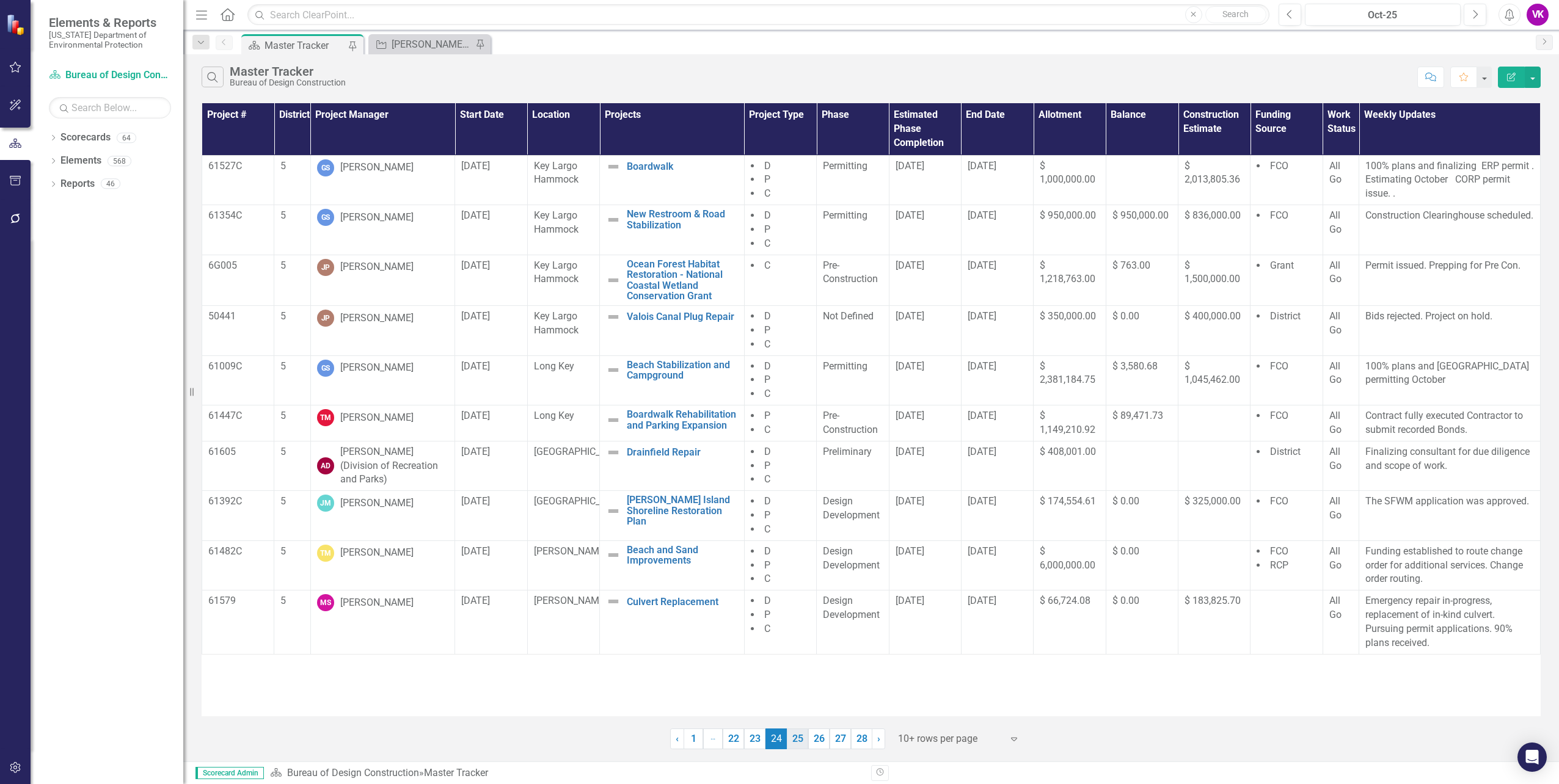
click at [799, 741] on link "25" at bounding box center [797, 739] width 21 height 21
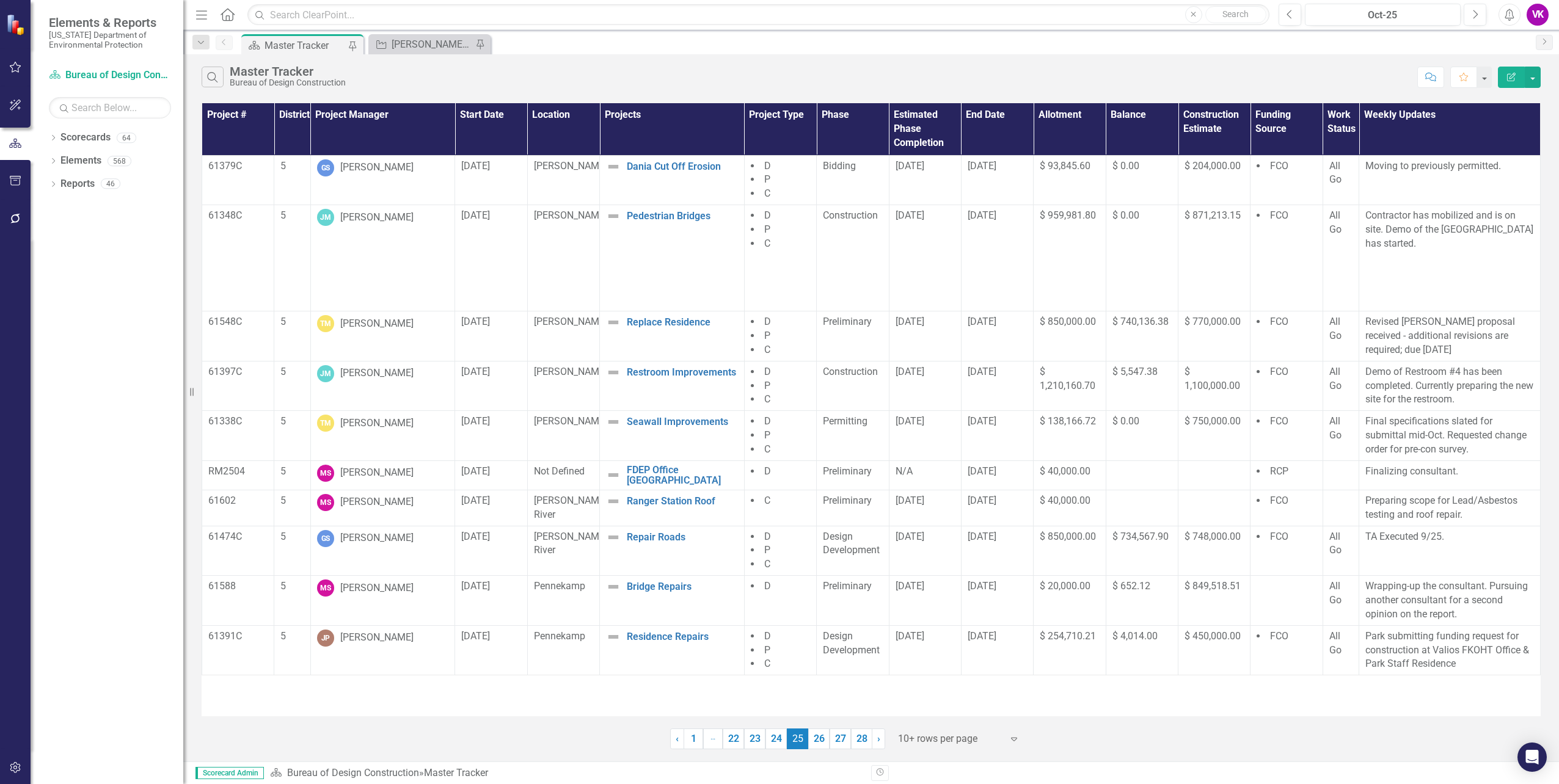
click at [819, 739] on link "26" at bounding box center [819, 739] width 21 height 21
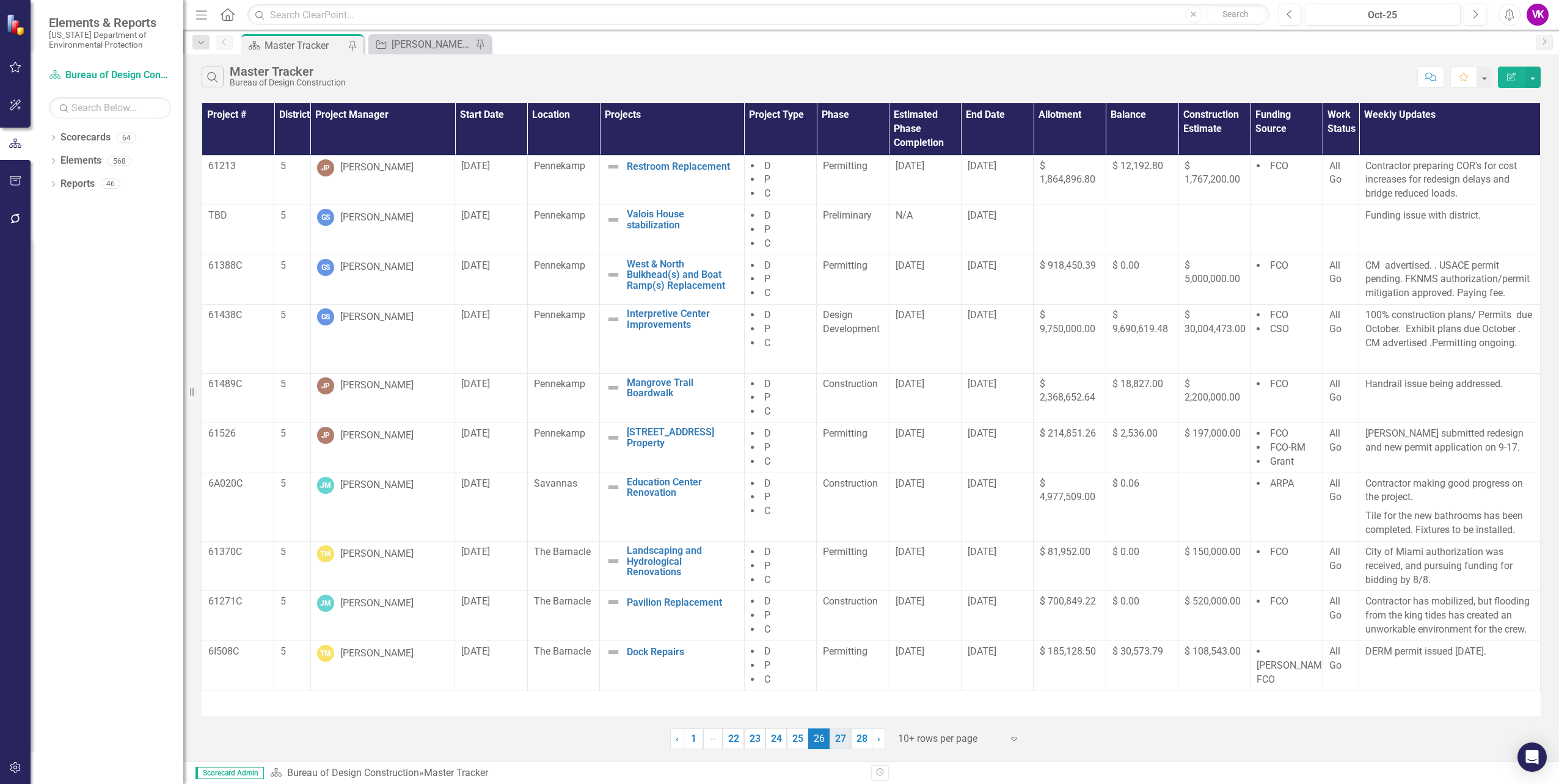
click at [842, 741] on link "27" at bounding box center [840, 739] width 21 height 21
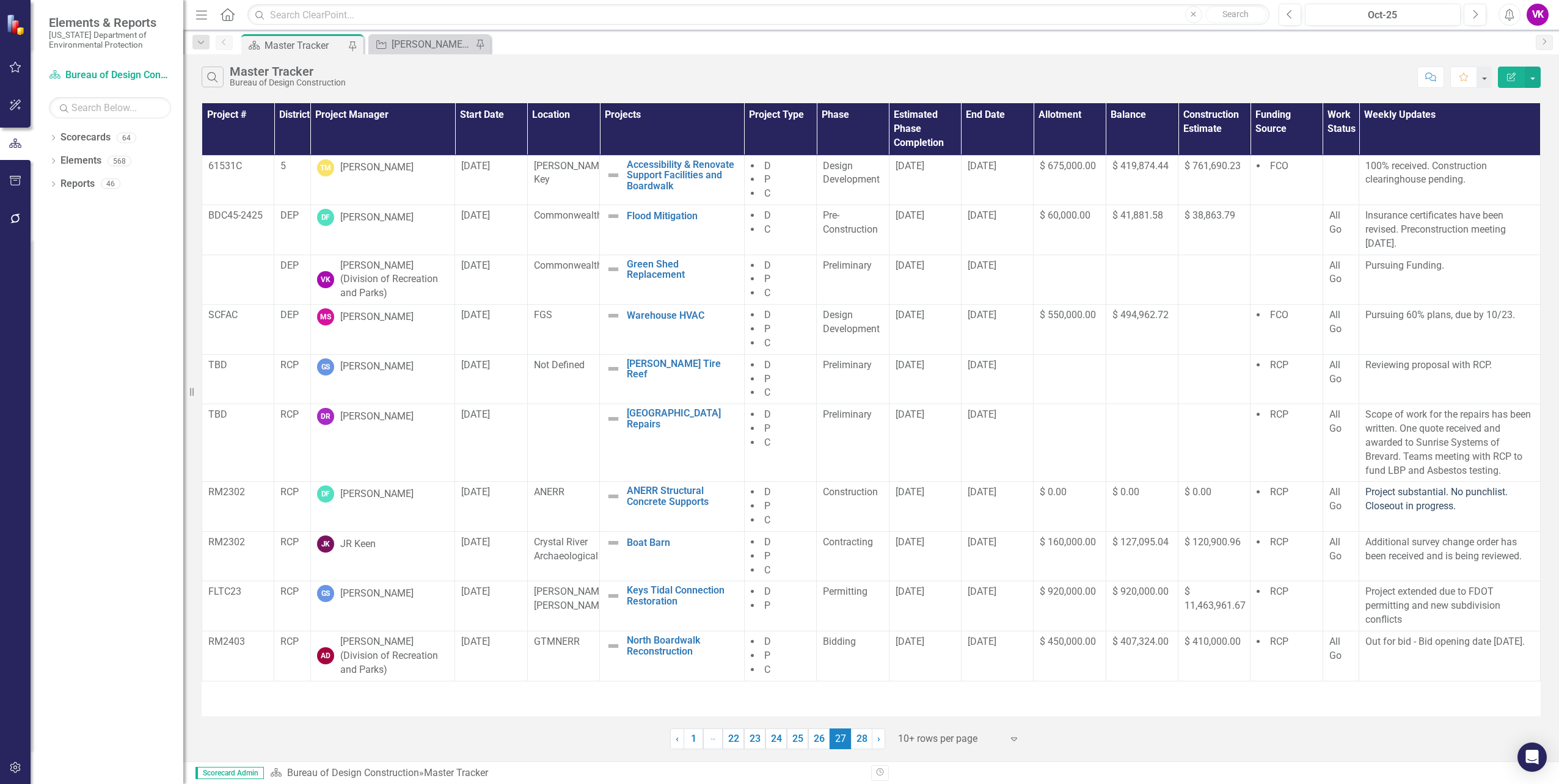
click at [862, 741] on link "28" at bounding box center [862, 739] width 21 height 21
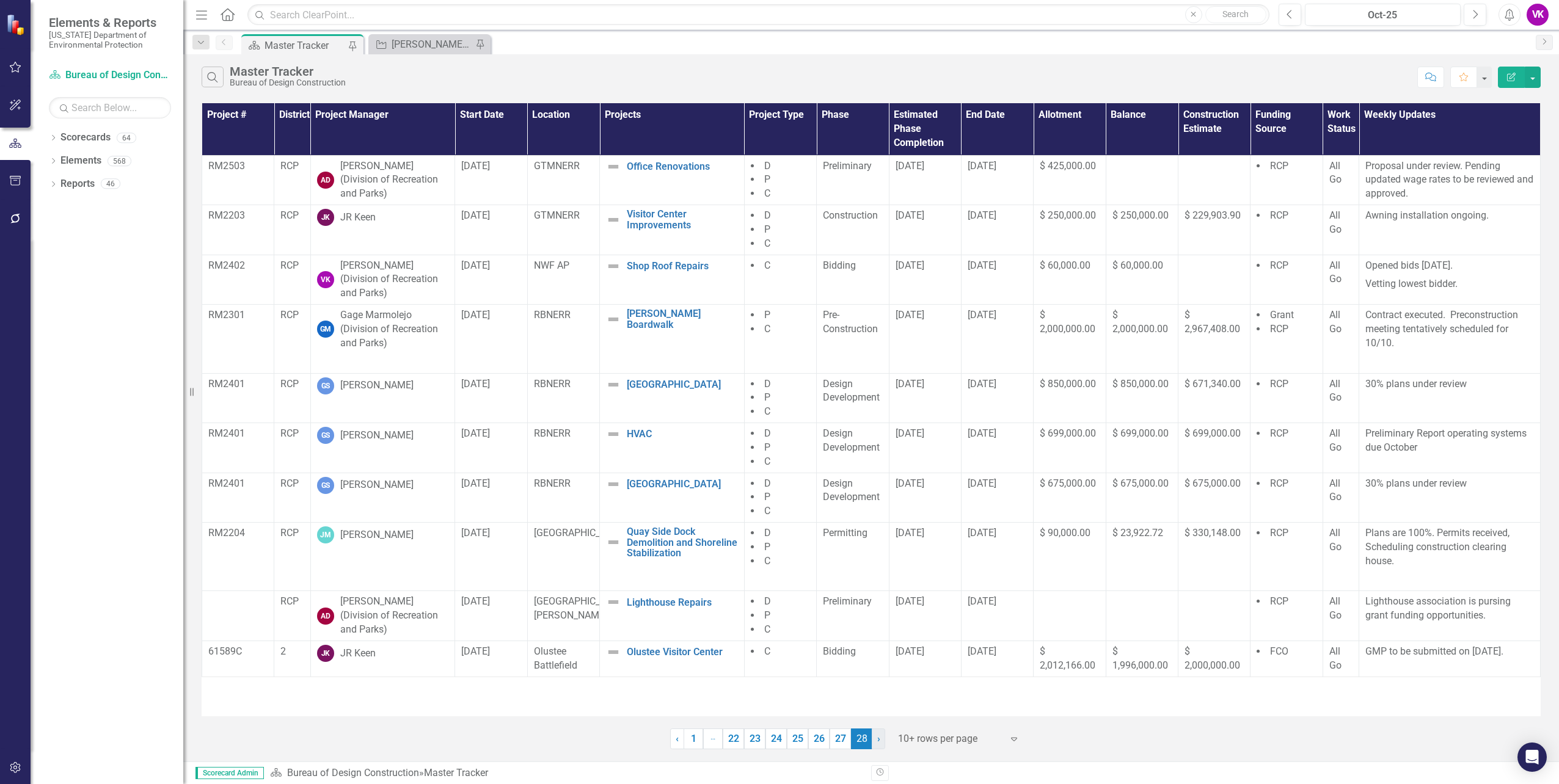
click at [877, 742] on span "›" at bounding box center [879, 739] width 3 height 11
click at [878, 742] on span "›" at bounding box center [879, 739] width 3 height 11
click at [879, 742] on span "›" at bounding box center [879, 739] width 3 height 11
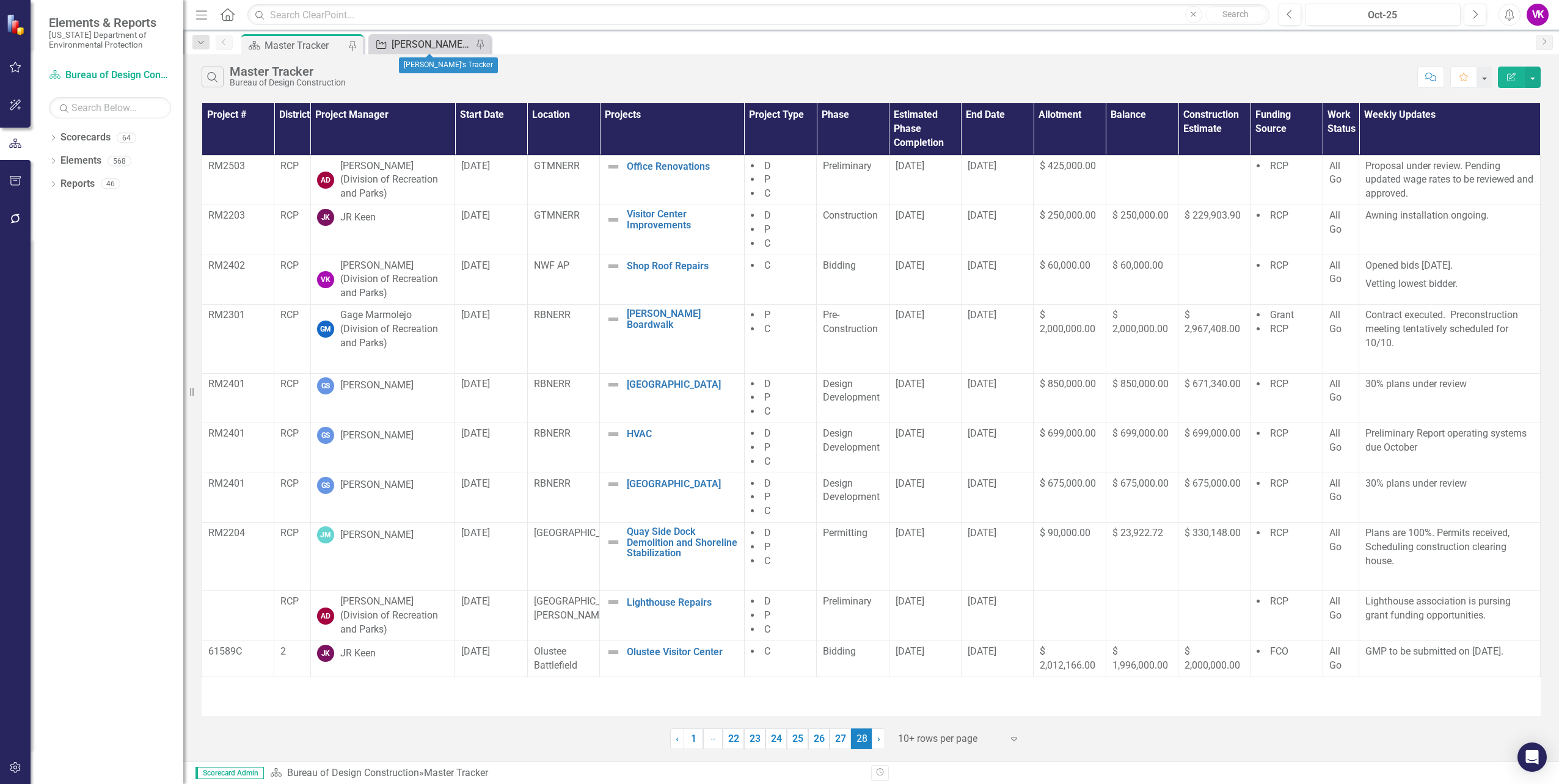
click at [412, 44] on div "[PERSON_NAME]'s Tracker" at bounding box center [432, 44] width 81 height 15
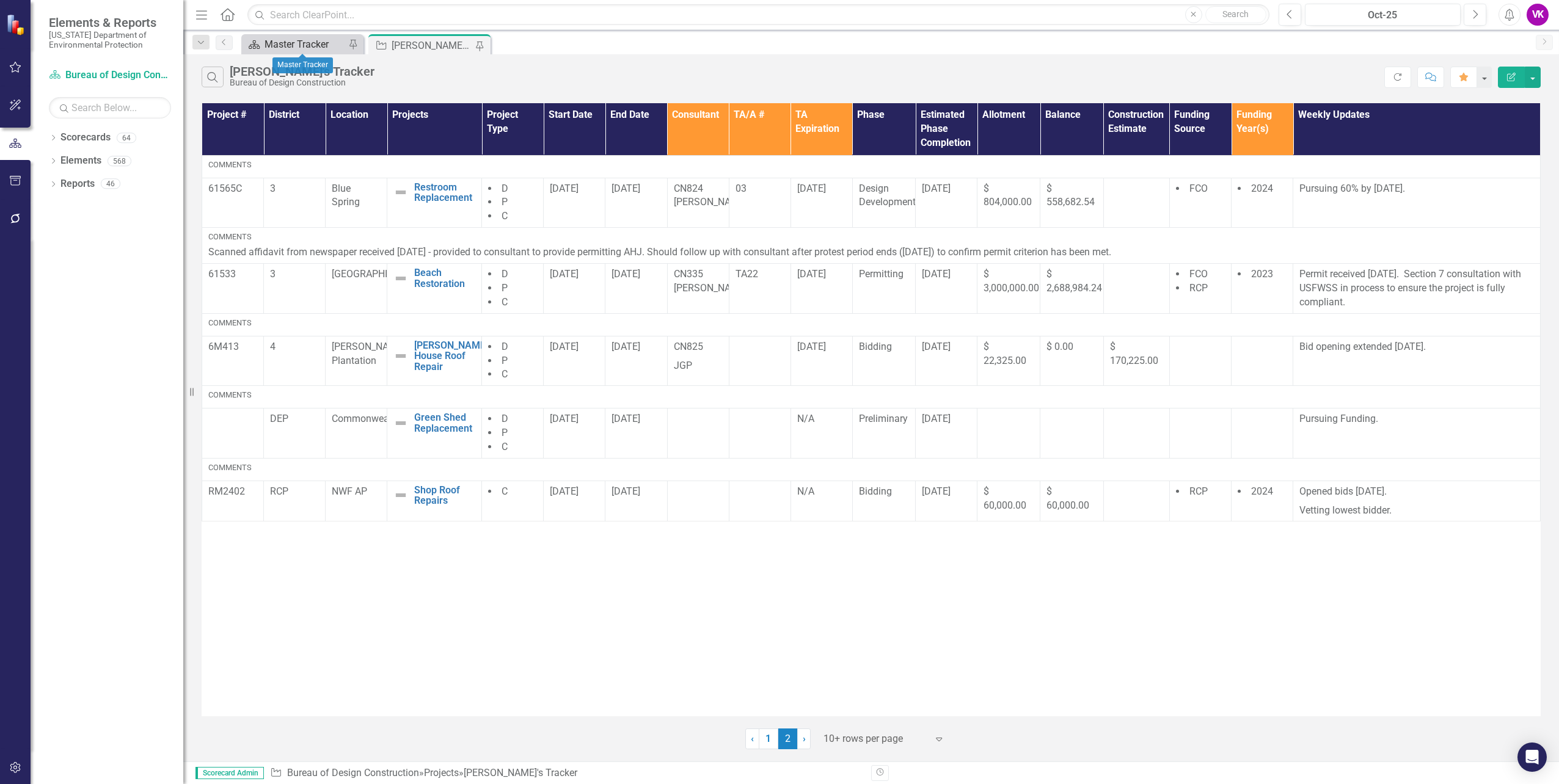
click at [302, 45] on div "Master Tracker" at bounding box center [305, 44] width 81 height 15
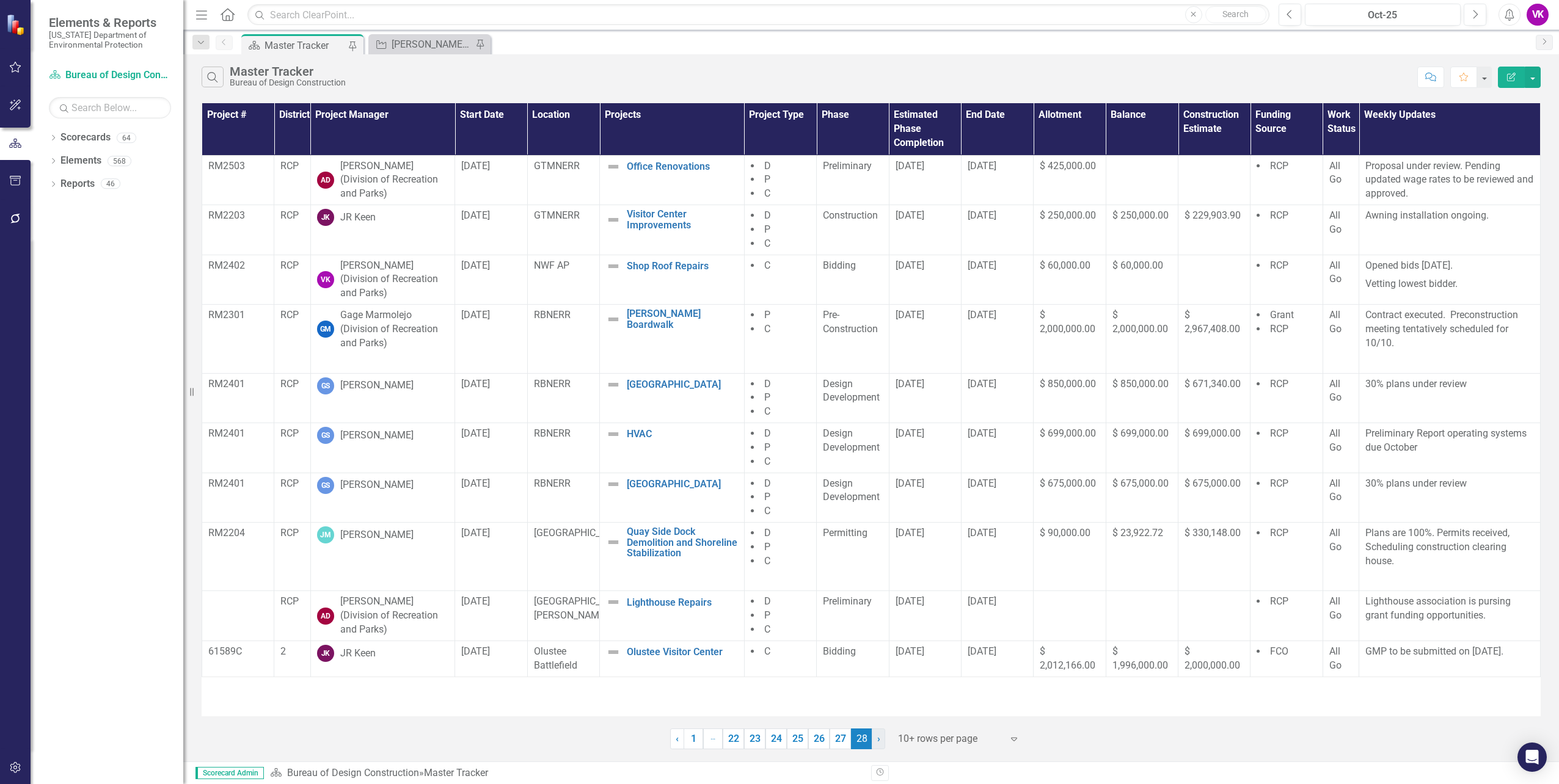
click at [881, 744] on link "› Next" at bounding box center [878, 739] width 14 height 21
click at [879, 740] on span "›" at bounding box center [879, 739] width 3 height 11
click at [346, 267] on div "[PERSON_NAME] (Division of Recreation and Parks)" at bounding box center [394, 280] width 109 height 42
click at [347, 267] on div "[PERSON_NAME] (Division of Recreation and Parks)" at bounding box center [394, 280] width 109 height 42
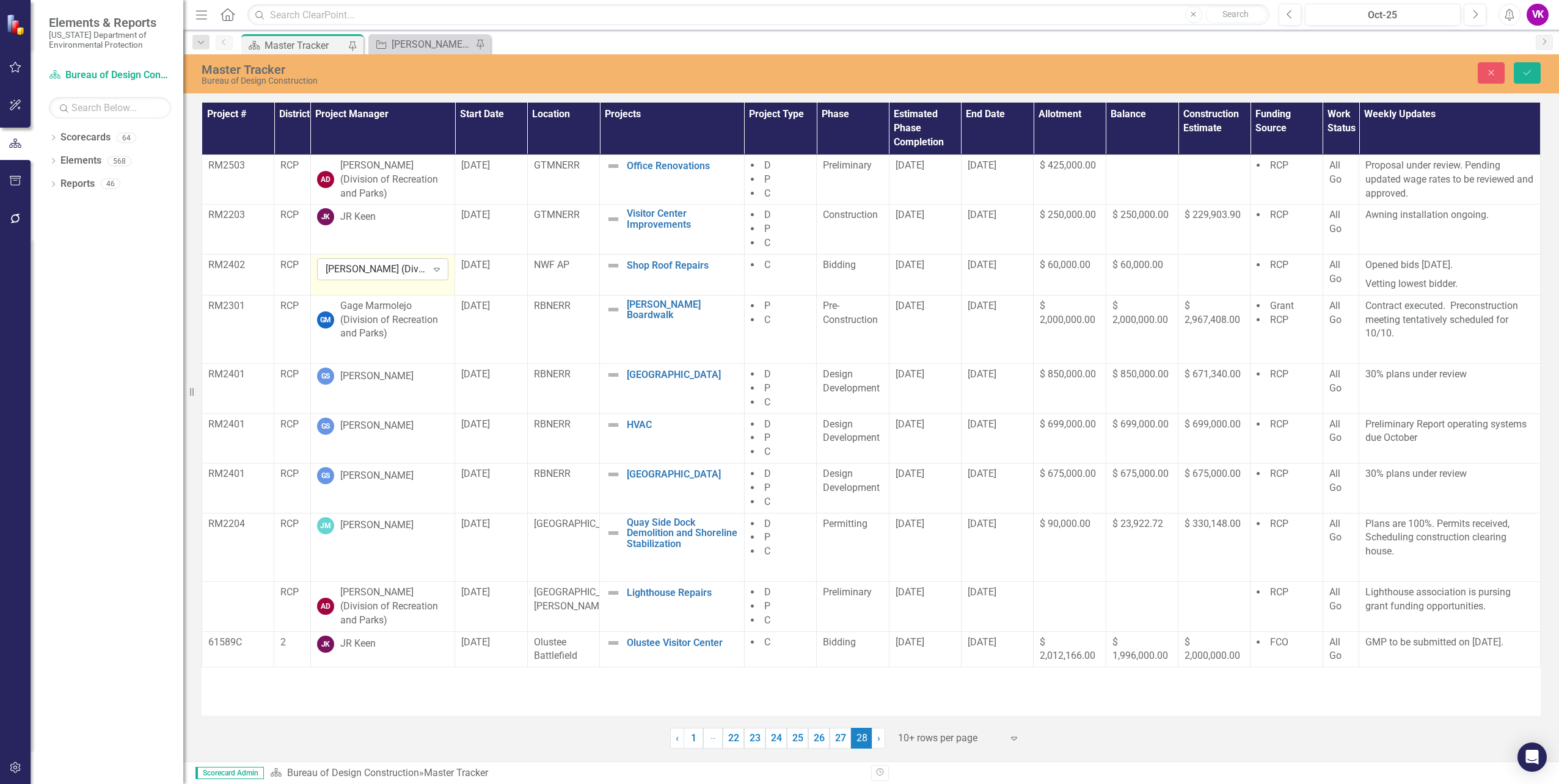
click at [438, 270] on icon "Expand" at bounding box center [436, 270] width 12 height 10
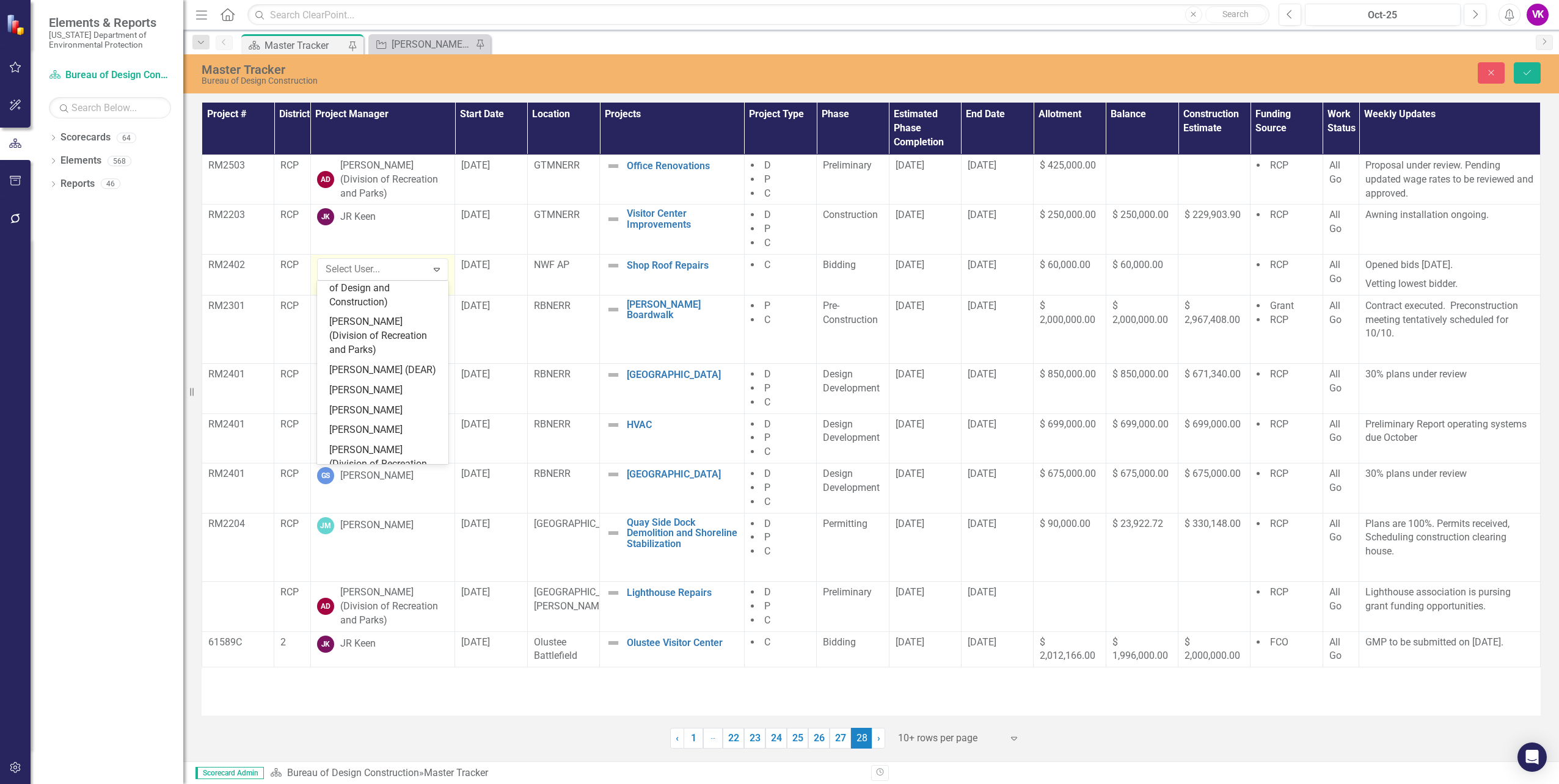
scroll to position [3524, 0]
click at [365, 400] on div "[PERSON_NAME]" at bounding box center [385, 406] width 112 height 14
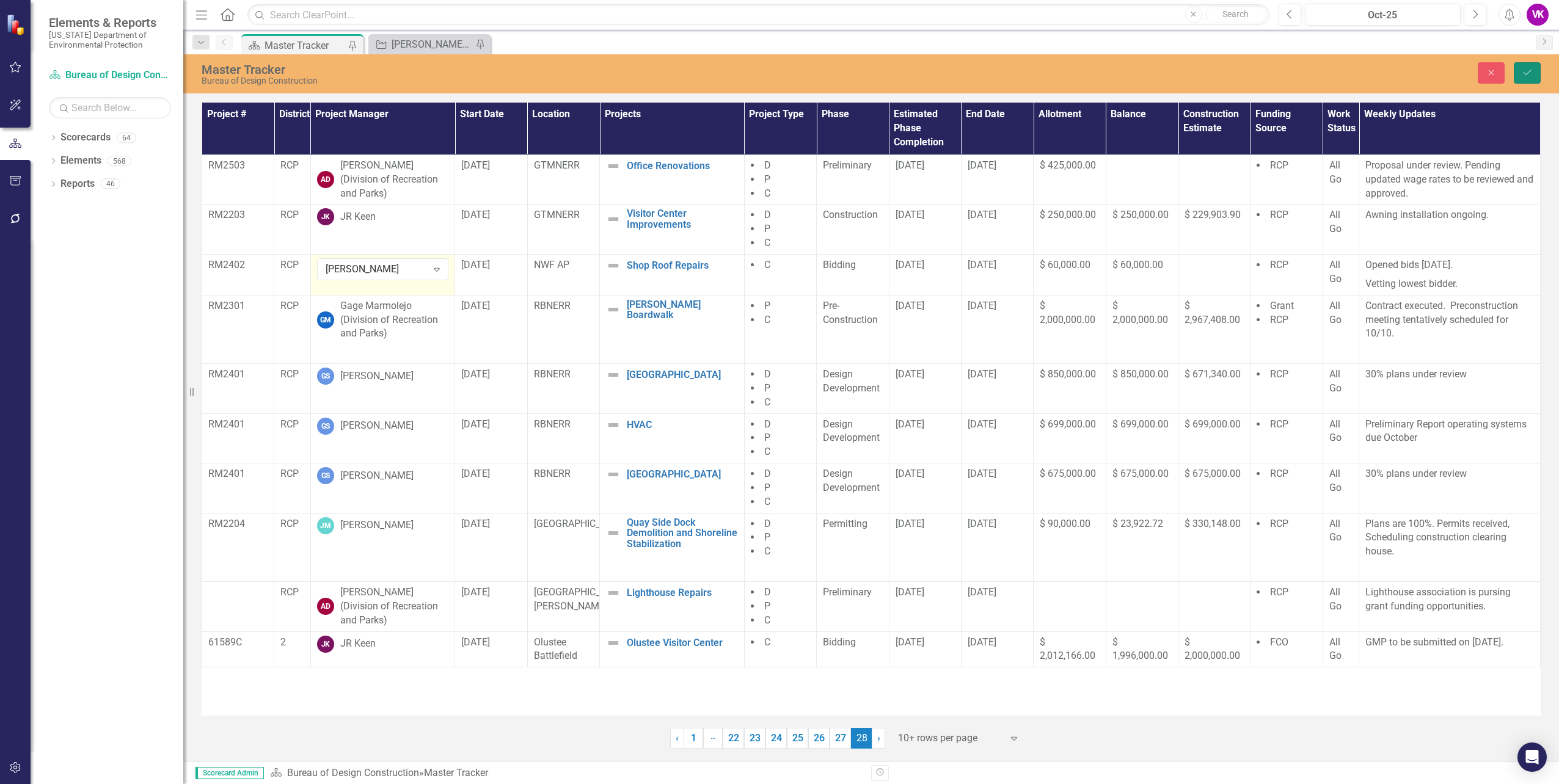
click at [1529, 74] on icon "Save" at bounding box center [1527, 73] width 11 height 9
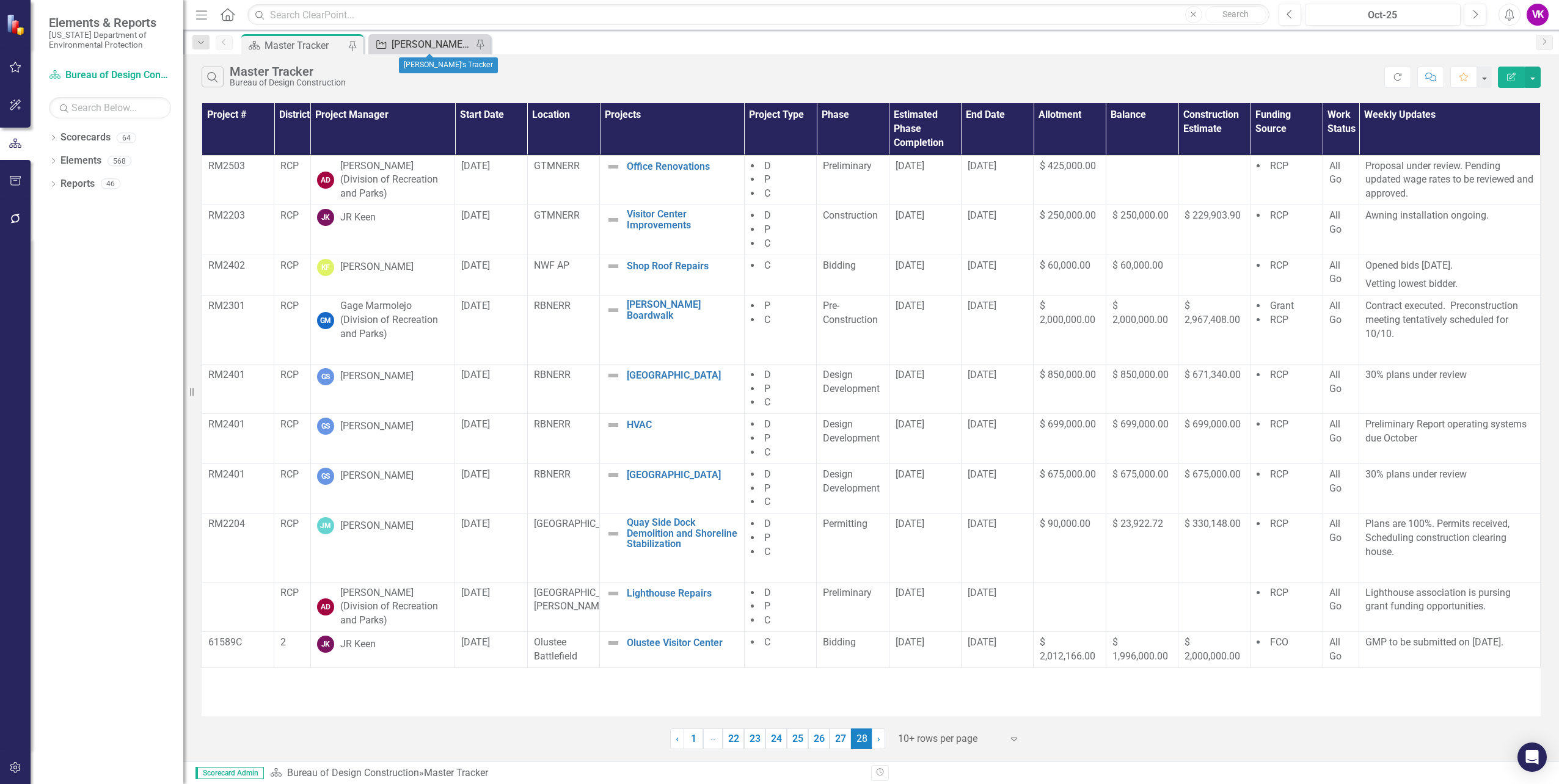
click at [427, 42] on div "[PERSON_NAME]'s Tracker" at bounding box center [432, 44] width 81 height 15
